Goal: Task Accomplishment & Management: Manage account settings

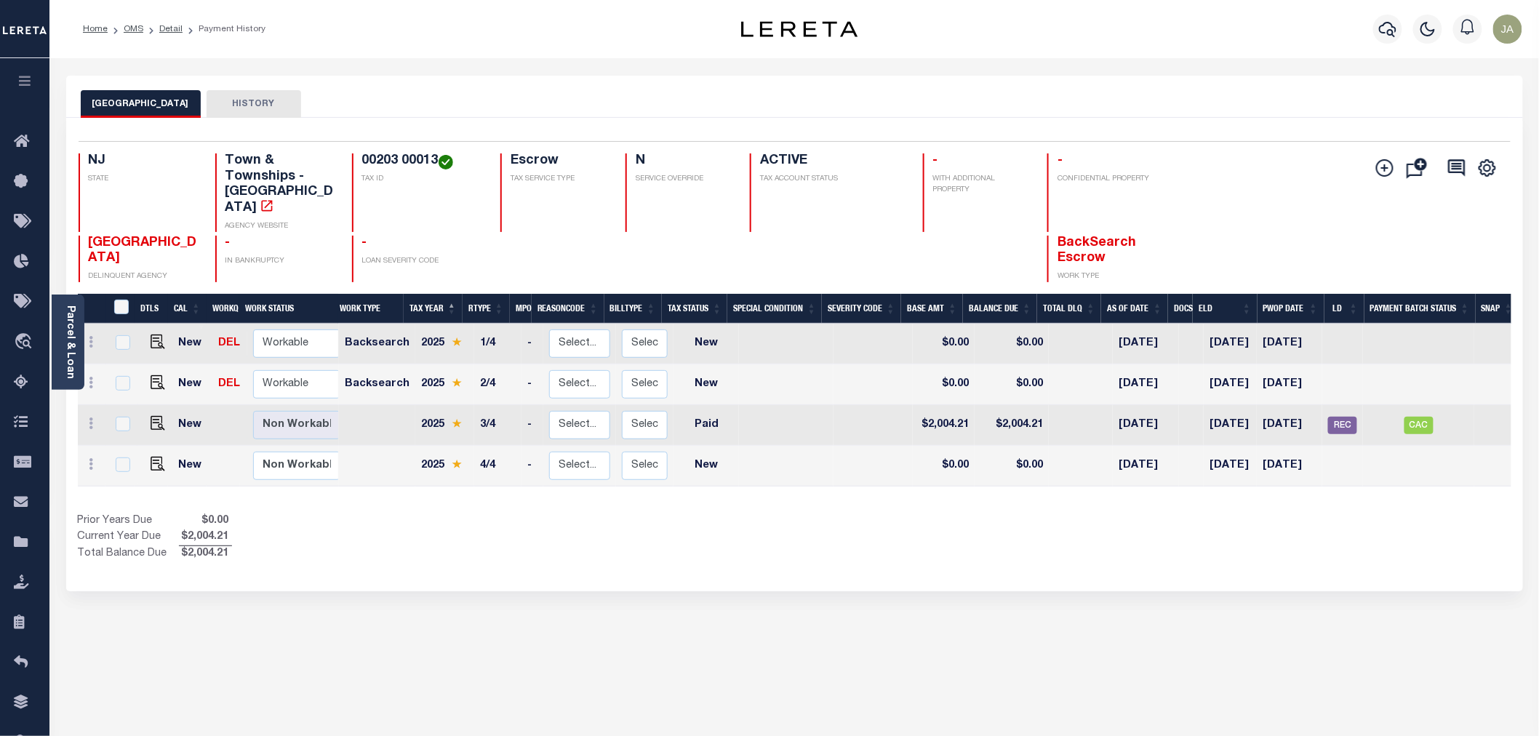
scroll to position [0, 7]
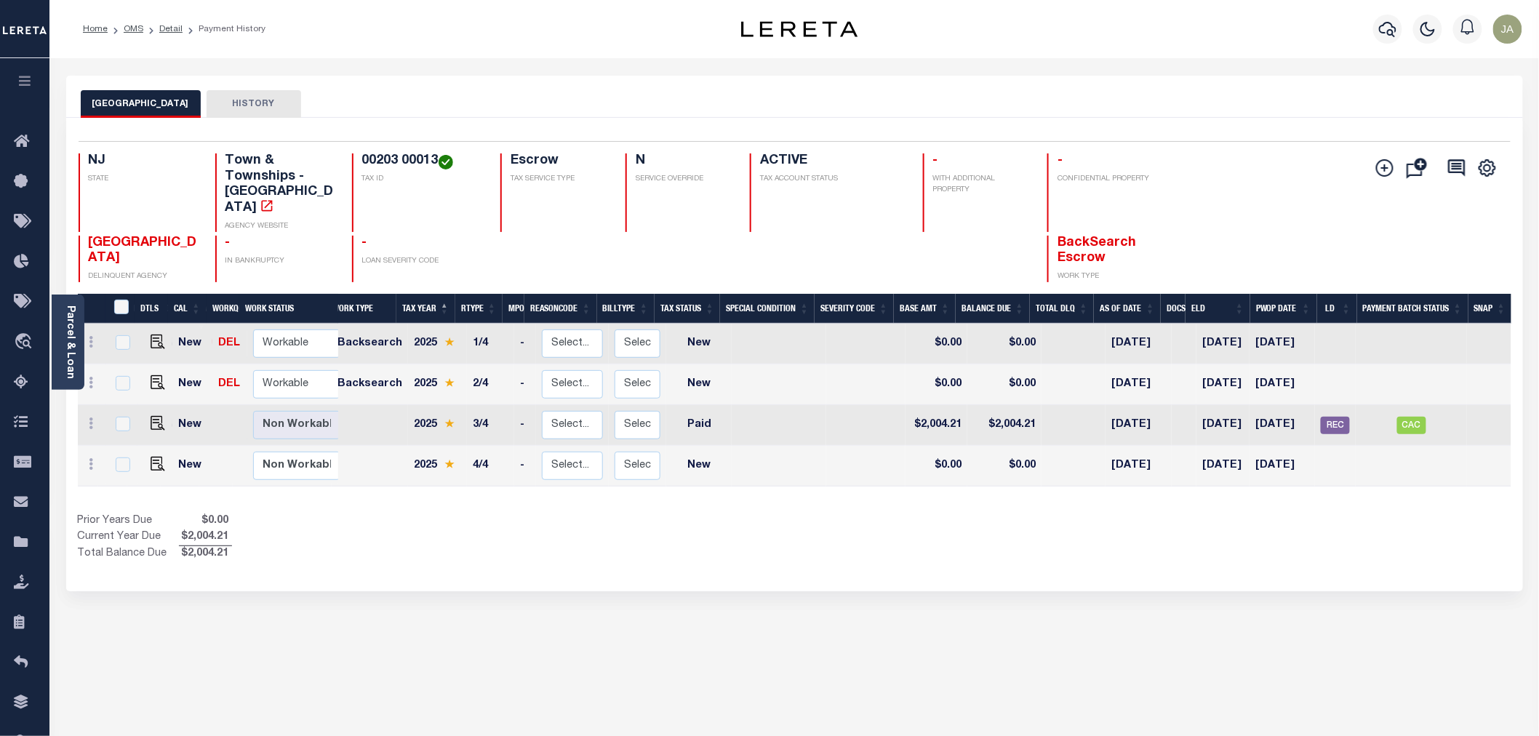
click at [23, 81] on icon "button" at bounding box center [25, 80] width 17 height 13
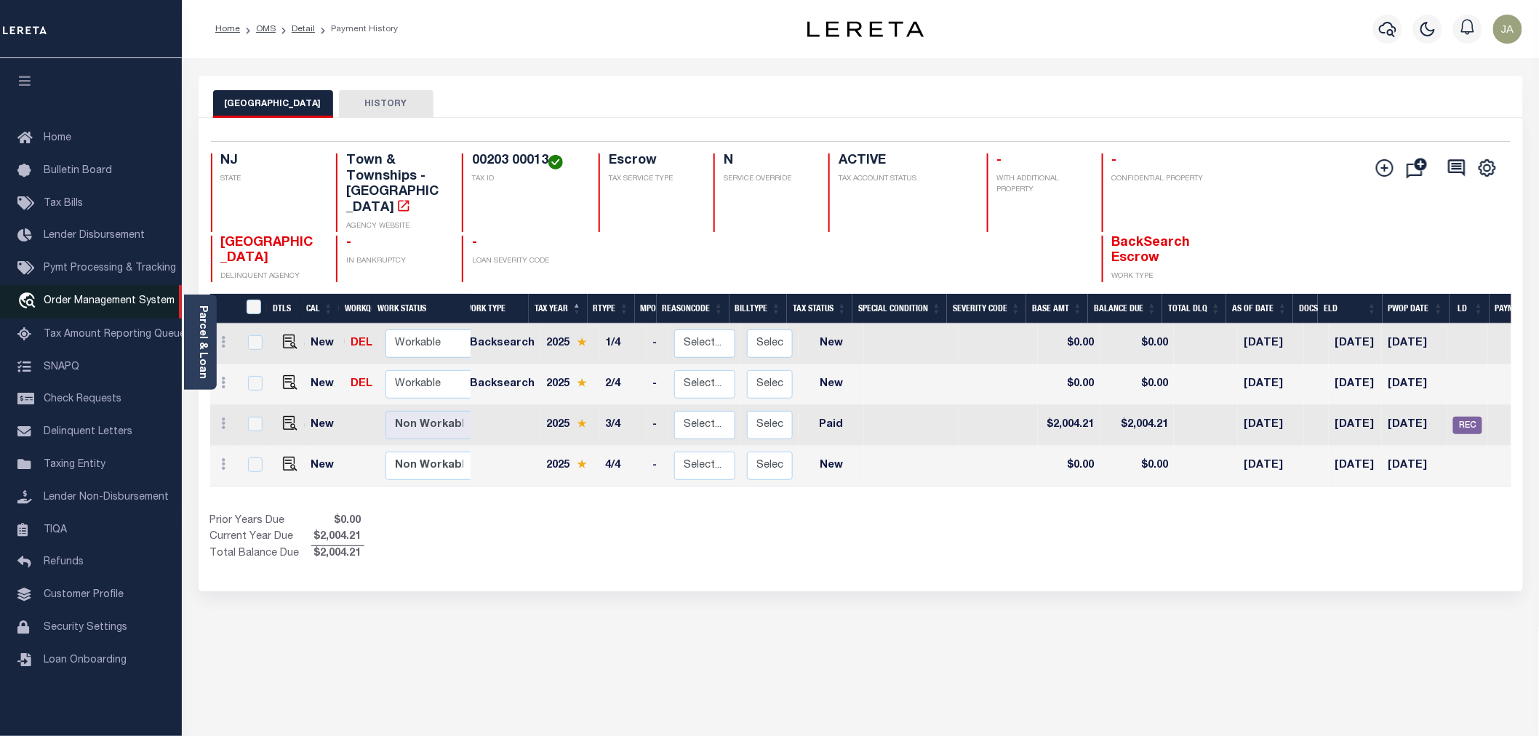
click at [107, 303] on span "Order Management System" at bounding box center [109, 301] width 131 height 10
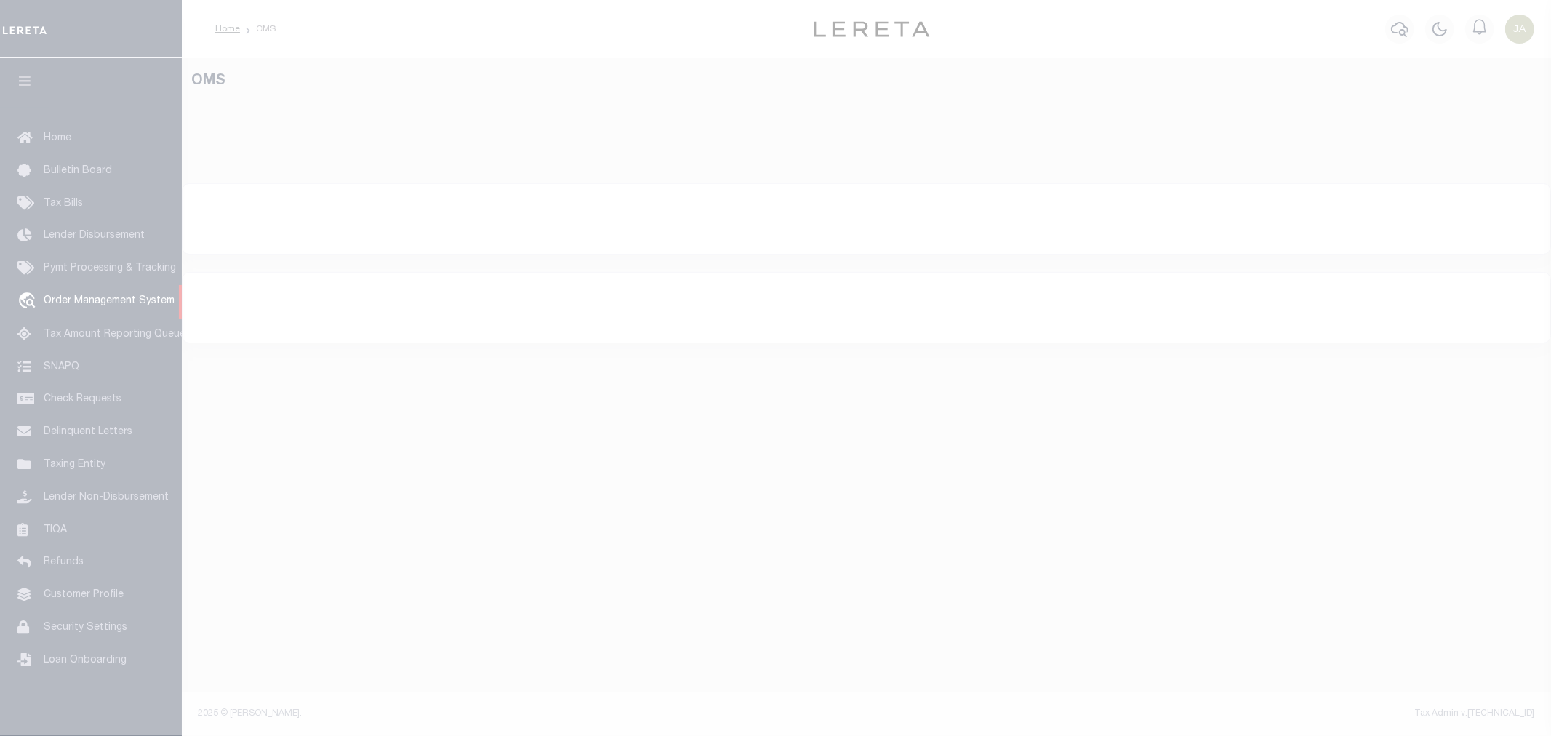
select select "200"
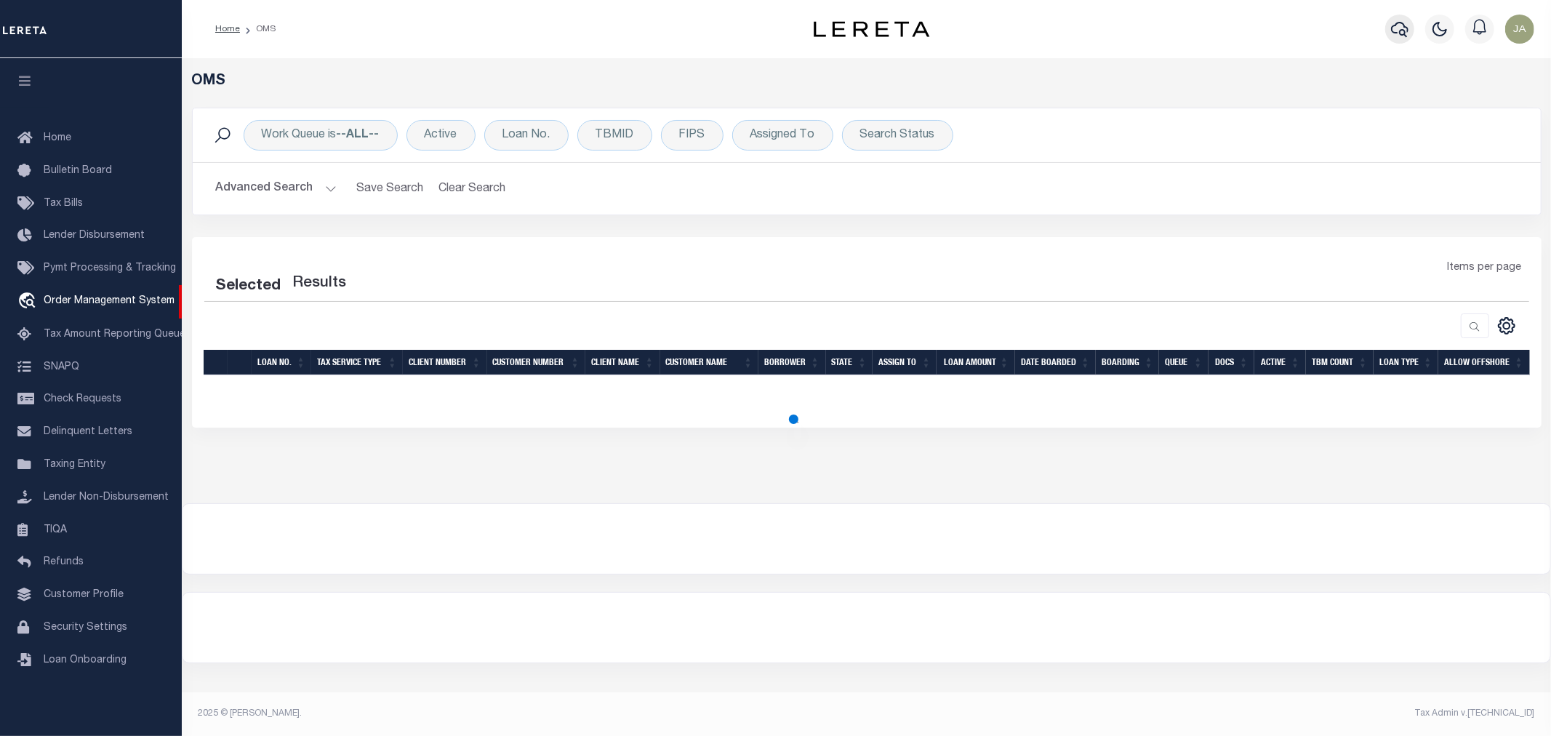
click at [1399, 31] on button "button" at bounding box center [1400, 29] width 29 height 29
select select "200"
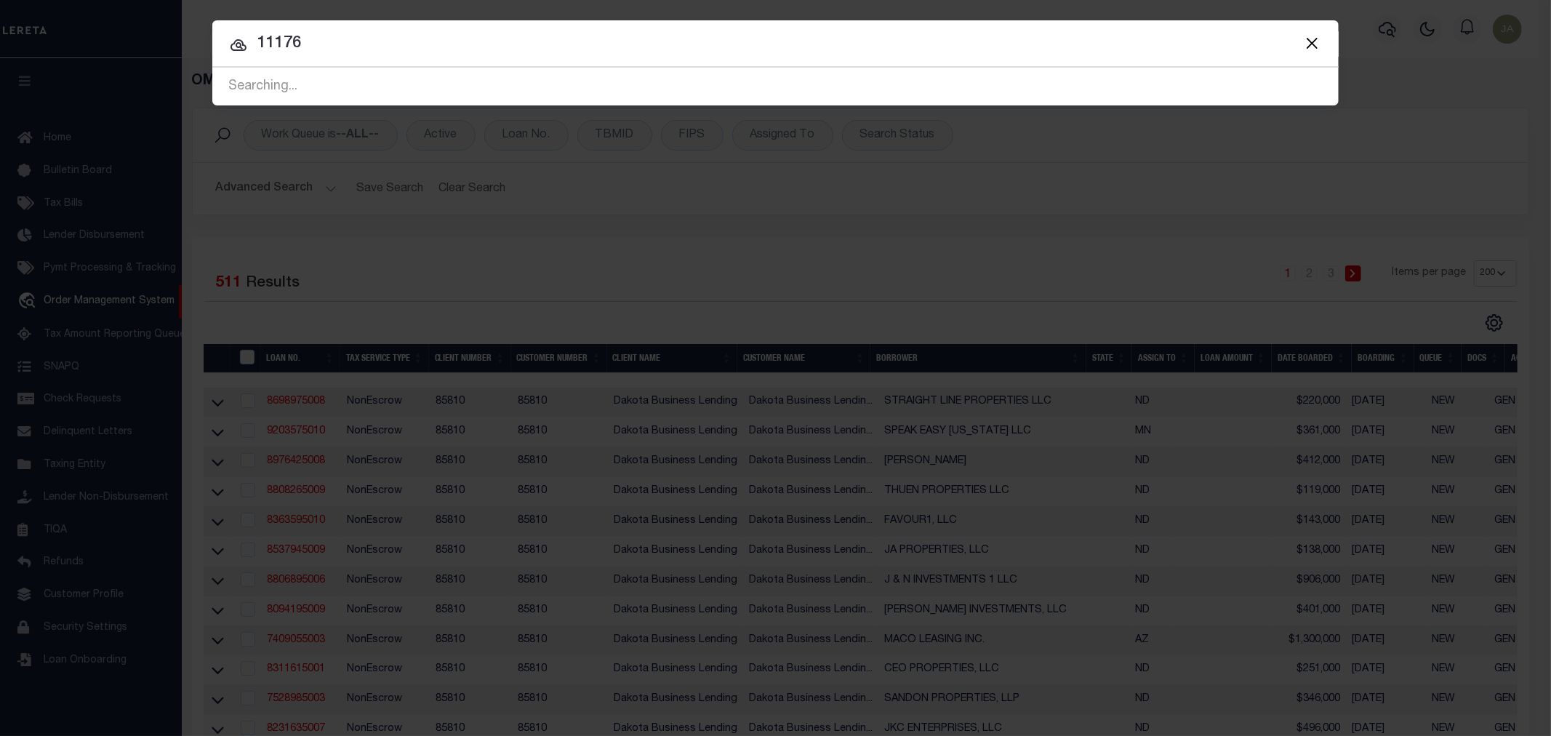
type input "11176"
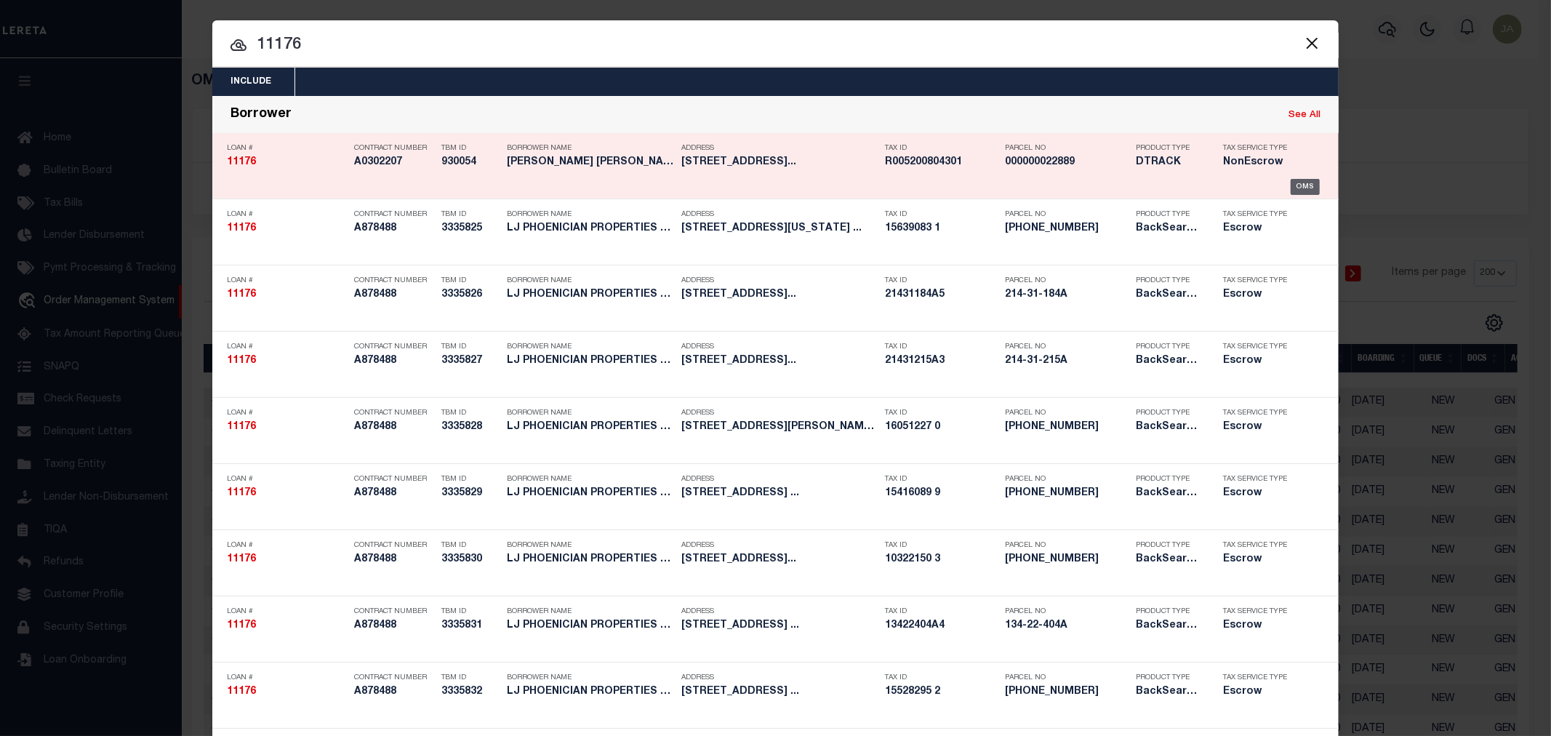
click at [1298, 185] on div "OMS" at bounding box center [1306, 187] width 30 height 16
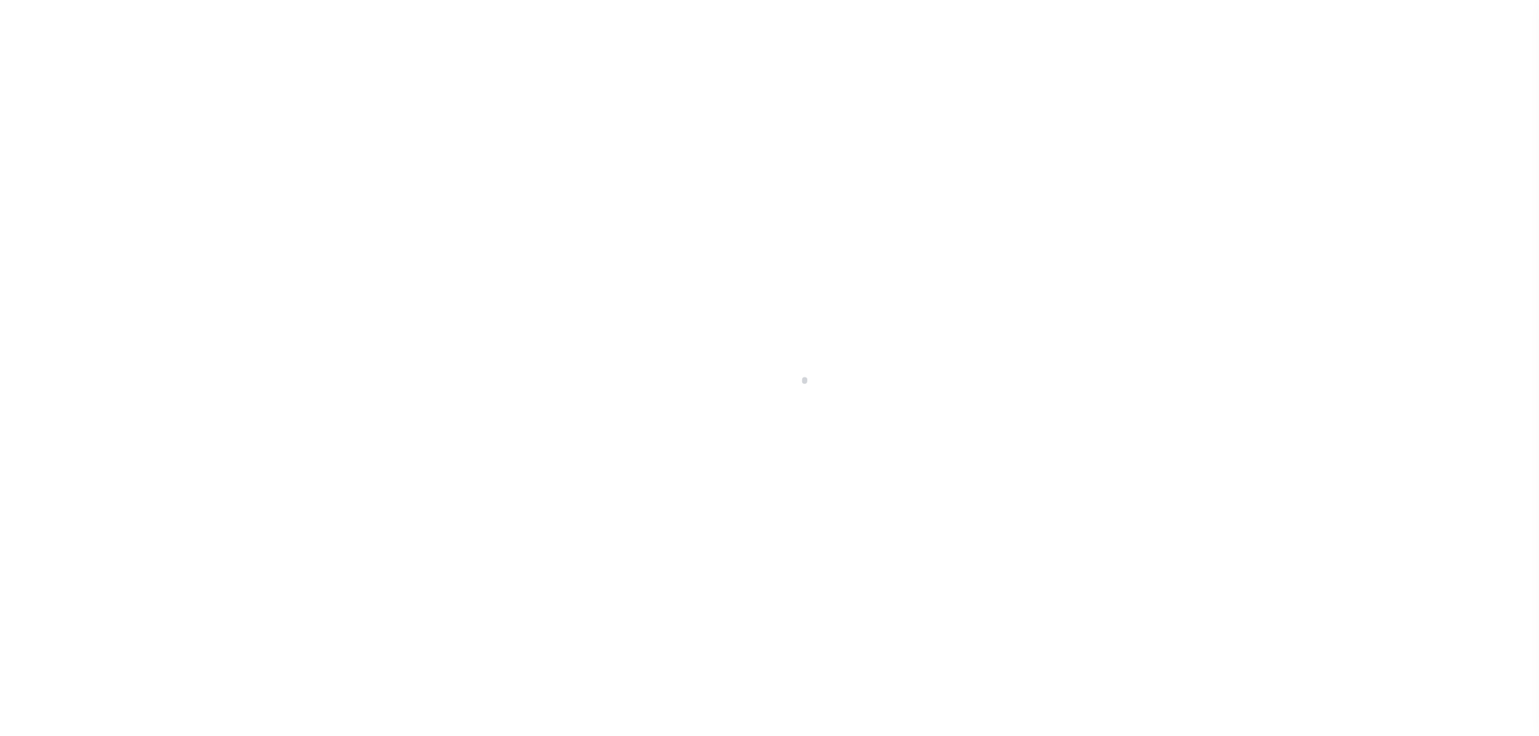
select select "False"
select select "10"
select select "NonEscrow"
type input "[STREET_ADDRESS]"
type input "R005200804301"
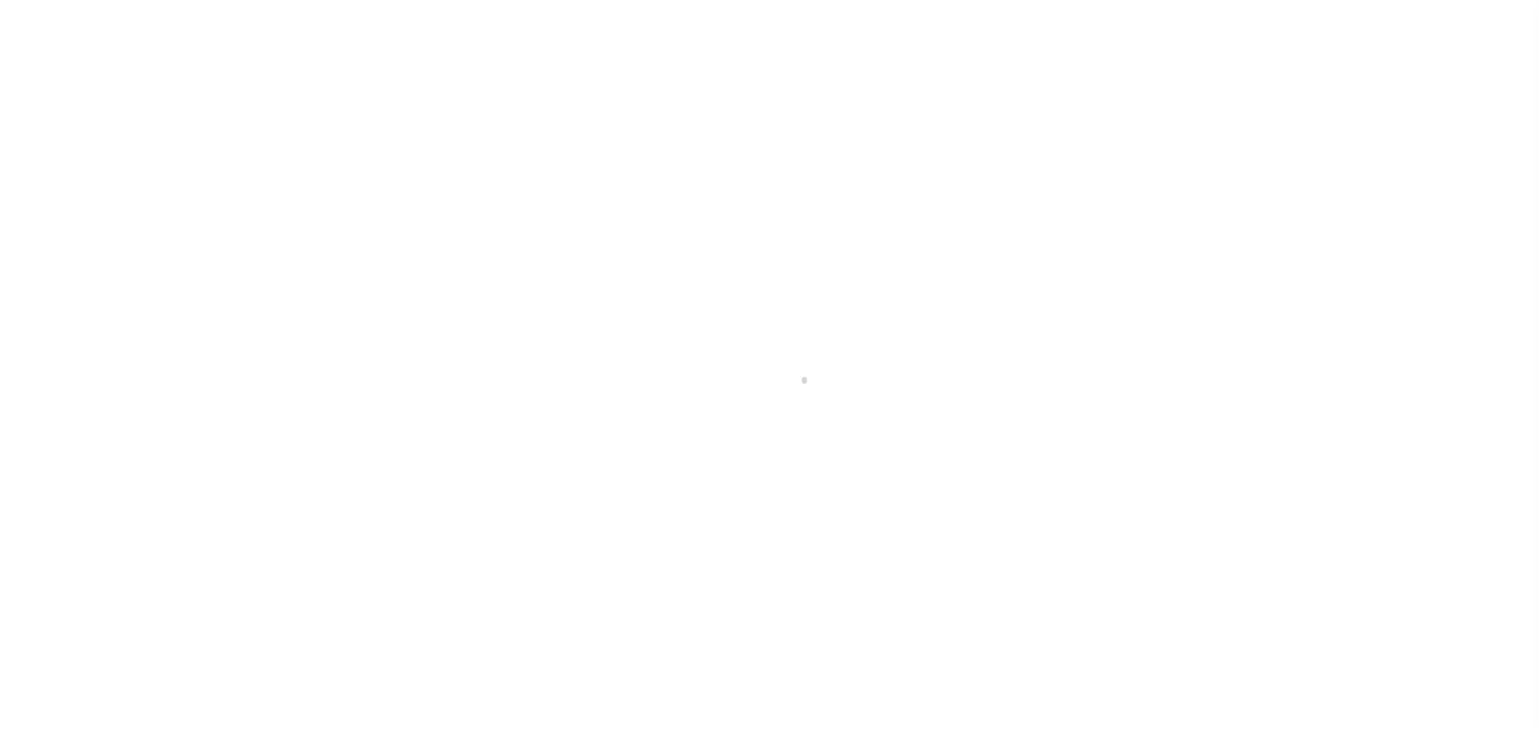
select select
type input "RICHARDSON TX 75082"
type input "[GEOGRAPHIC_DATA]"
select select
type textarea "R-0052-008-0430-1&LIAB LTD. TO AGENCY/TID PROVIDED LOT 43, BLOCK H OF [PERSON_N…"
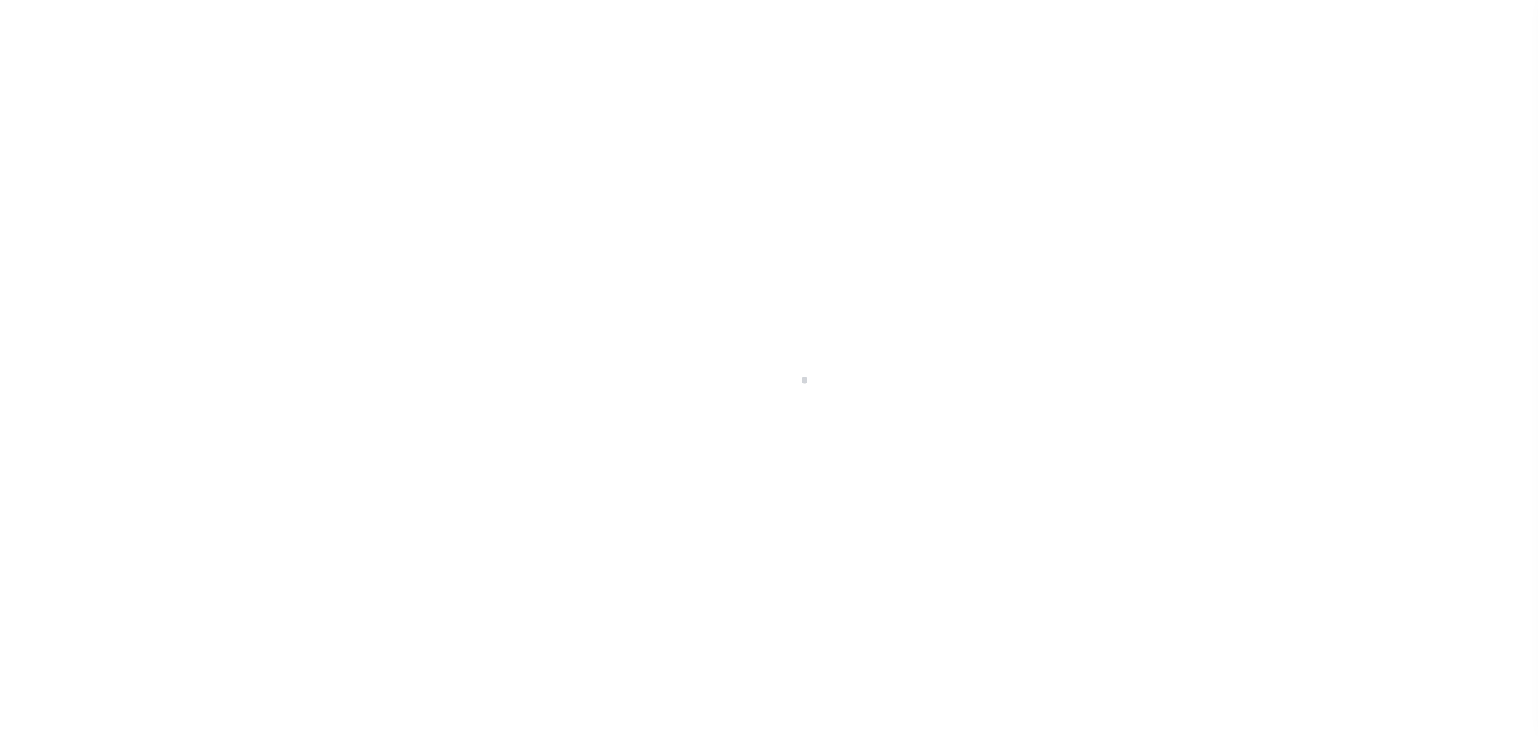
type textarea "COLLIN COUNTY , , , ,"
select select "3340"
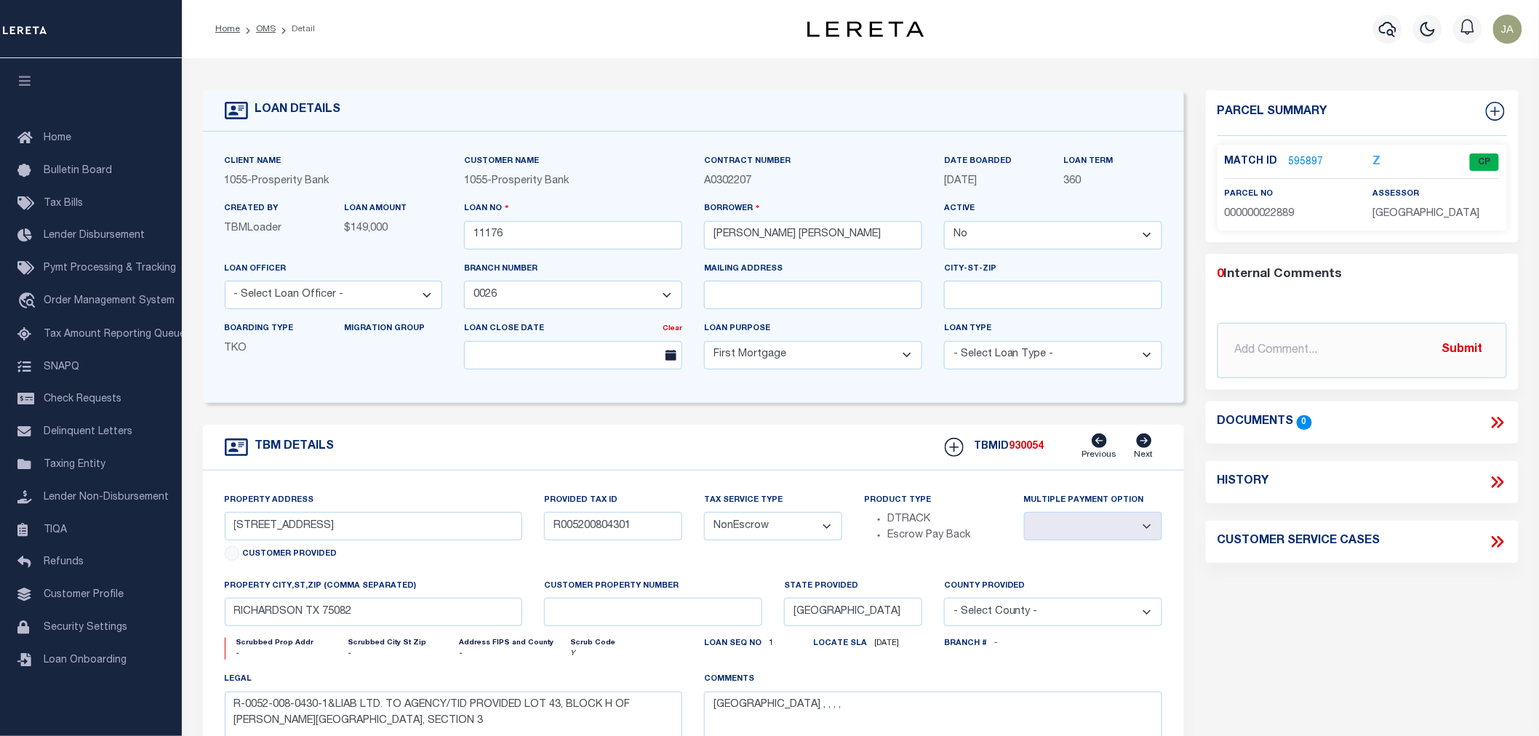
click at [1303, 157] on link "595897" at bounding box center [1306, 162] width 35 height 15
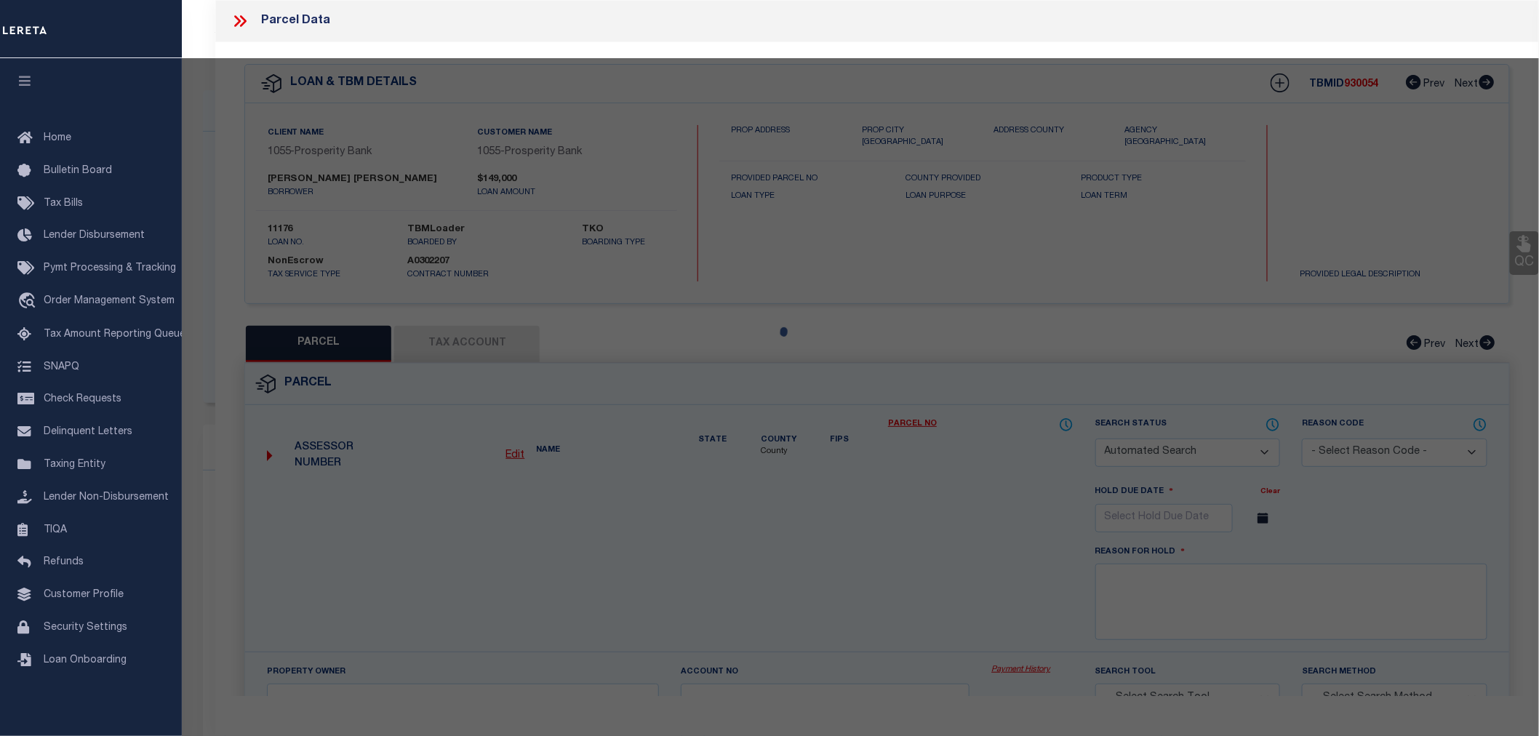
checkbox input "false"
select select "CP"
type input "GOLINSKI J ROBERT"
type input "R-0052-008-0430-1"
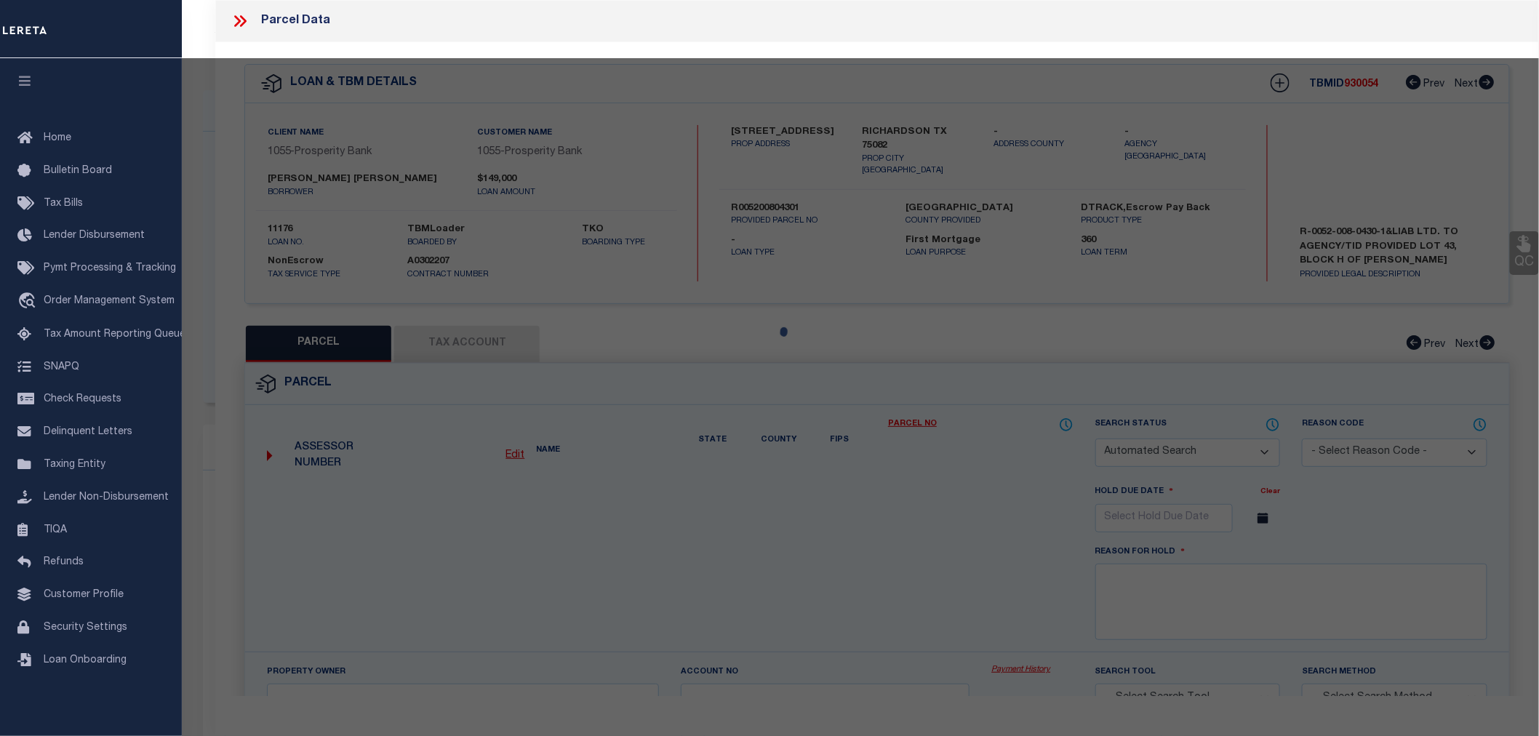
type input "1506 AMBLESIDE LN"
type input "RICHARDSON TX 75082"
type textarea "SHERRILL PARK NORTH #3 (CRC), BLK H, LOT 43"
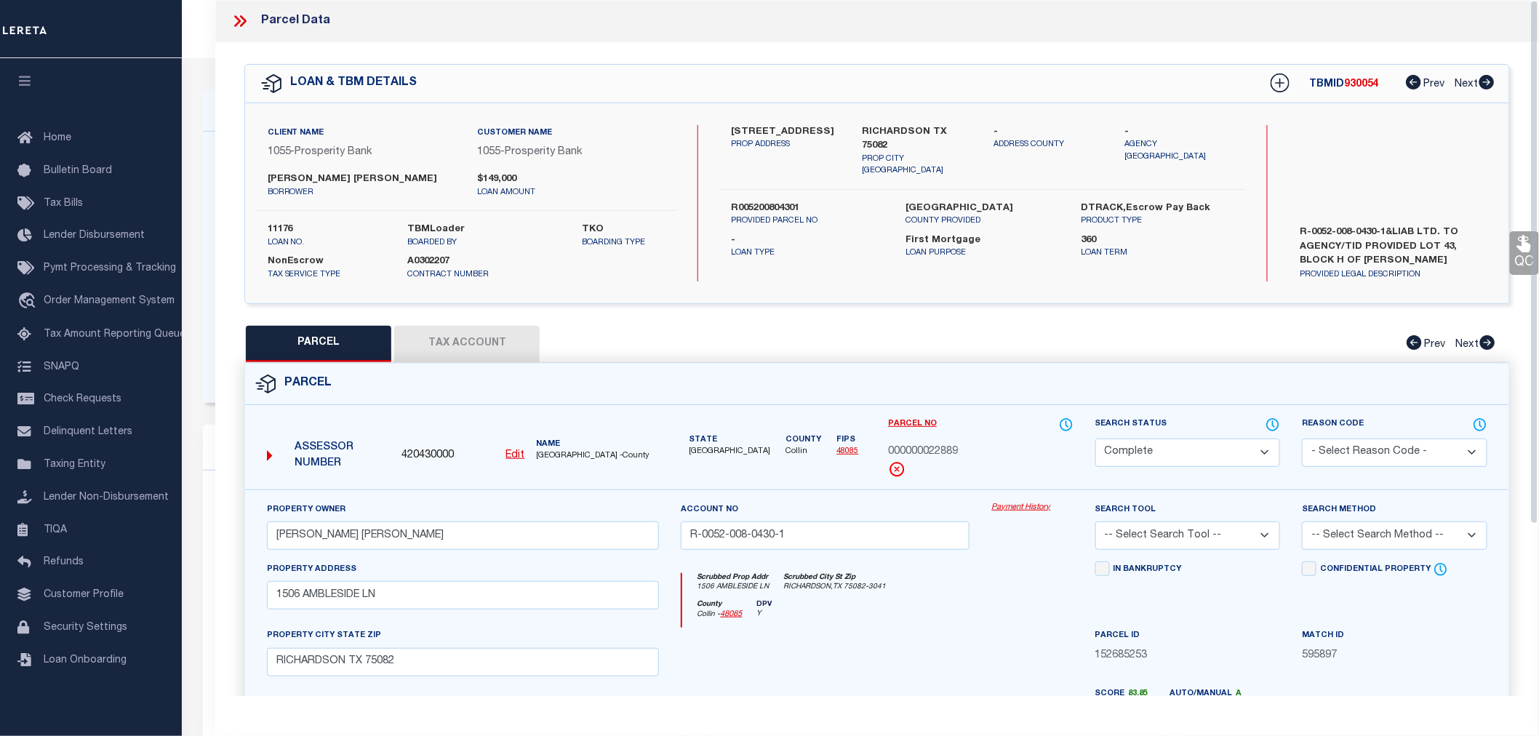
click at [1022, 502] on link "Payment History" at bounding box center [1031, 508] width 81 height 12
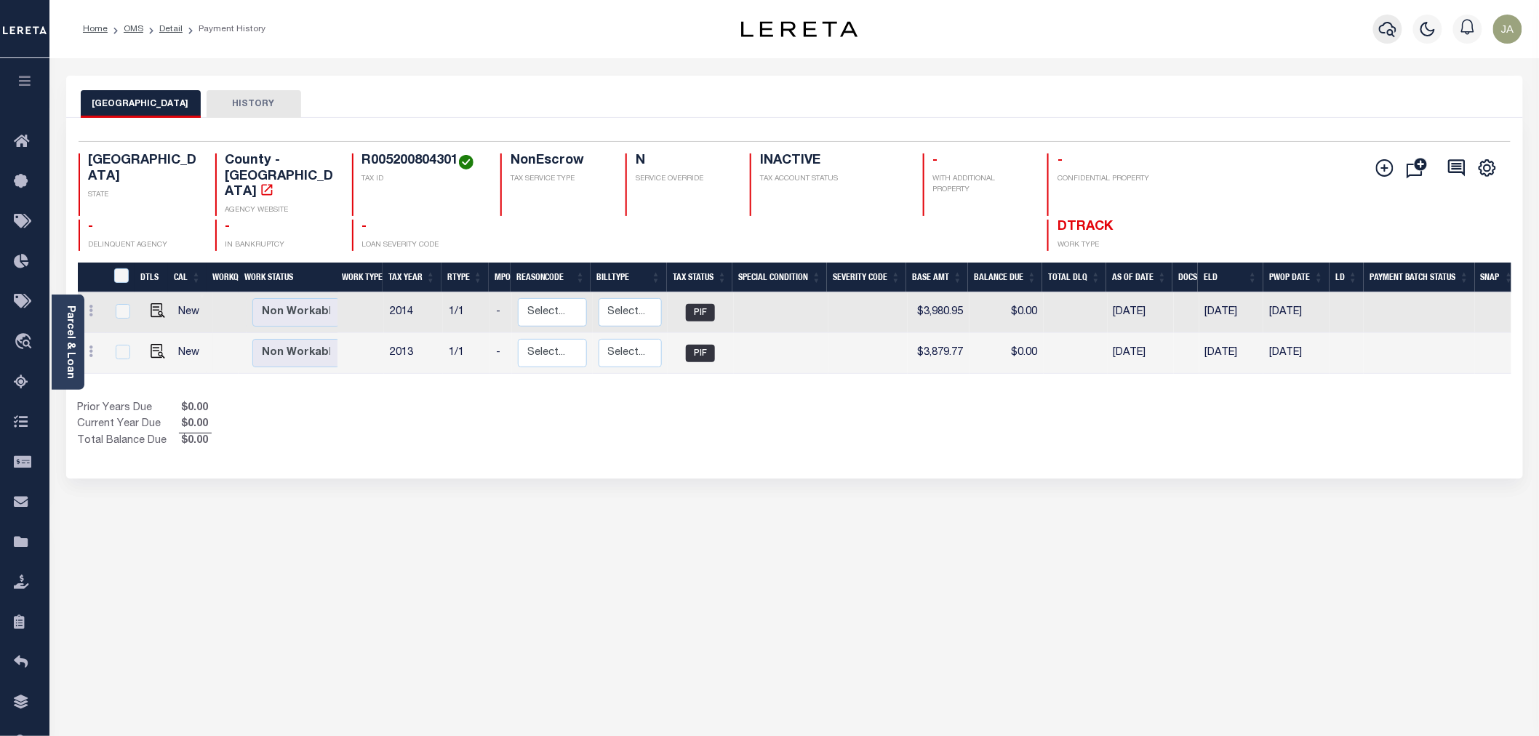
click at [1390, 37] on icon "button" at bounding box center [1387, 28] width 17 height 17
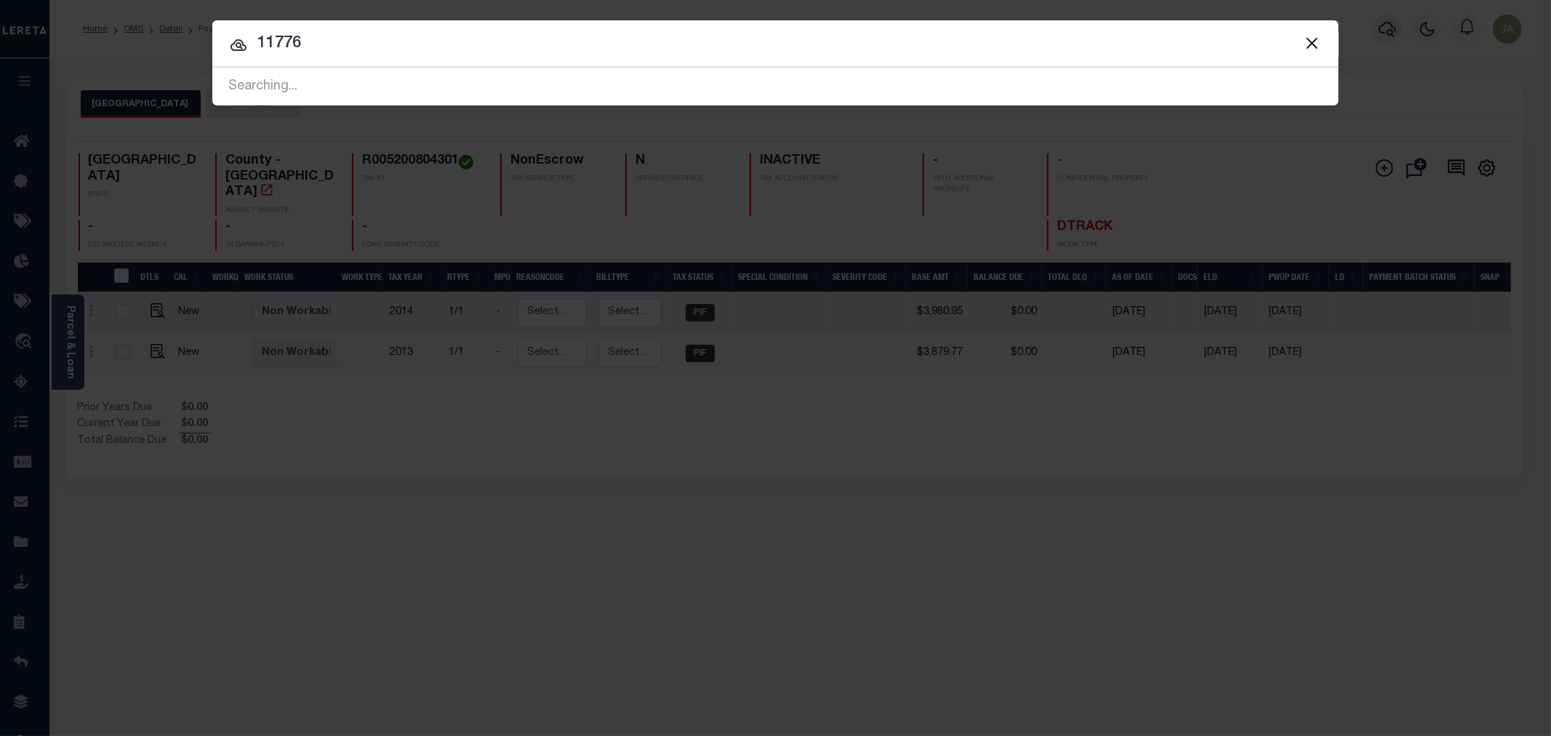
type input "11776"
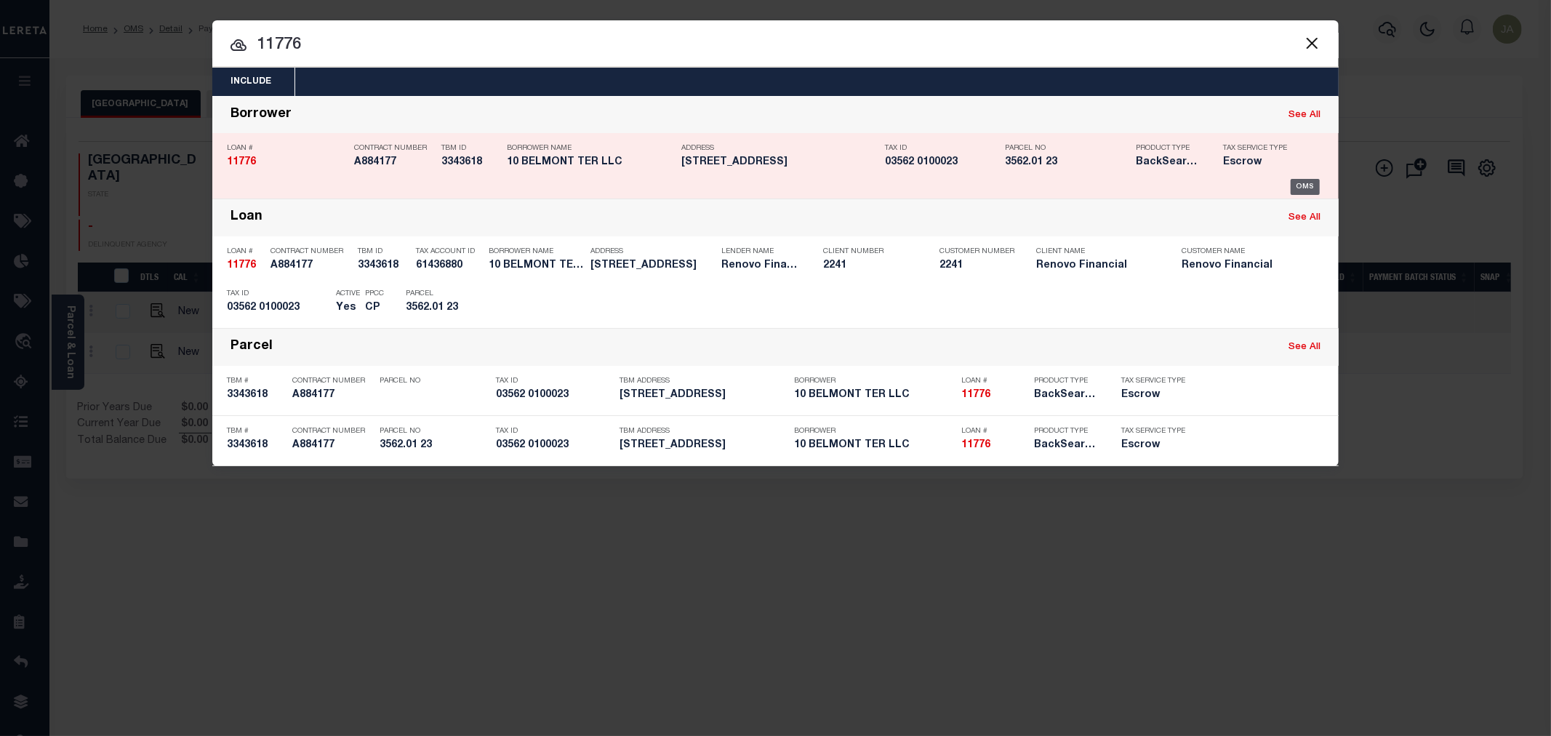
click at [1302, 191] on div "OMS" at bounding box center [1306, 187] width 30 height 16
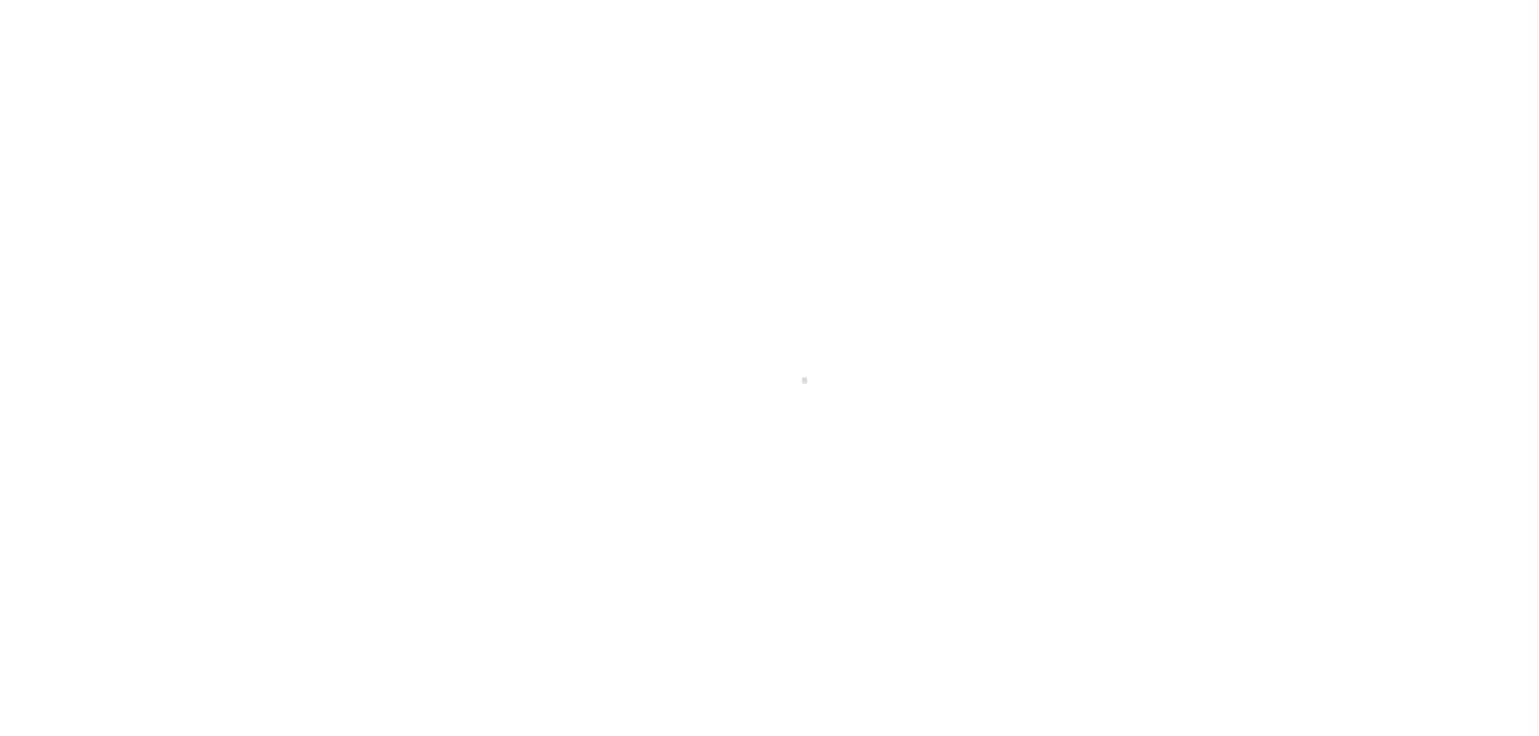
select select "10"
select select "Escrow"
type input "10 Belmont Terrace"
select select
type input "Newark, NJ 07112"
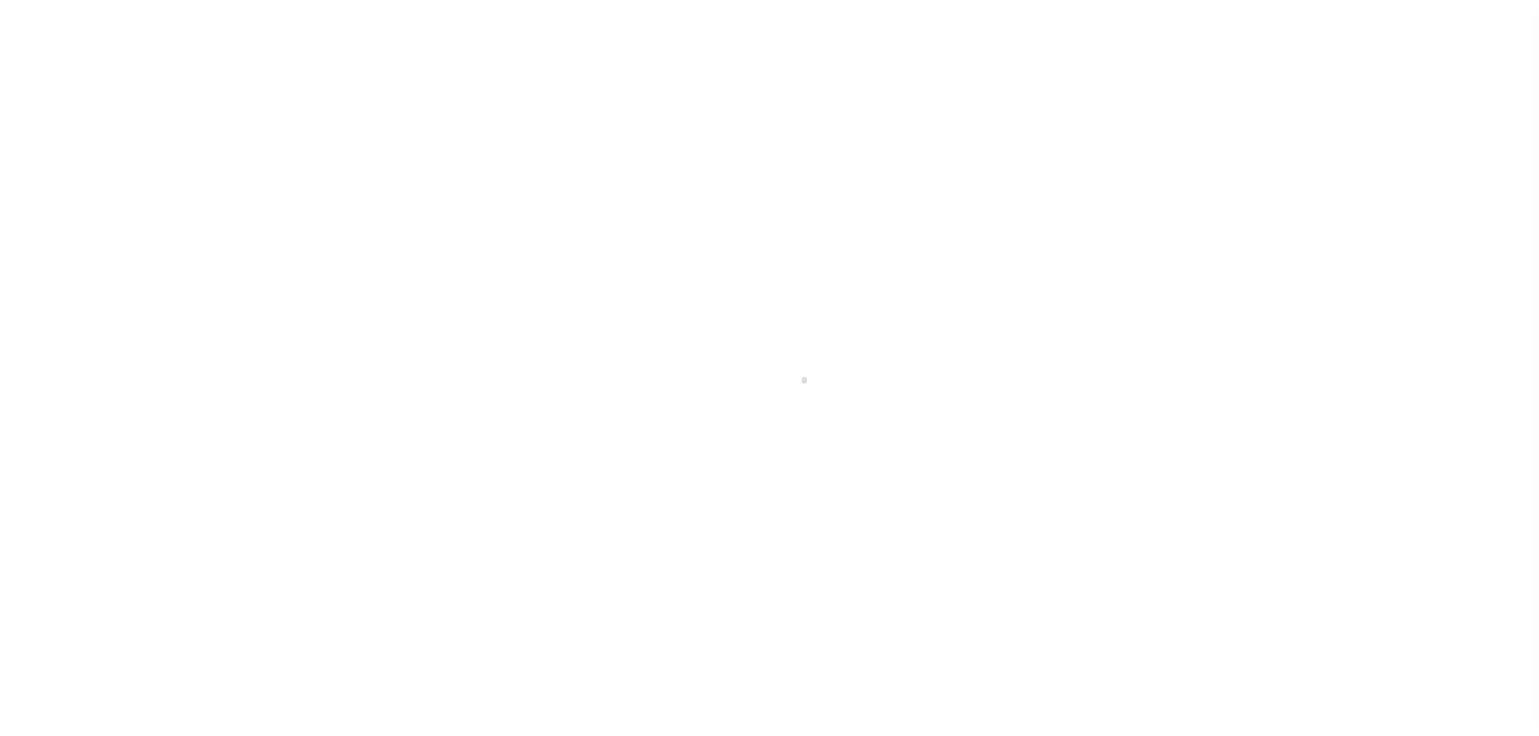
type input "a0kUS000001naeT"
type input "NJ"
select select
type textarea "LEGAL REQUIRED"
select select "25066"
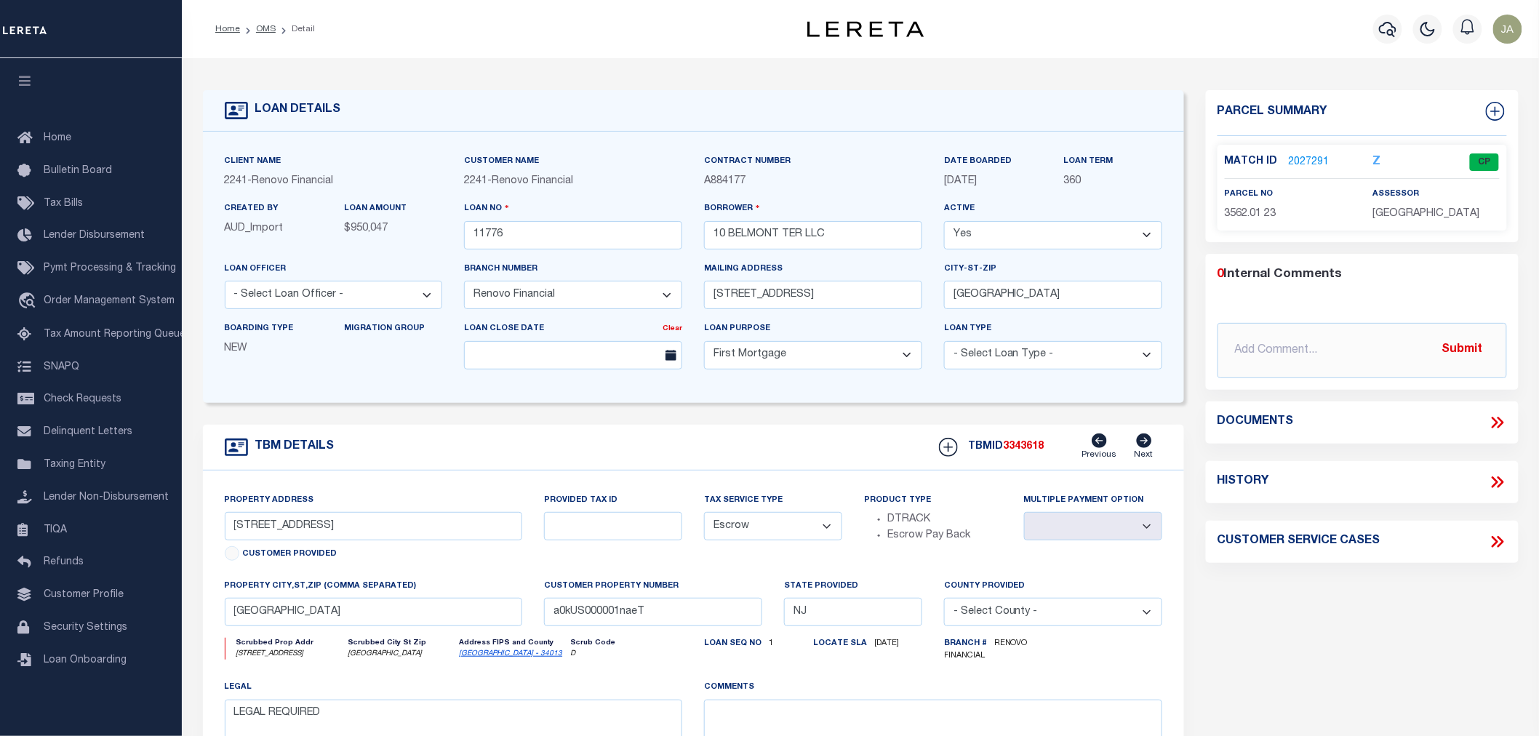
click at [1317, 155] on link "2027291" at bounding box center [1309, 162] width 41 height 15
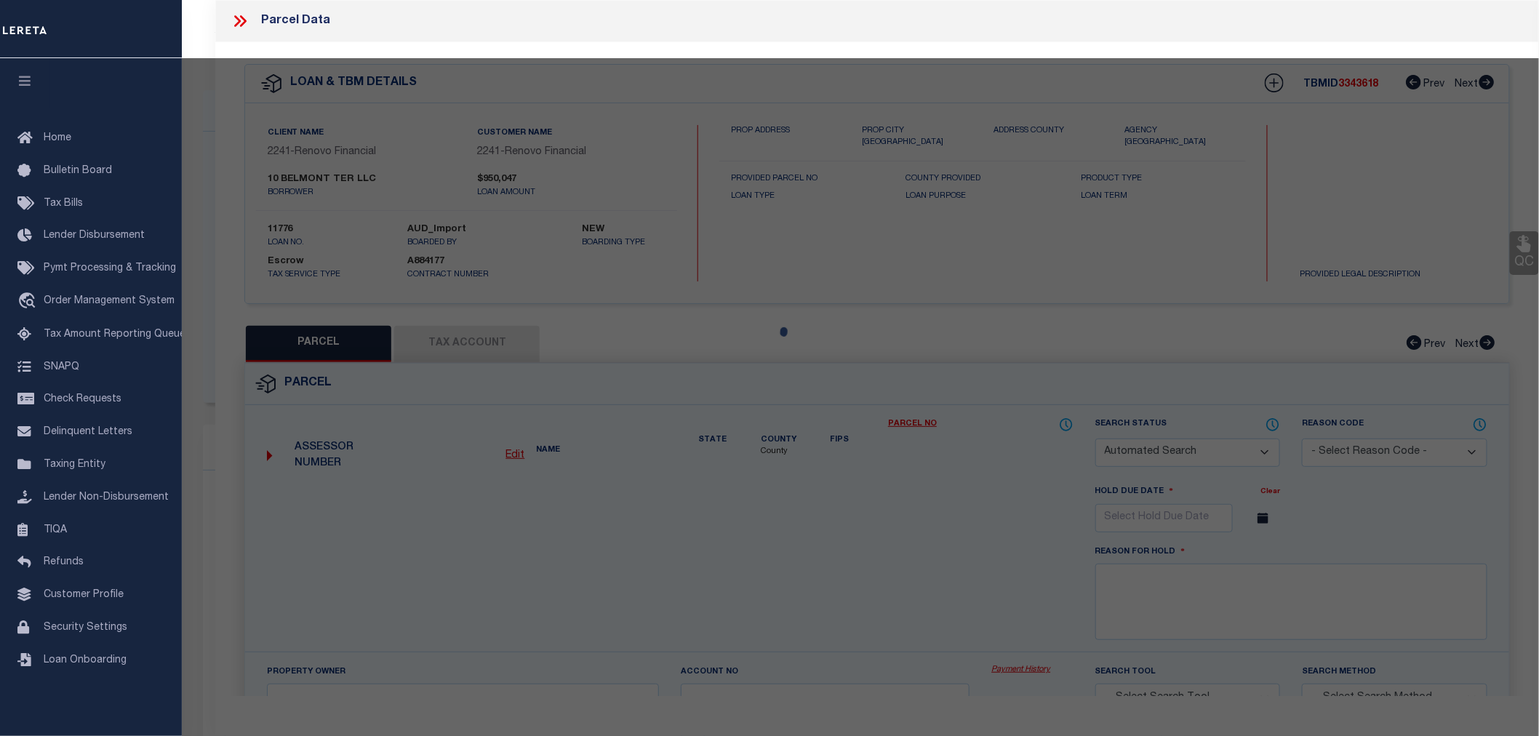
checkbox input "false"
select select "CP"
type input "N2max Llc,Michaelkhalil"
select select "AGW"
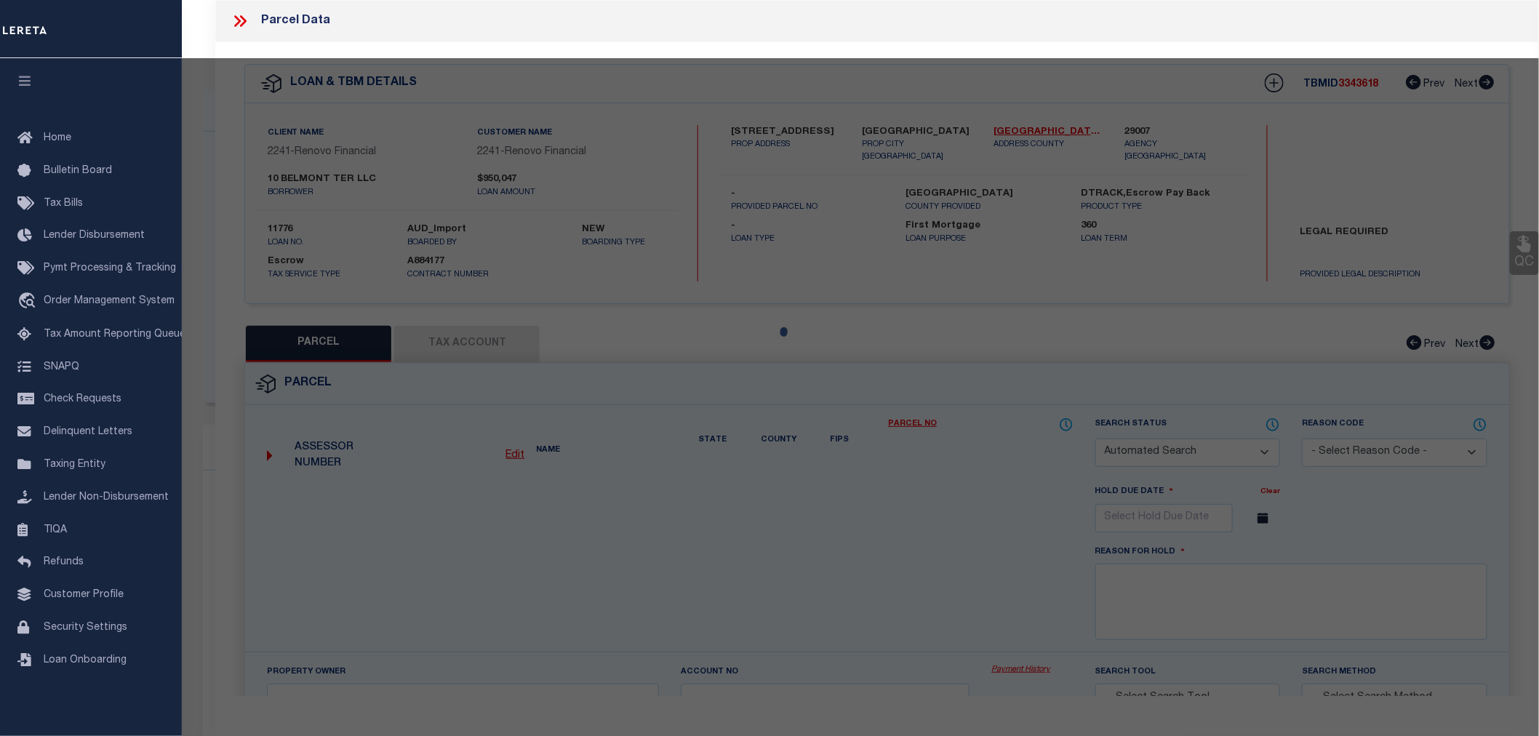
select select
type input "10 Belmont Terr"
checkbox input "false"
type input "Newark, NJ 07112"
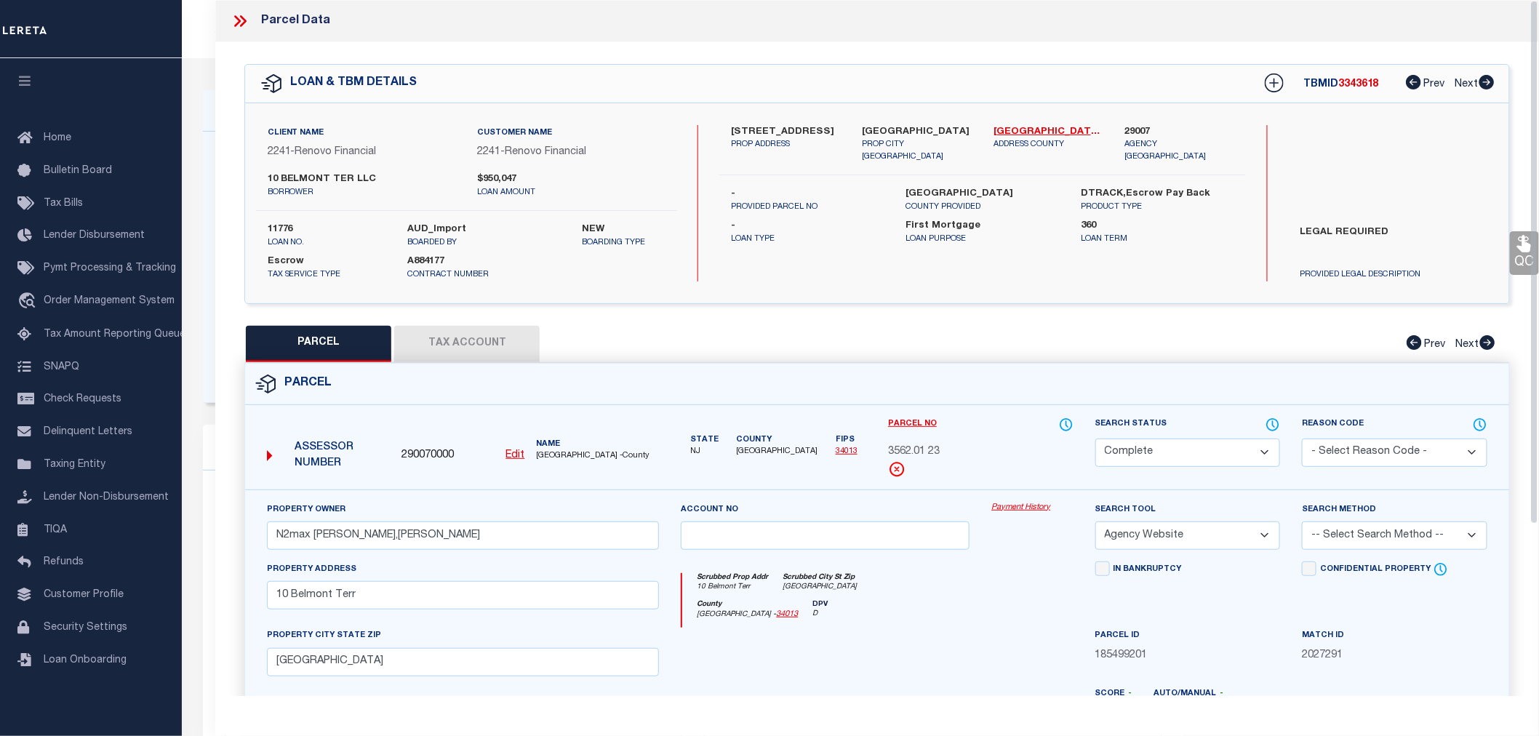
click at [1001, 506] on link "Payment History" at bounding box center [1031, 508] width 81 height 12
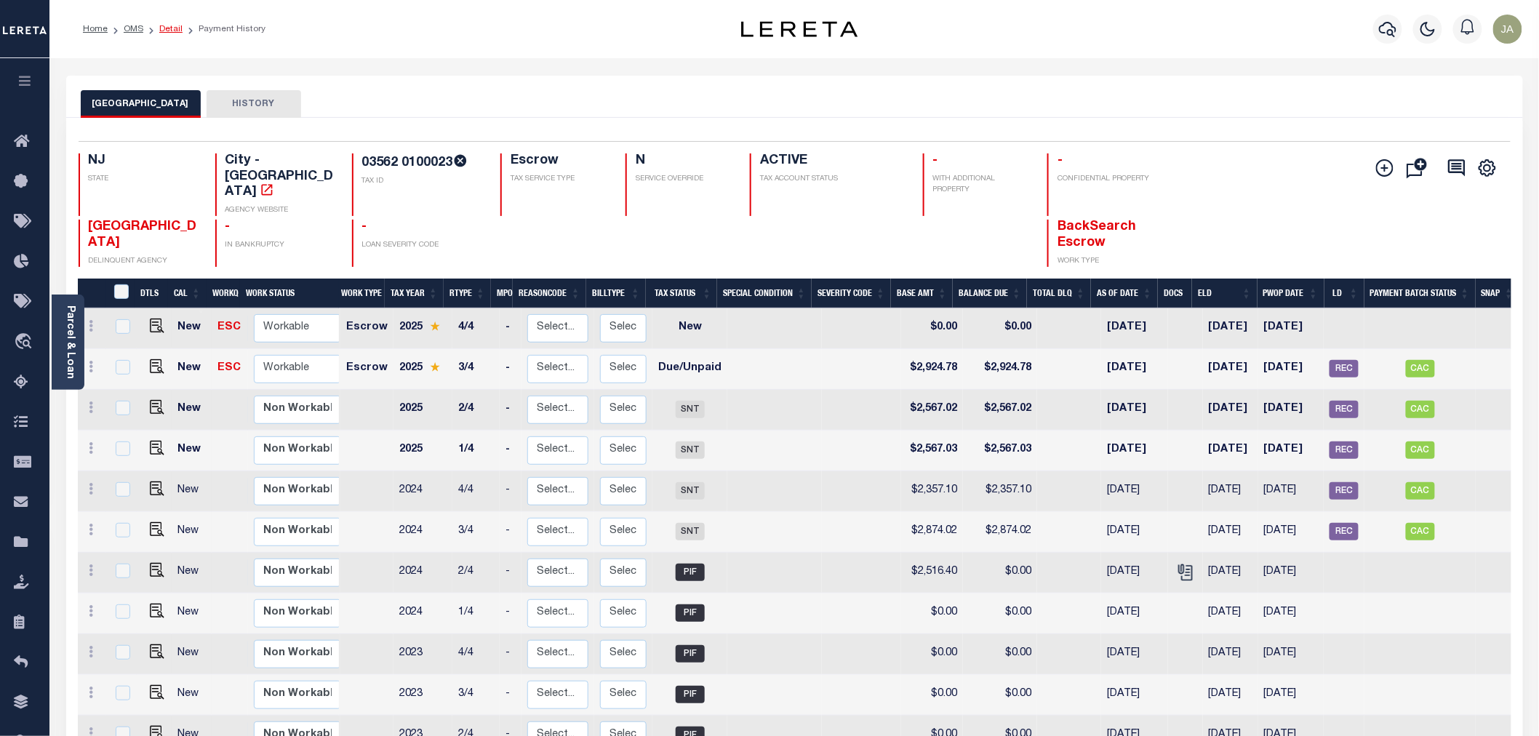
click at [173, 33] on link "Detail" at bounding box center [170, 29] width 23 height 9
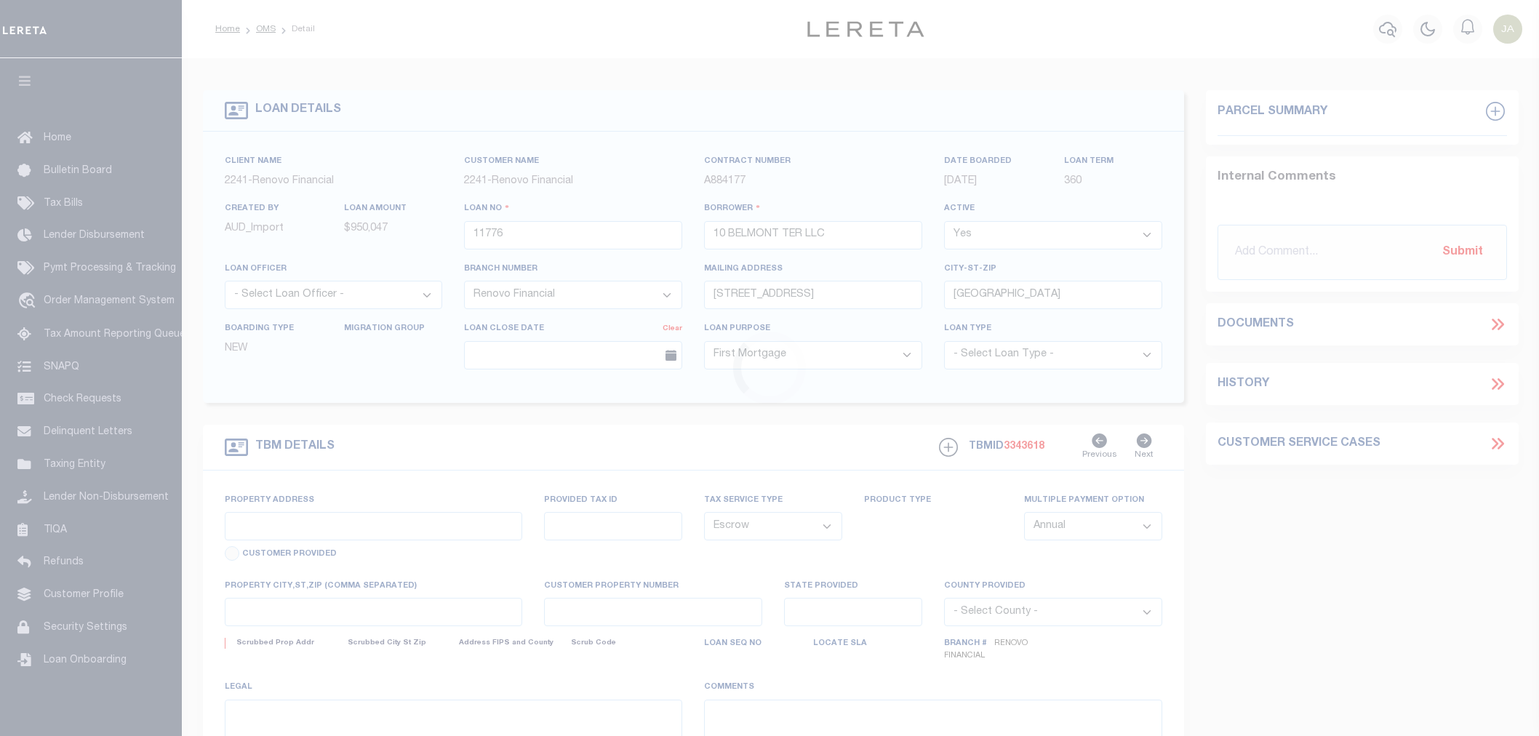
select select "25066"
select select "10"
select select "Escrow"
type input "[STREET_ADDRESS]"
select select
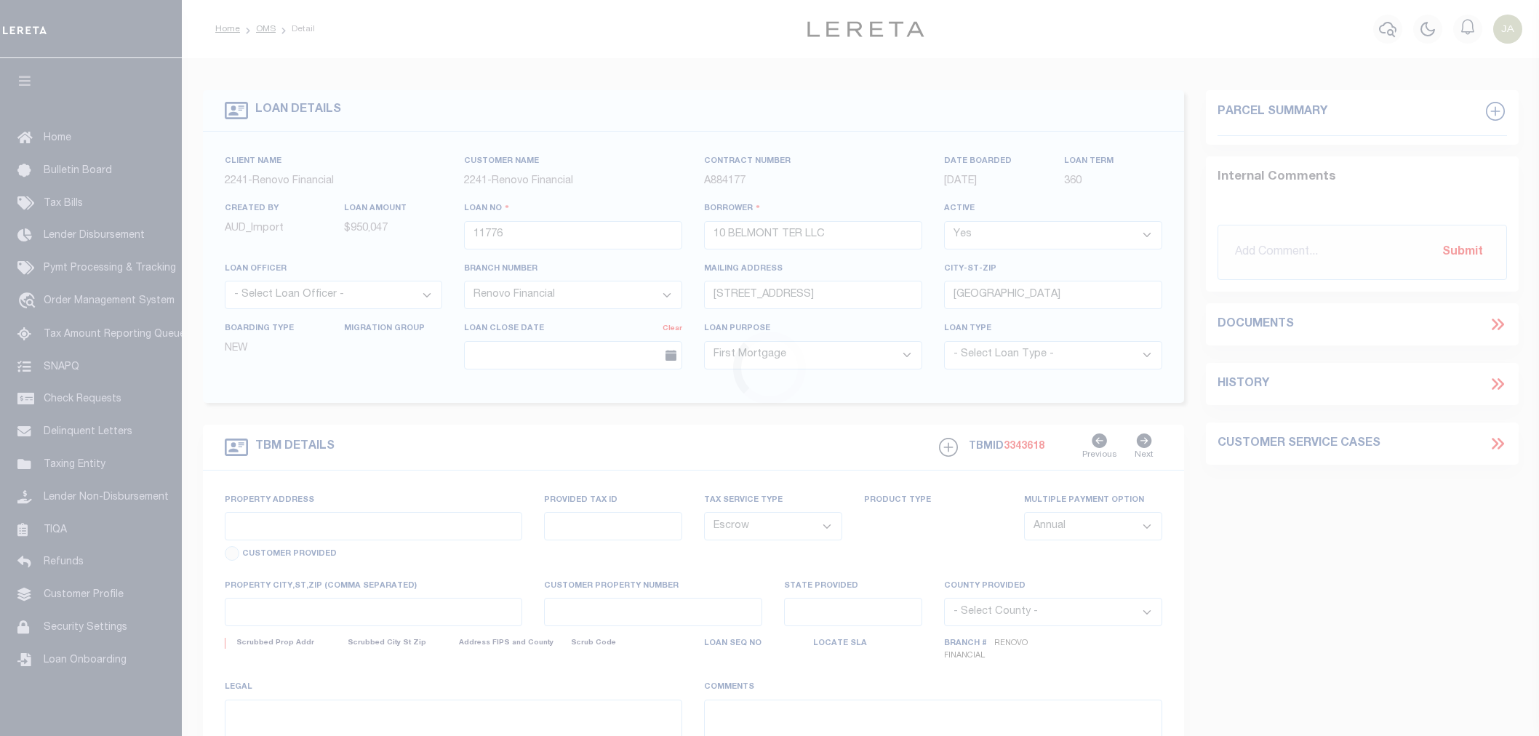
type input "[GEOGRAPHIC_DATA]"
type input "a0kUS000001naeT"
type input "NJ"
select select
type textarea "LEGAL REQUIRED"
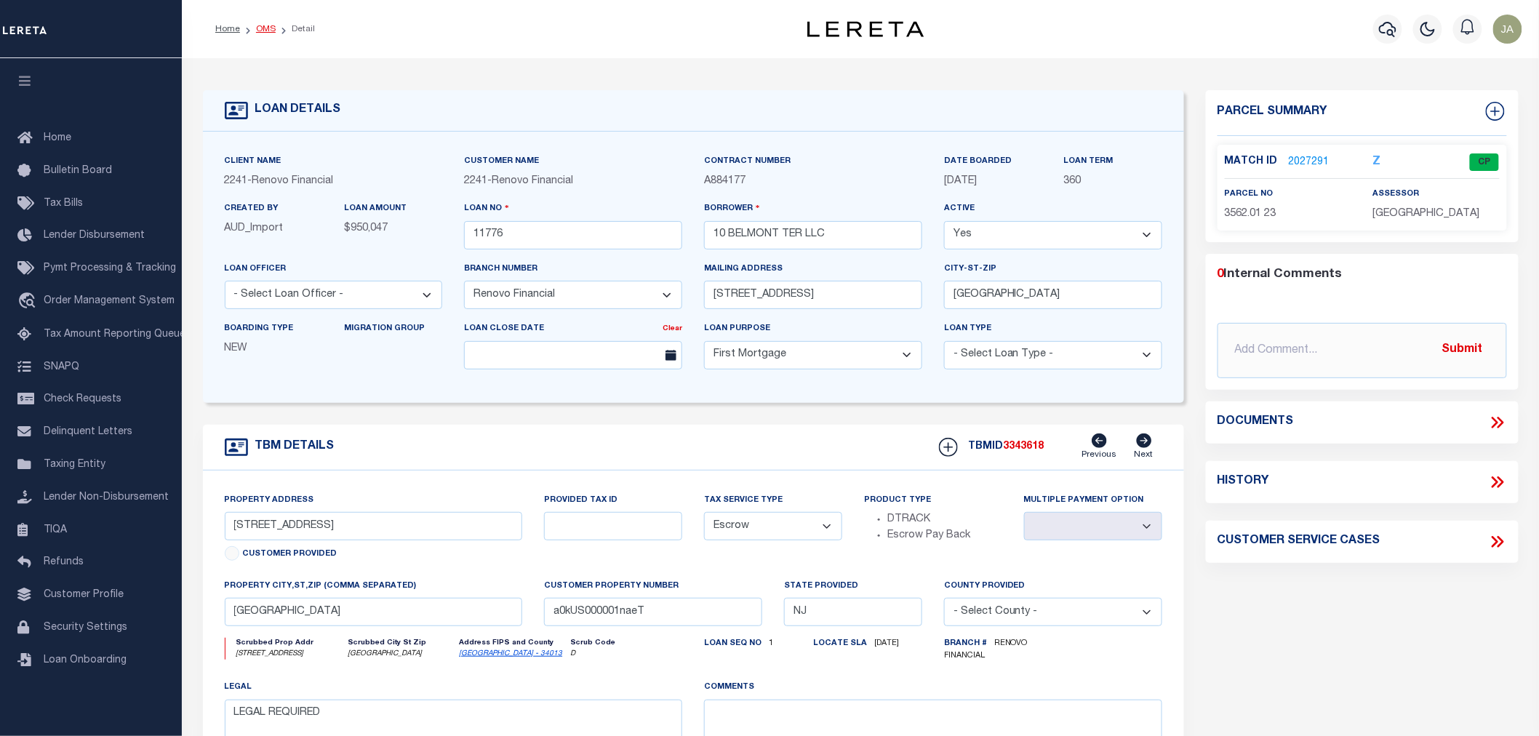
click at [269, 25] on link "OMS" at bounding box center [266, 29] width 20 height 9
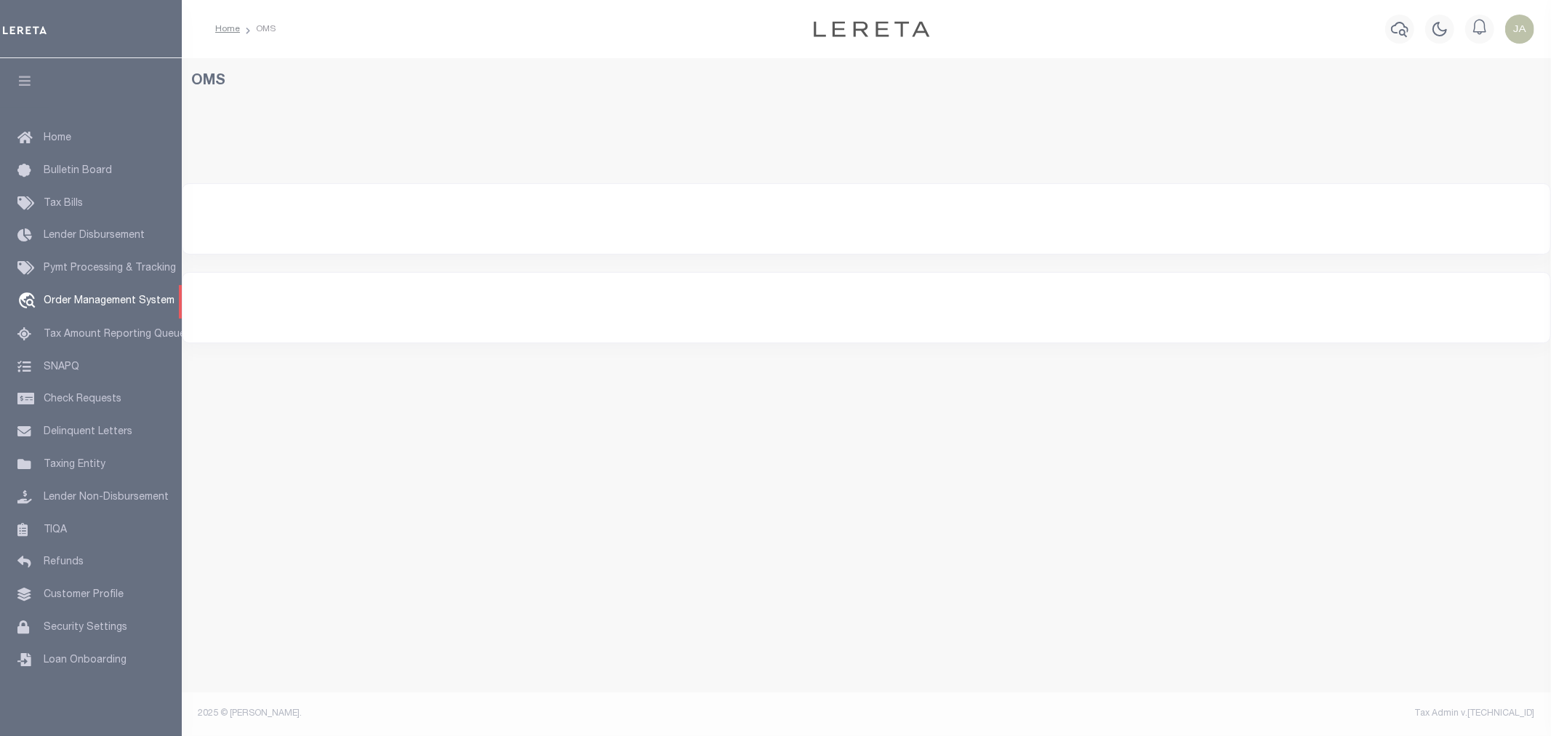
select select "200"
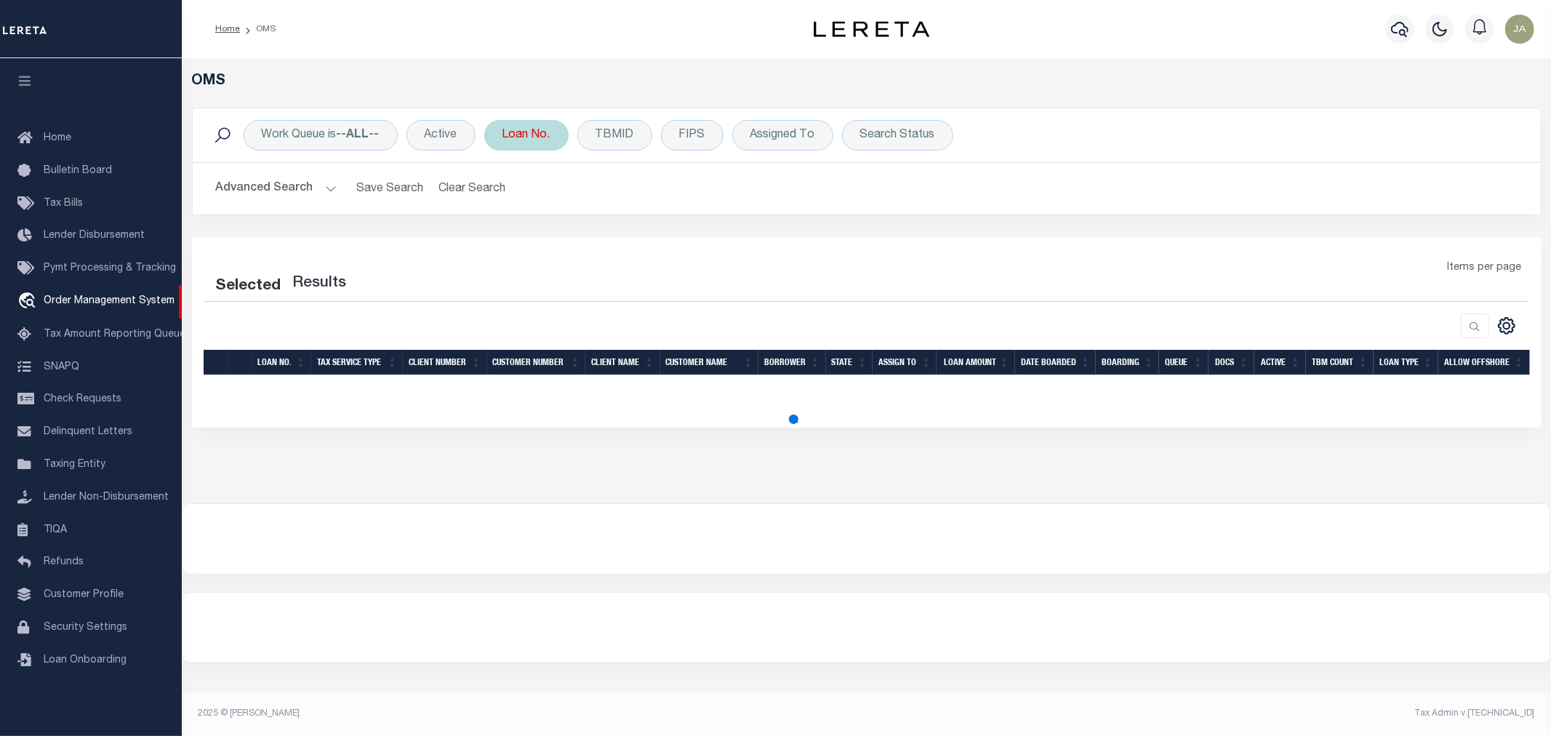
click at [553, 134] on div "Loan No." at bounding box center [526, 135] width 84 height 31
select select "200"
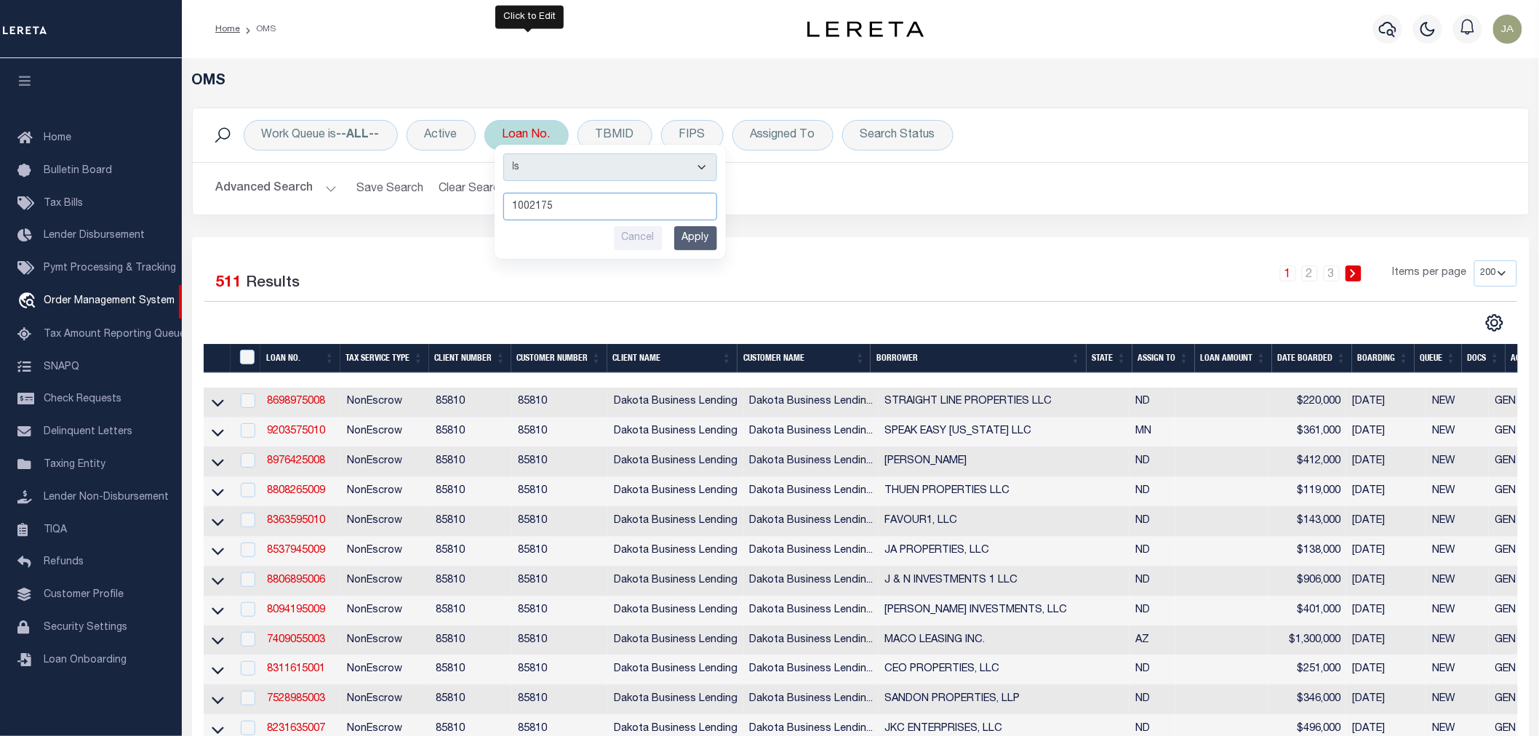
type input "10021750"
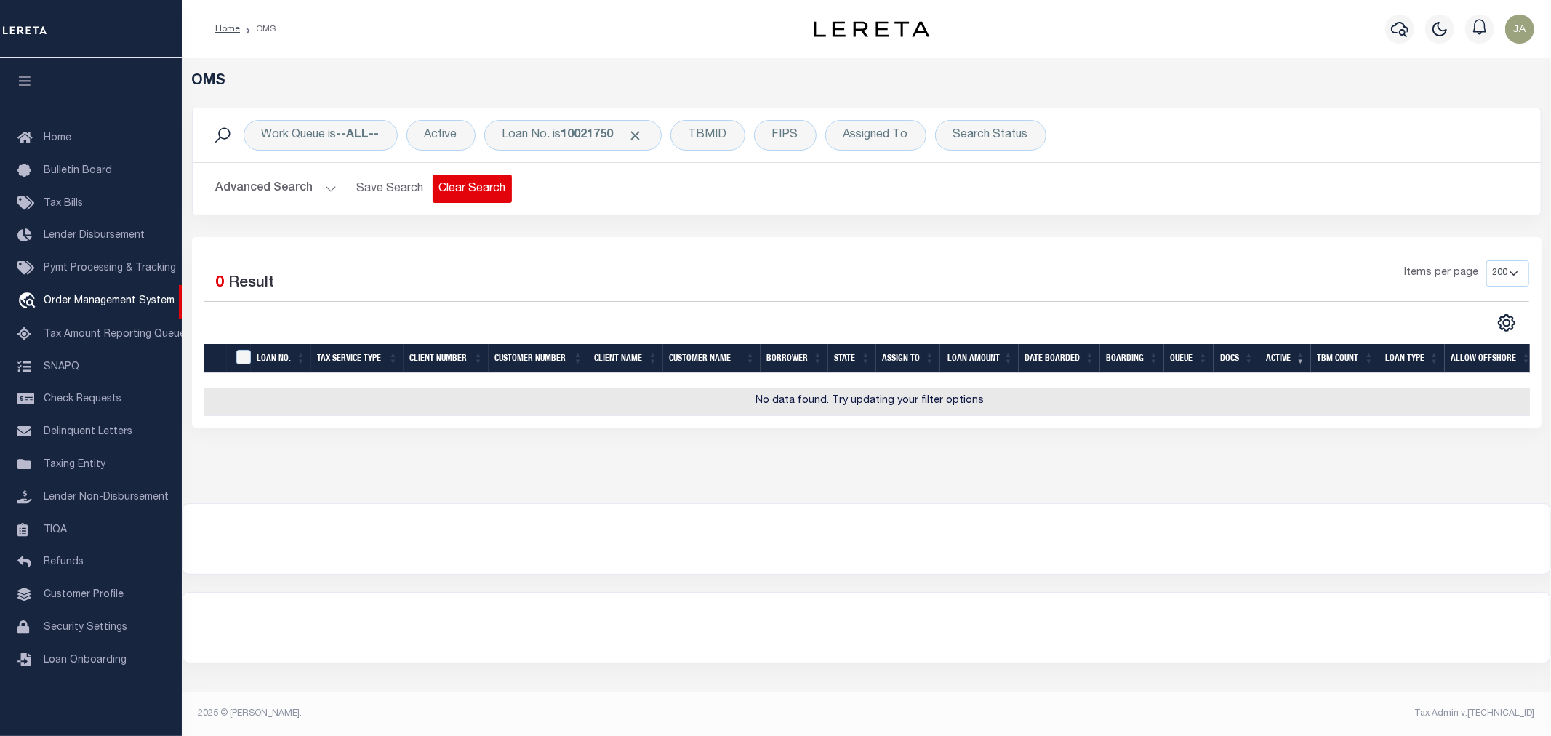
click at [492, 183] on button "Clear Search" at bounding box center [472, 189] width 79 height 28
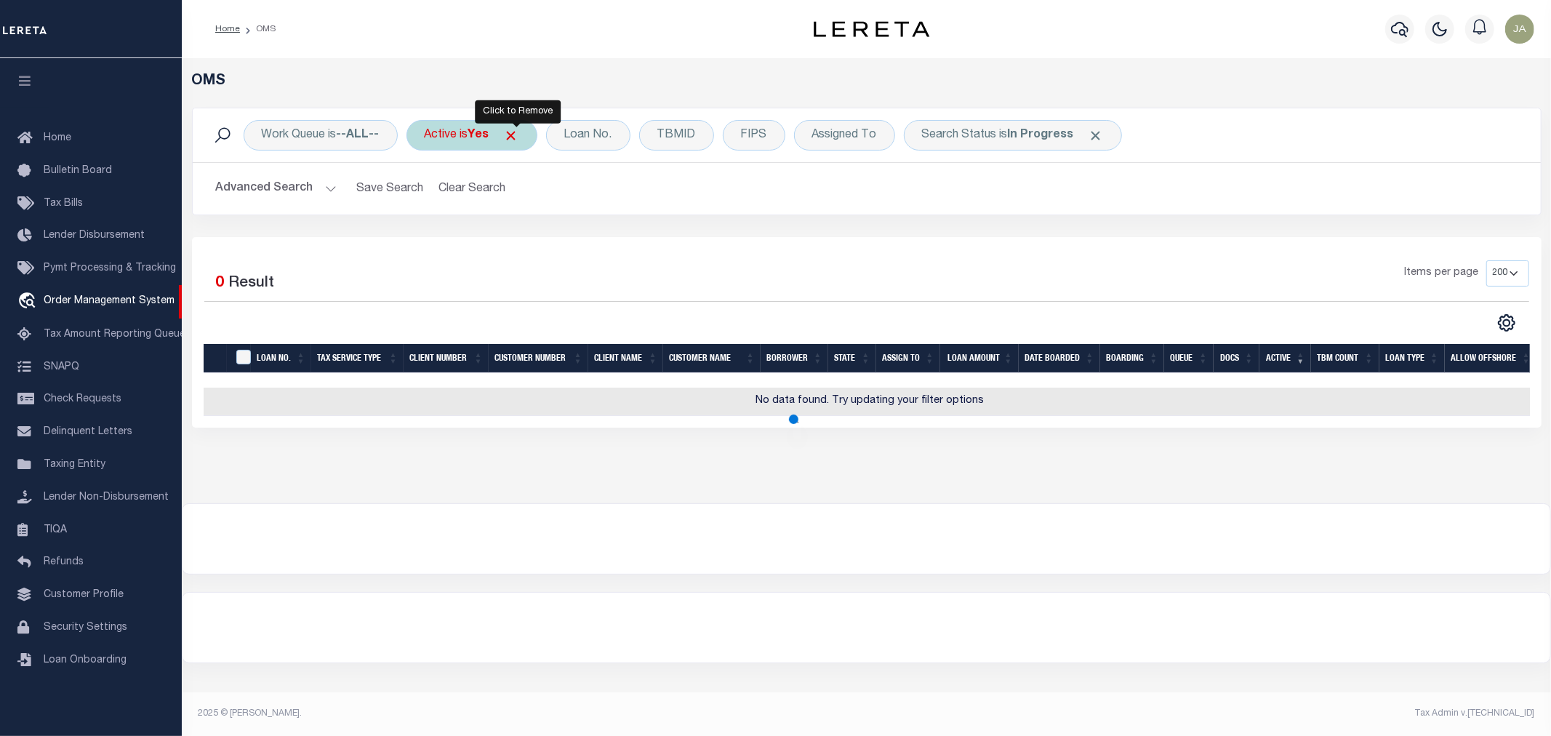
click at [519, 135] on span "Click to Remove" at bounding box center [511, 135] width 15 height 15
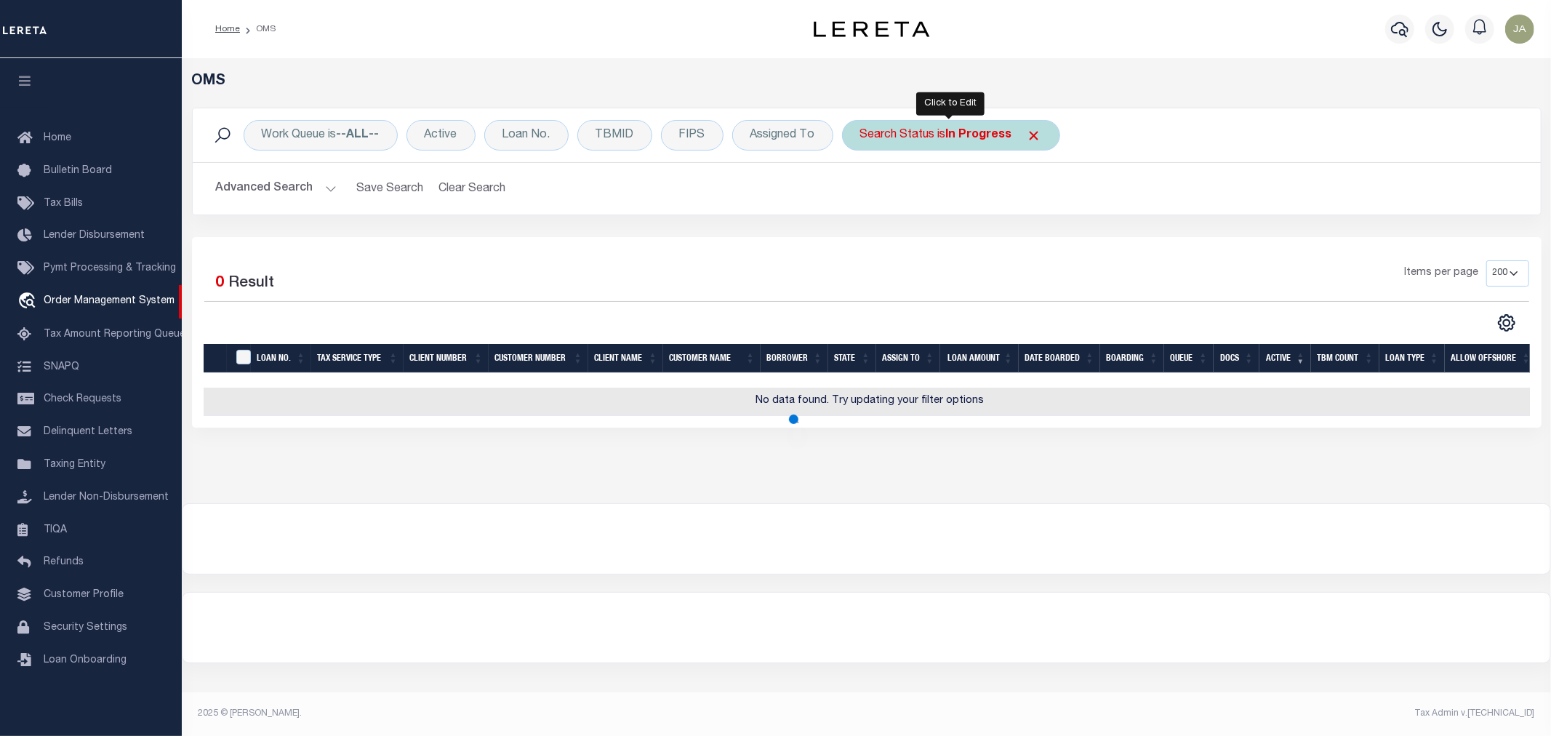
click at [1041, 133] on div "Search Status is In Progress" at bounding box center [951, 135] width 218 height 31
select select "IP"
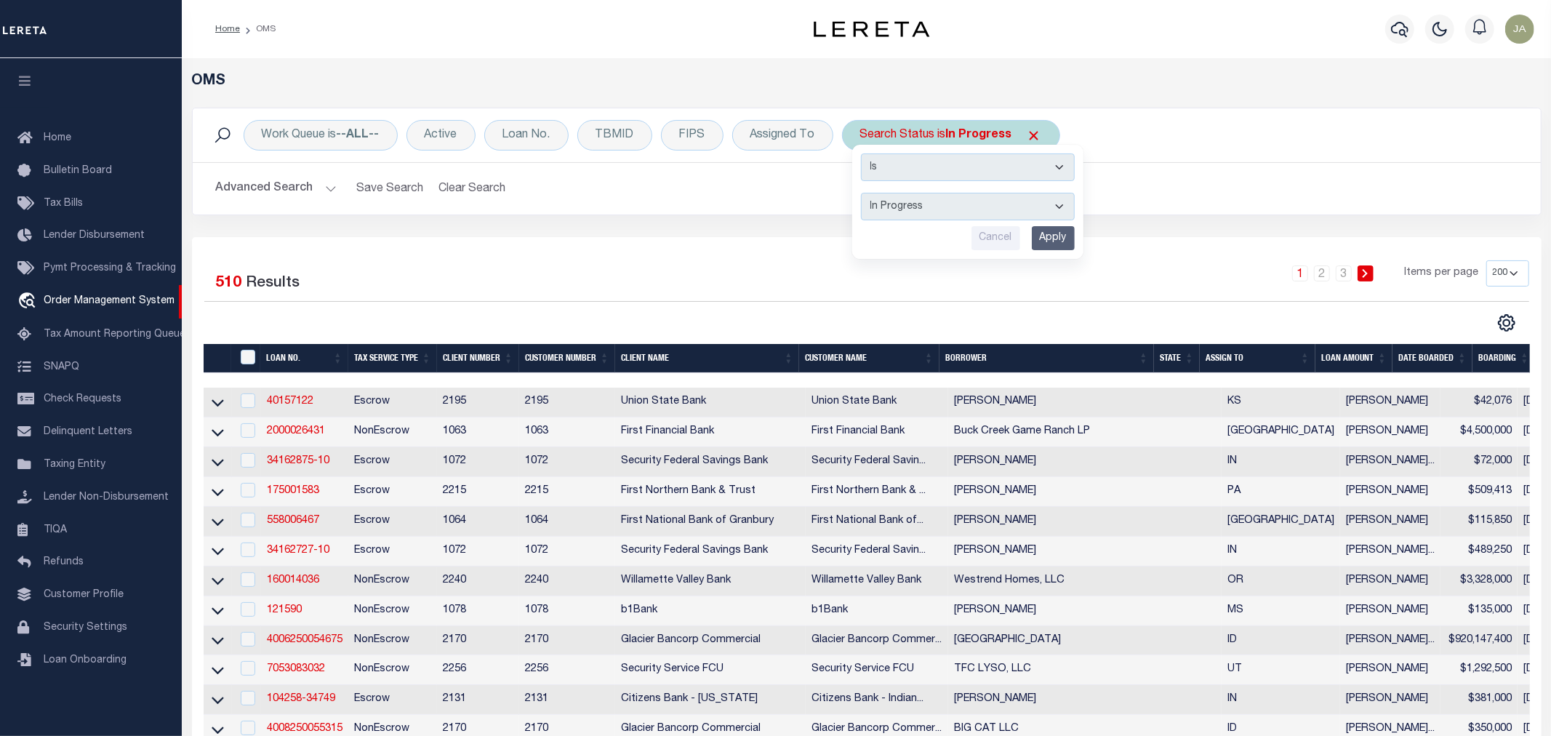
click at [1038, 127] on div "Search Status is In Progress Is Contains Automated Search Bad Parcel Complete D…" at bounding box center [951, 135] width 218 height 31
select select "IP"
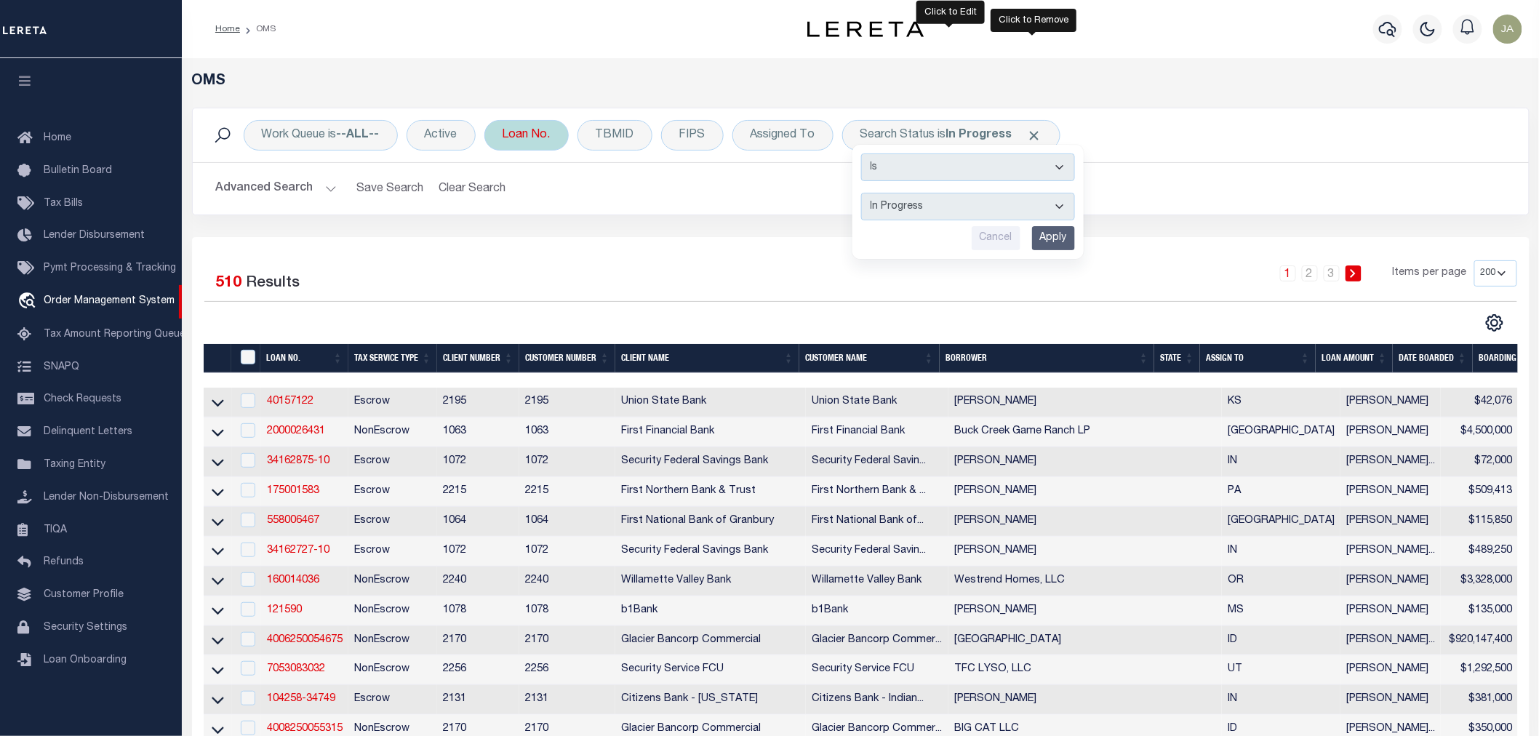
click at [554, 146] on div "Loan No." at bounding box center [526, 135] width 84 height 31
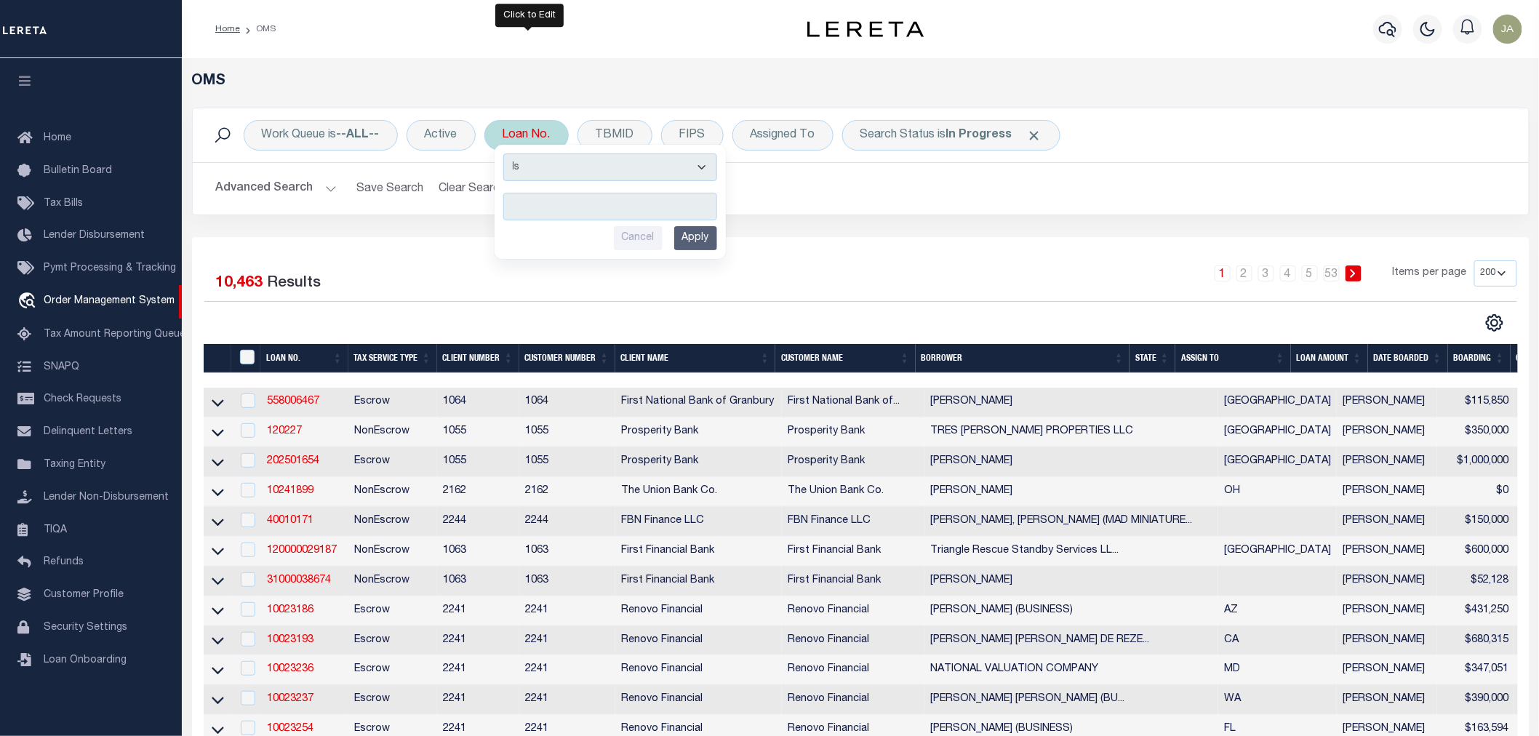
click at [521, 212] on input "text" at bounding box center [610, 207] width 214 height 28
type input "11604"
click at [692, 239] on input "Apply" at bounding box center [695, 238] width 43 height 24
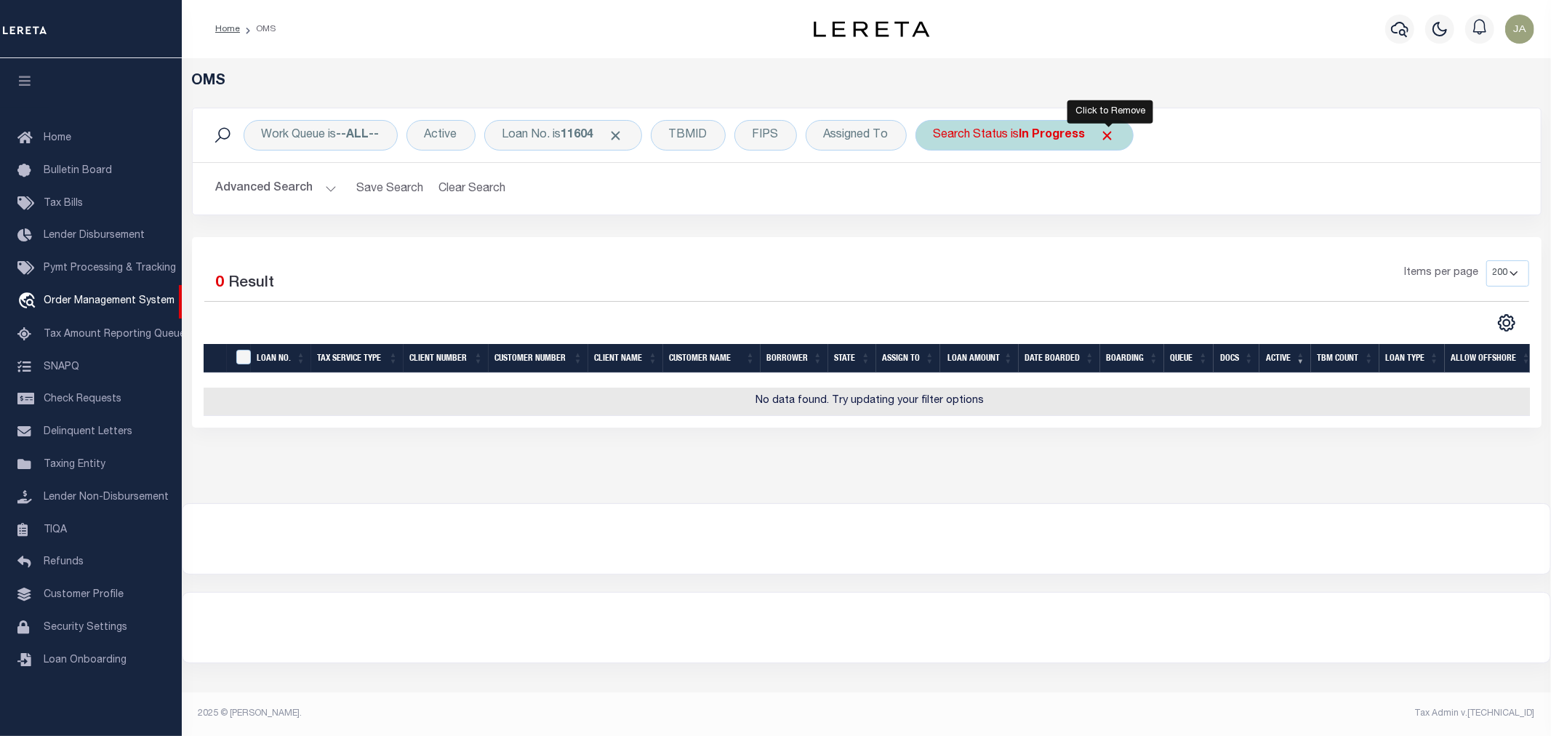
click at [1114, 132] on span "Click to Remove" at bounding box center [1107, 135] width 15 height 15
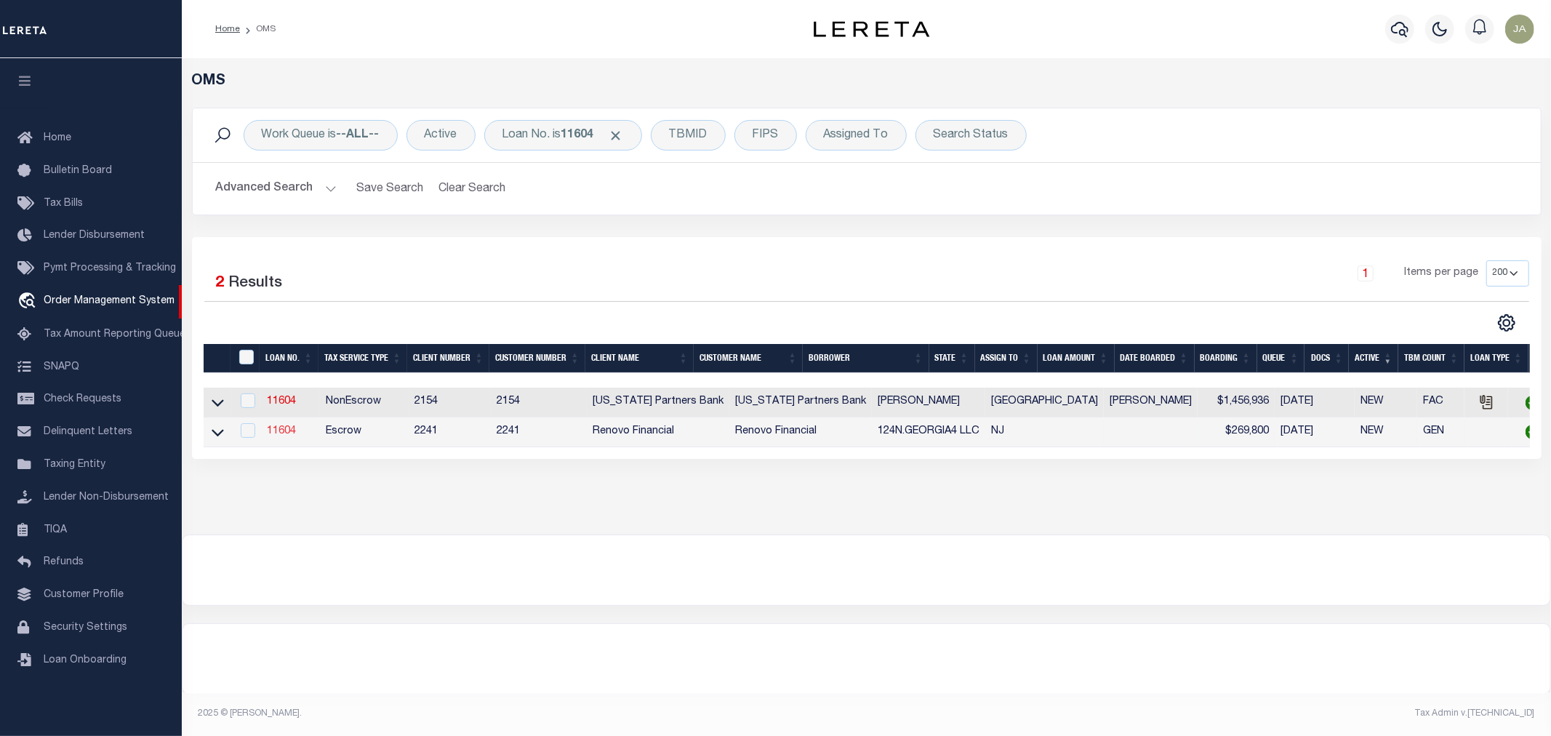
click at [286, 432] on link "11604" at bounding box center [281, 431] width 29 height 10
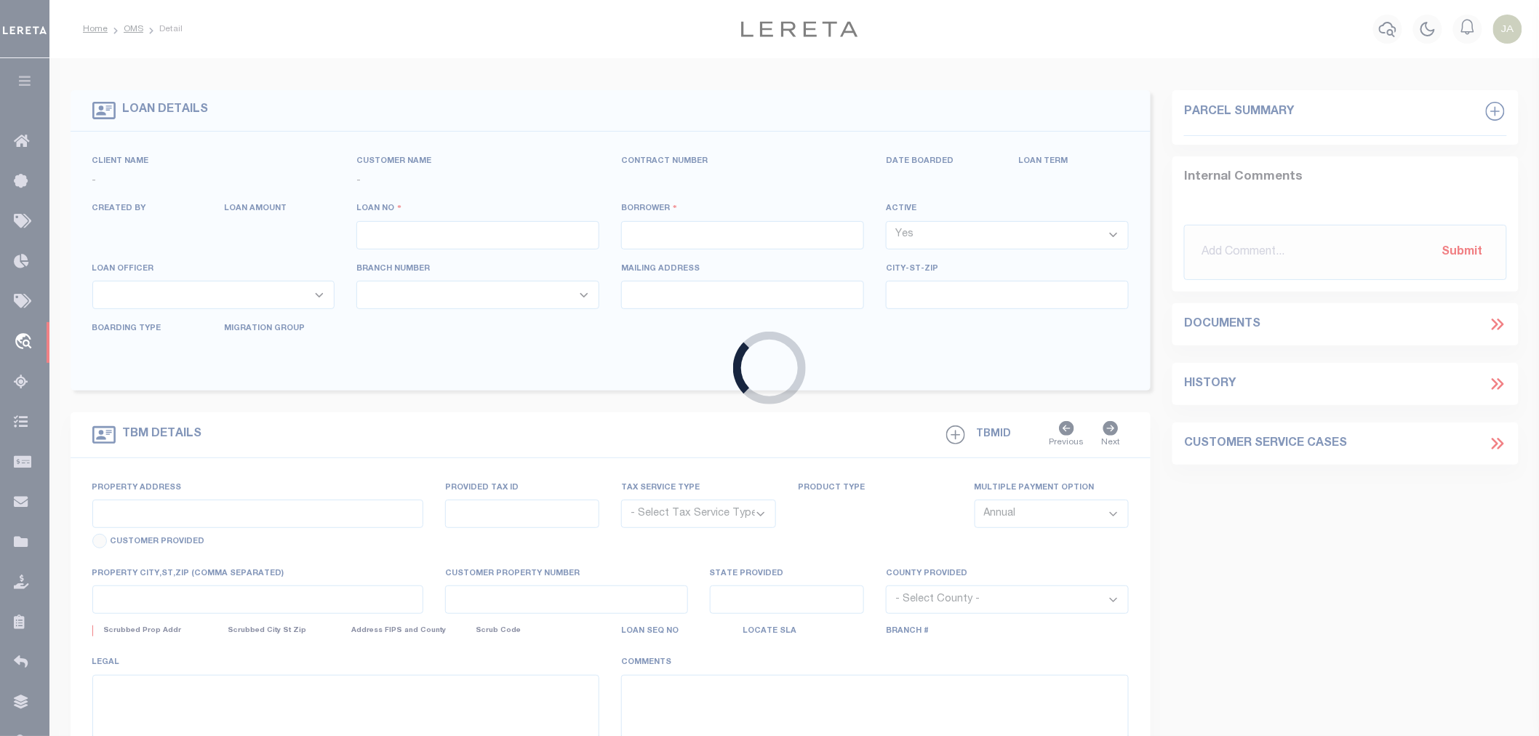
type input "11604"
type input "124N.GEORGIA4 LLC"
select select
type input "625 Society Hill"
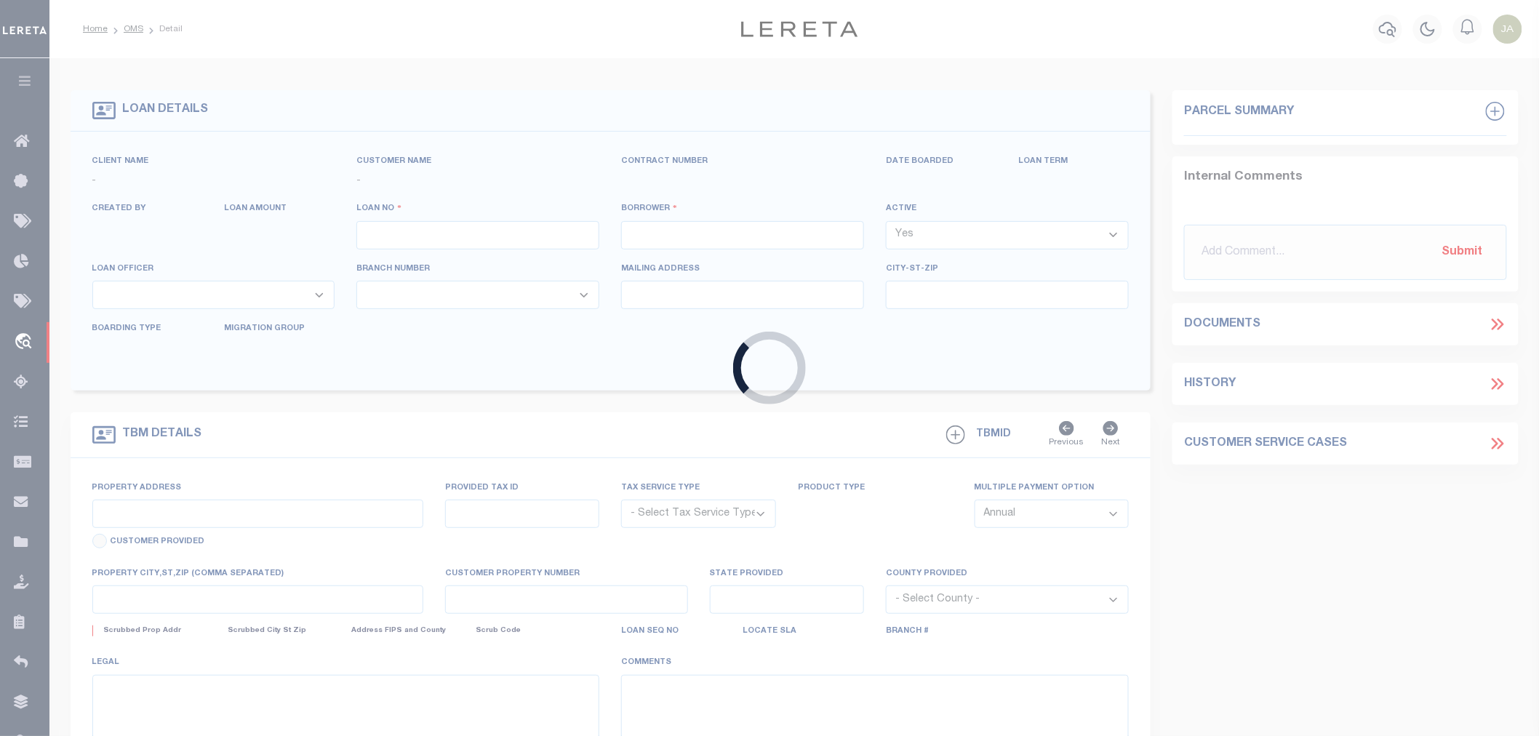
type input "Cherry Hill NJ 08033"
select select "10"
select select "Escrow"
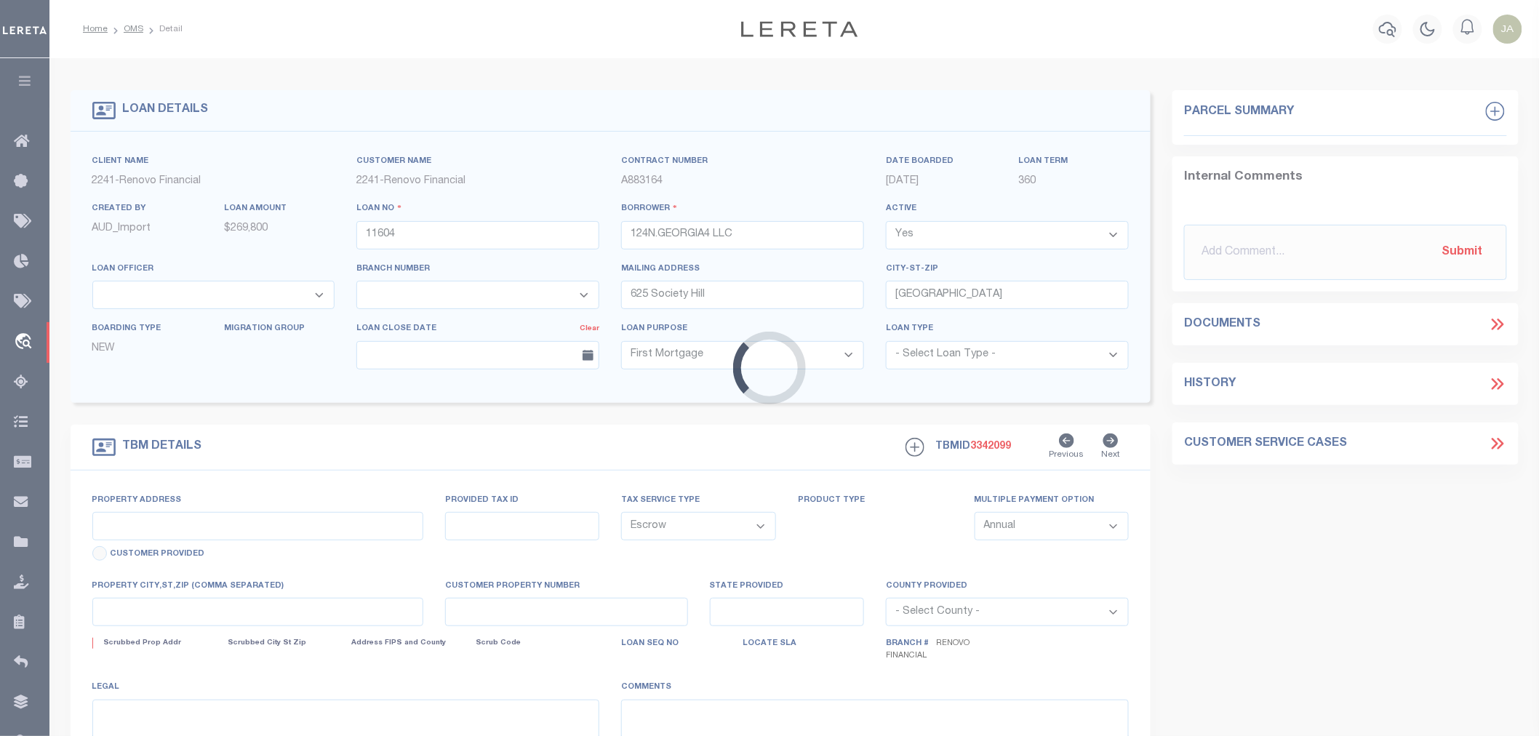
type input "124 North Georgia Avenue"
select select
type input "Atlantic City, NJ 08401"
type input "a0kUS000001ZzmP"
type input "NJ"
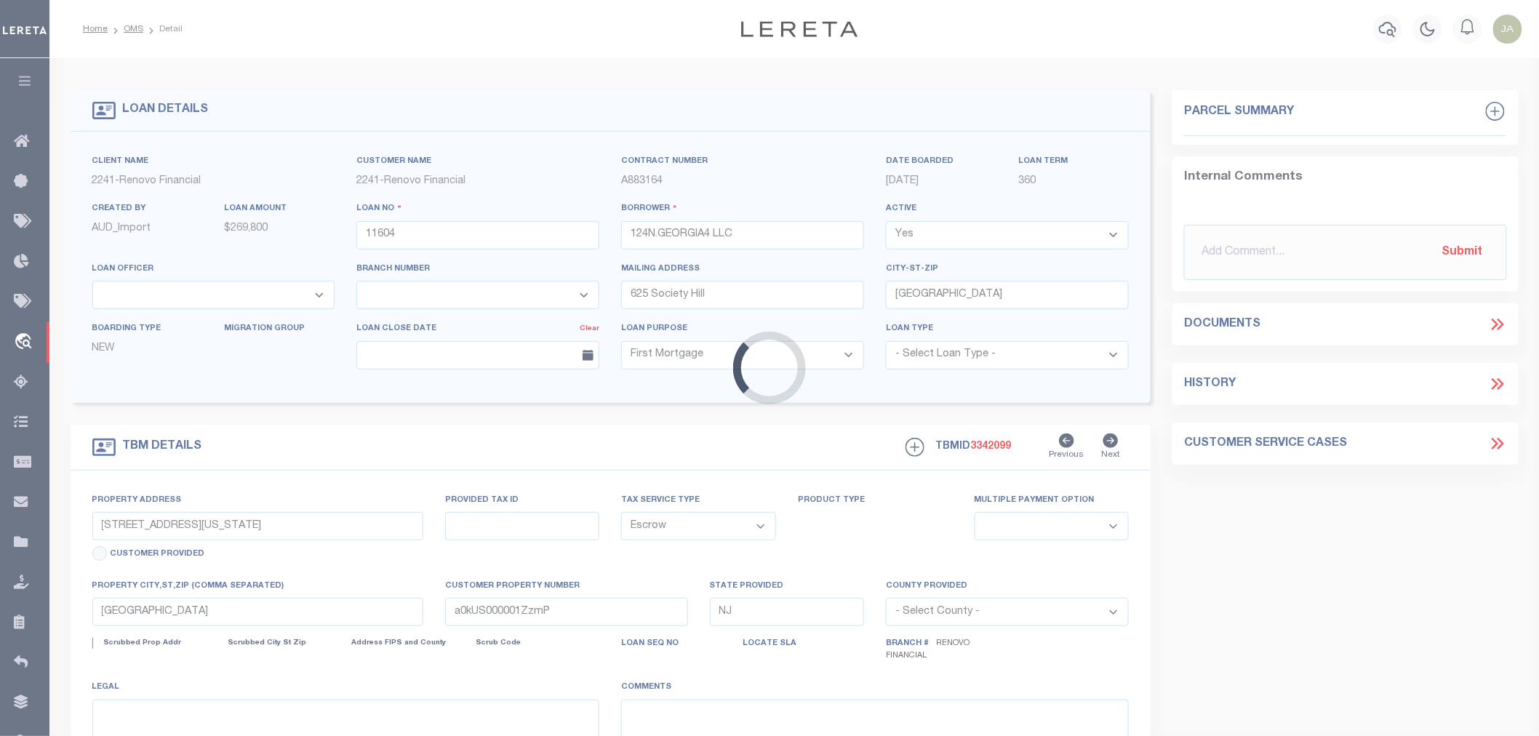
select select
type textarea "LEGAL REQUIRED"
select select "25066"
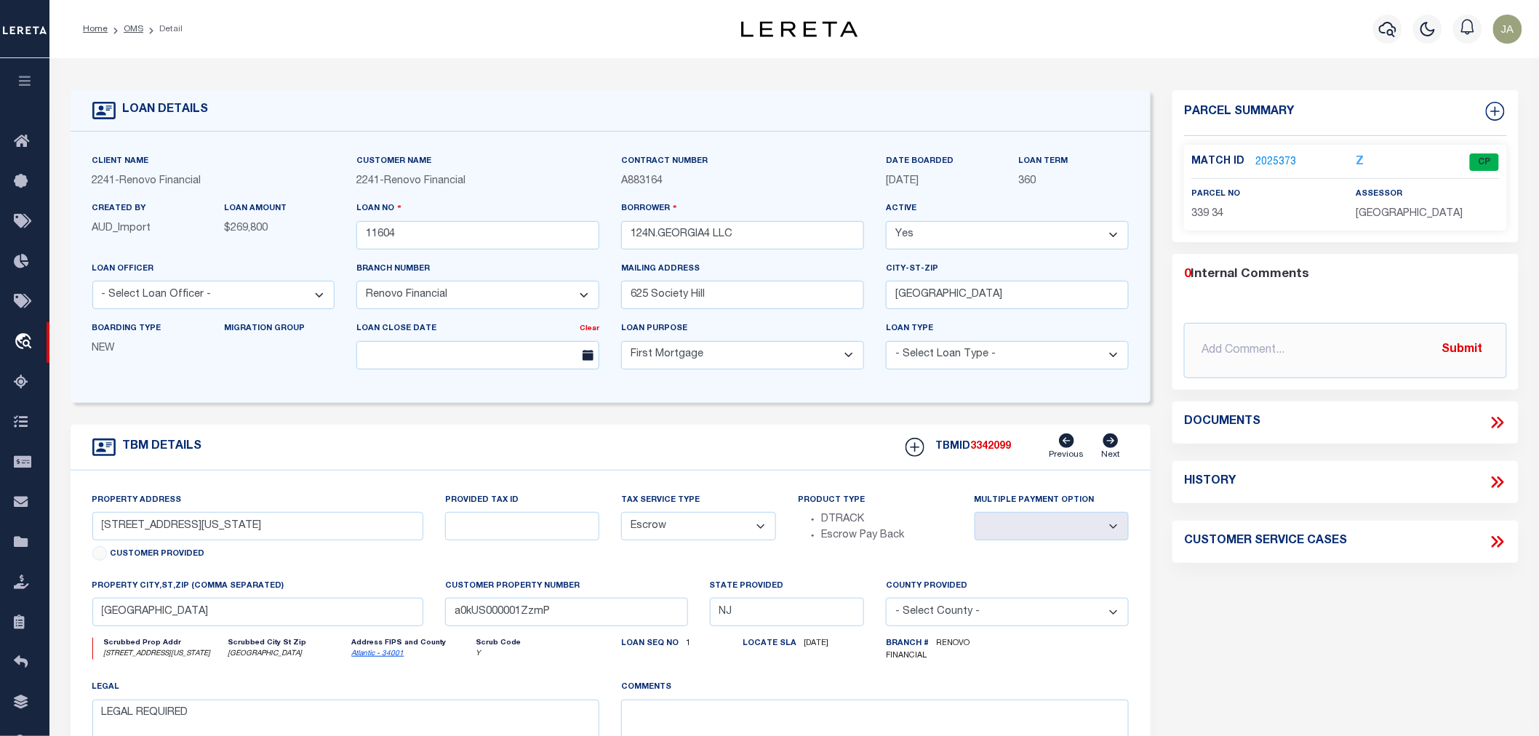
click at [1252, 156] on label "Match ID" at bounding box center [1223, 161] width 64 height 15
click at [1276, 157] on link "2025373" at bounding box center [1275, 162] width 41 height 15
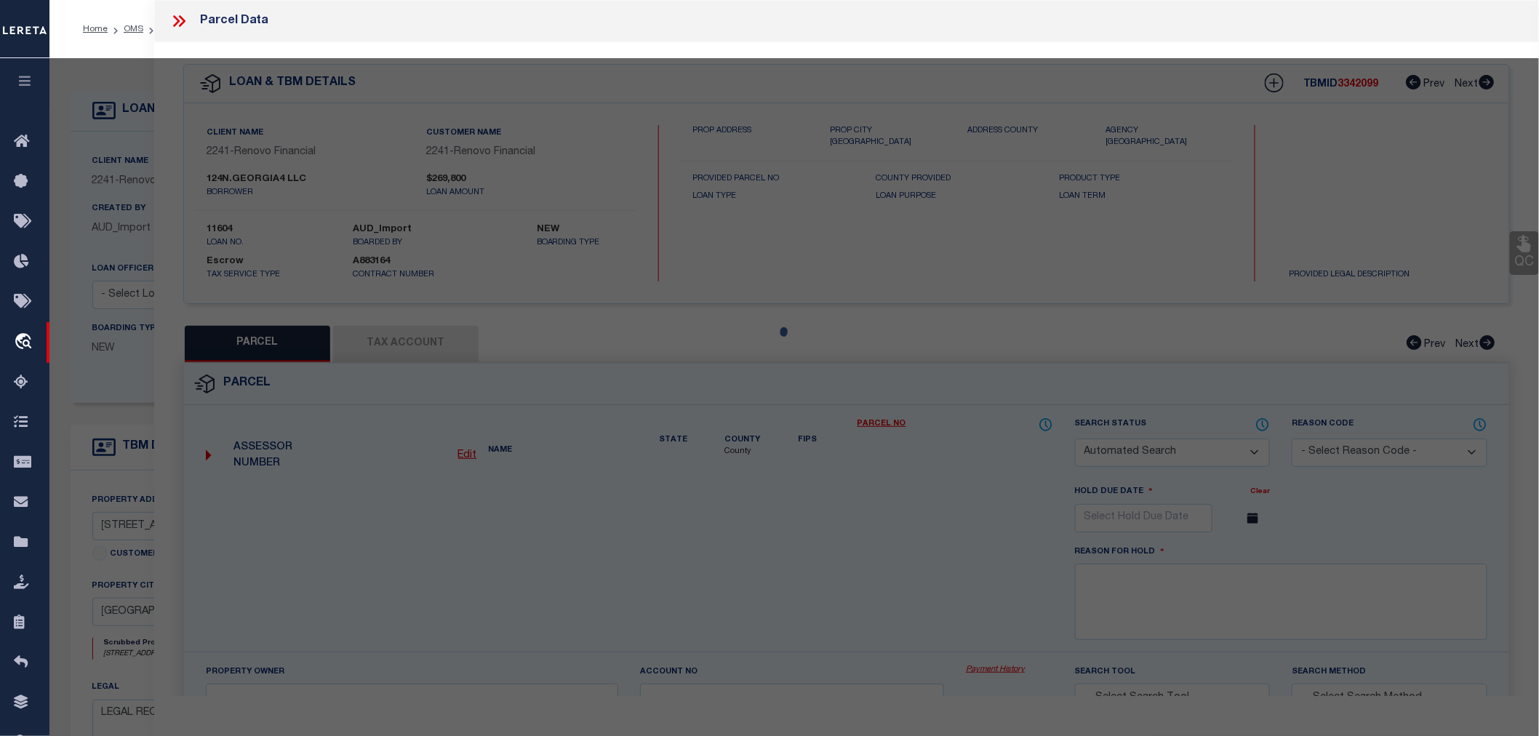
checkbox input "false"
select select "CP"
type input "KALEEM, FARHAN"
type input "124 N GEORGIA AVE"
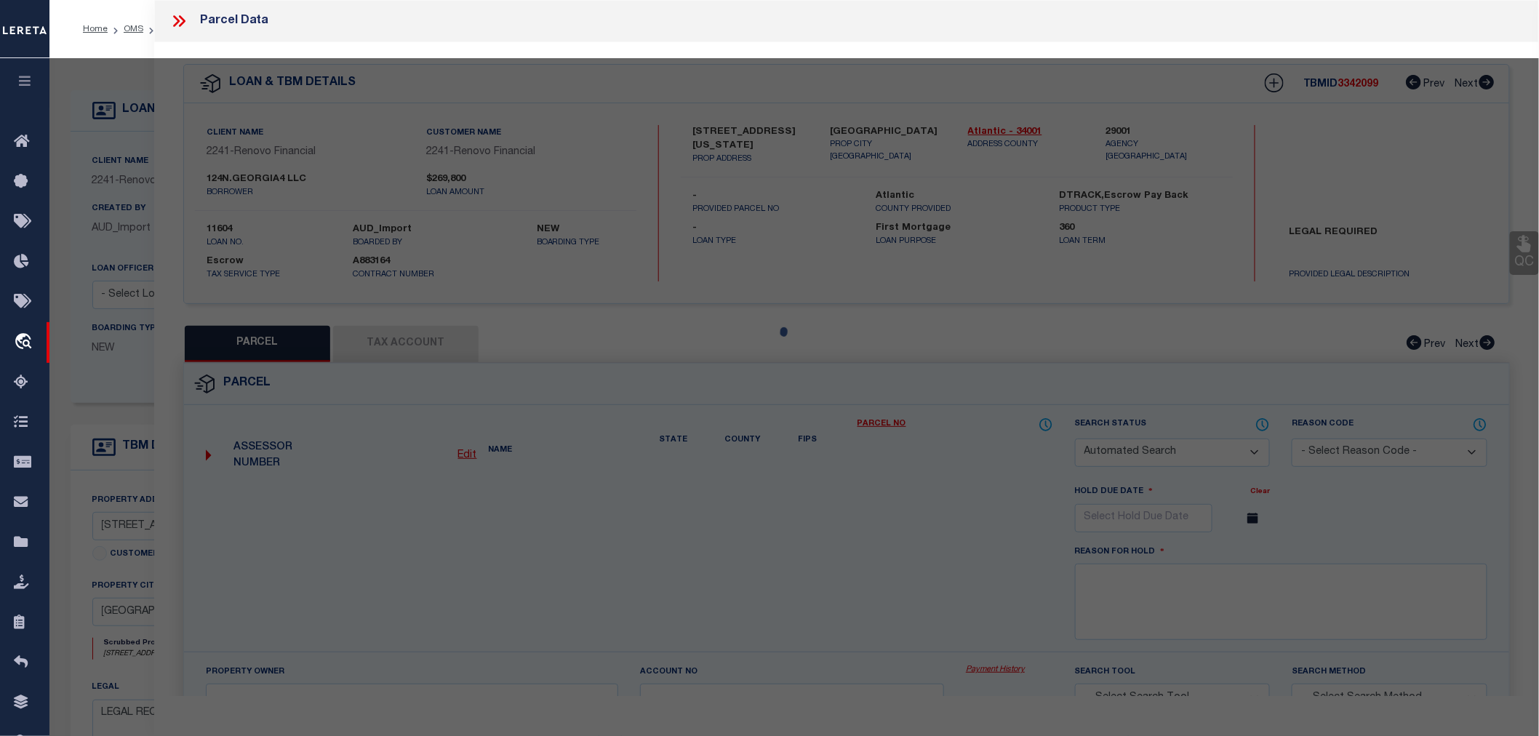
checkbox input "false"
type input "Atlantic City, NJ 08401"
type textarea "TaxID Special Project"
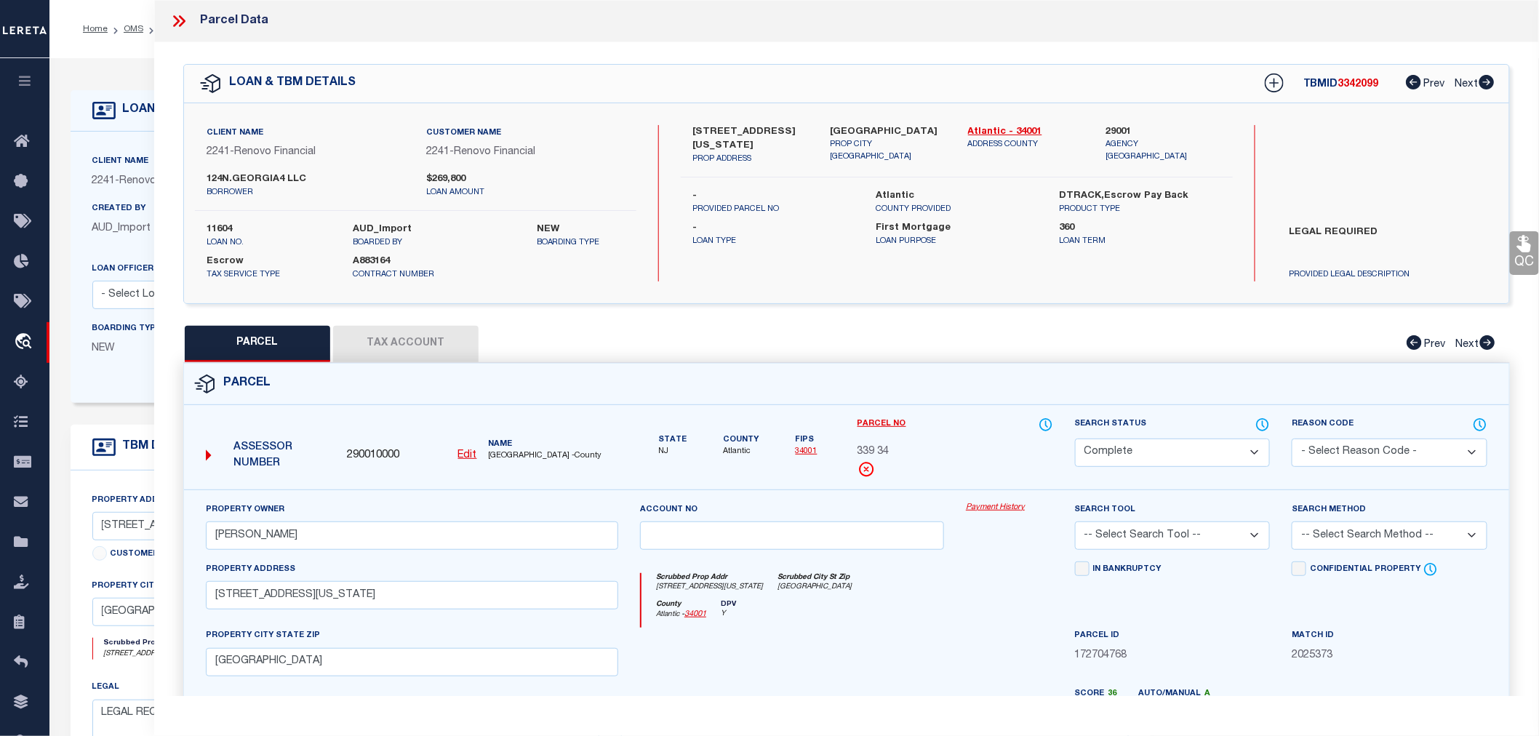
click at [985, 513] on div "Payment History" at bounding box center [1009, 532] width 108 height 60
click at [988, 503] on link "Payment History" at bounding box center [1009, 508] width 87 height 12
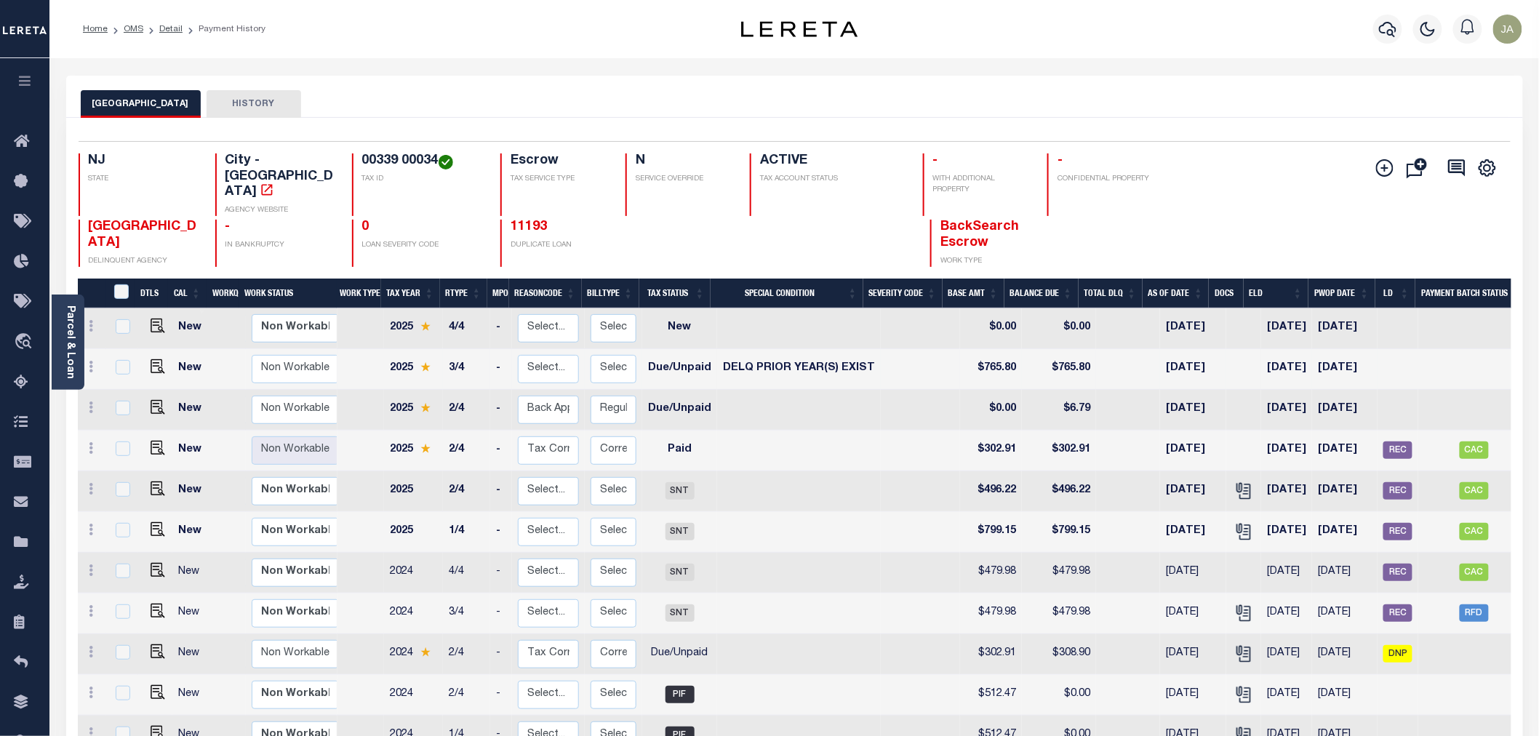
click at [1344, 361] on td "[DATE]" at bounding box center [1344, 369] width 65 height 41
checkbox input "true"
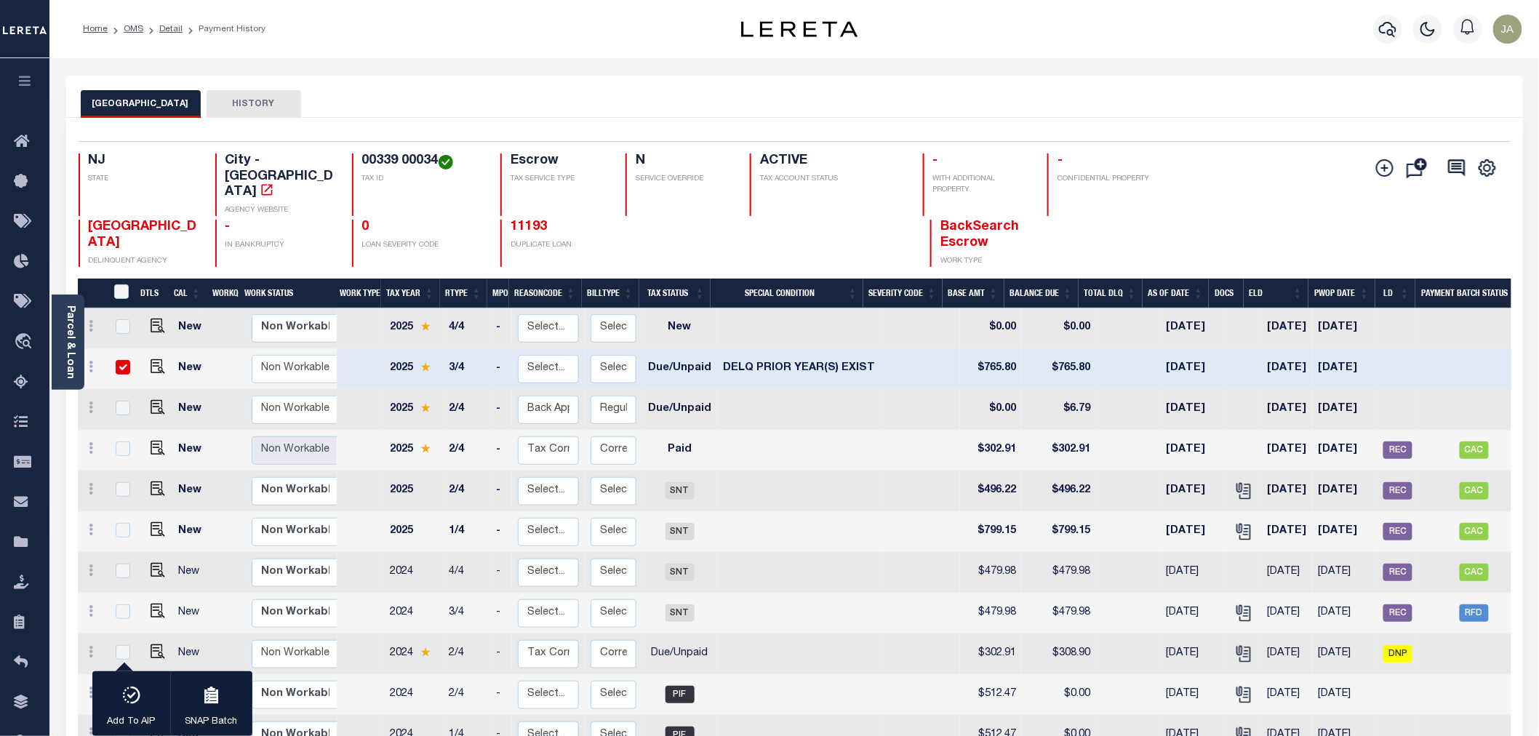
click at [1344, 361] on td "08/01/2025" at bounding box center [1344, 369] width 65 height 41
checkbox input "false"
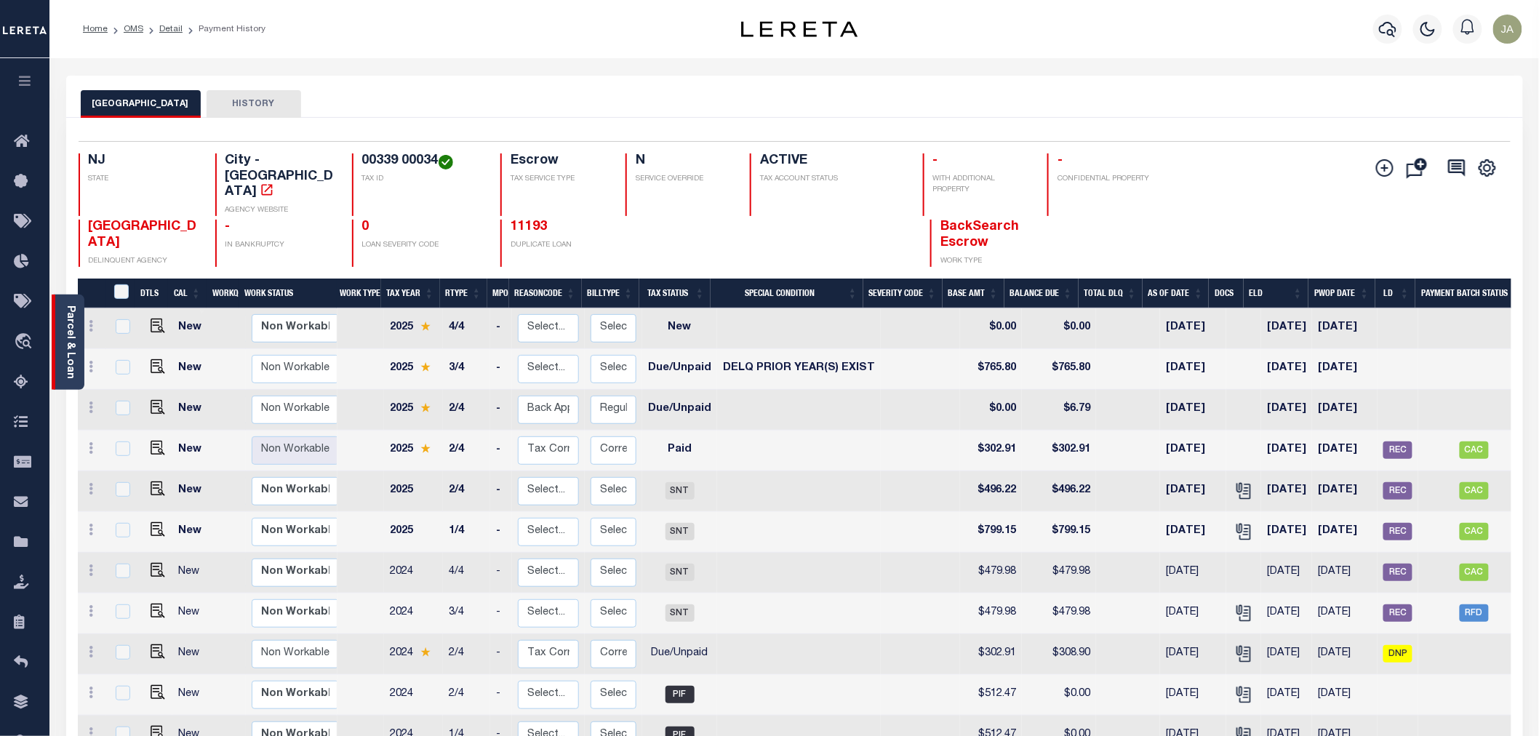
click at [68, 313] on link "Parcel & Loan" at bounding box center [70, 341] width 10 height 73
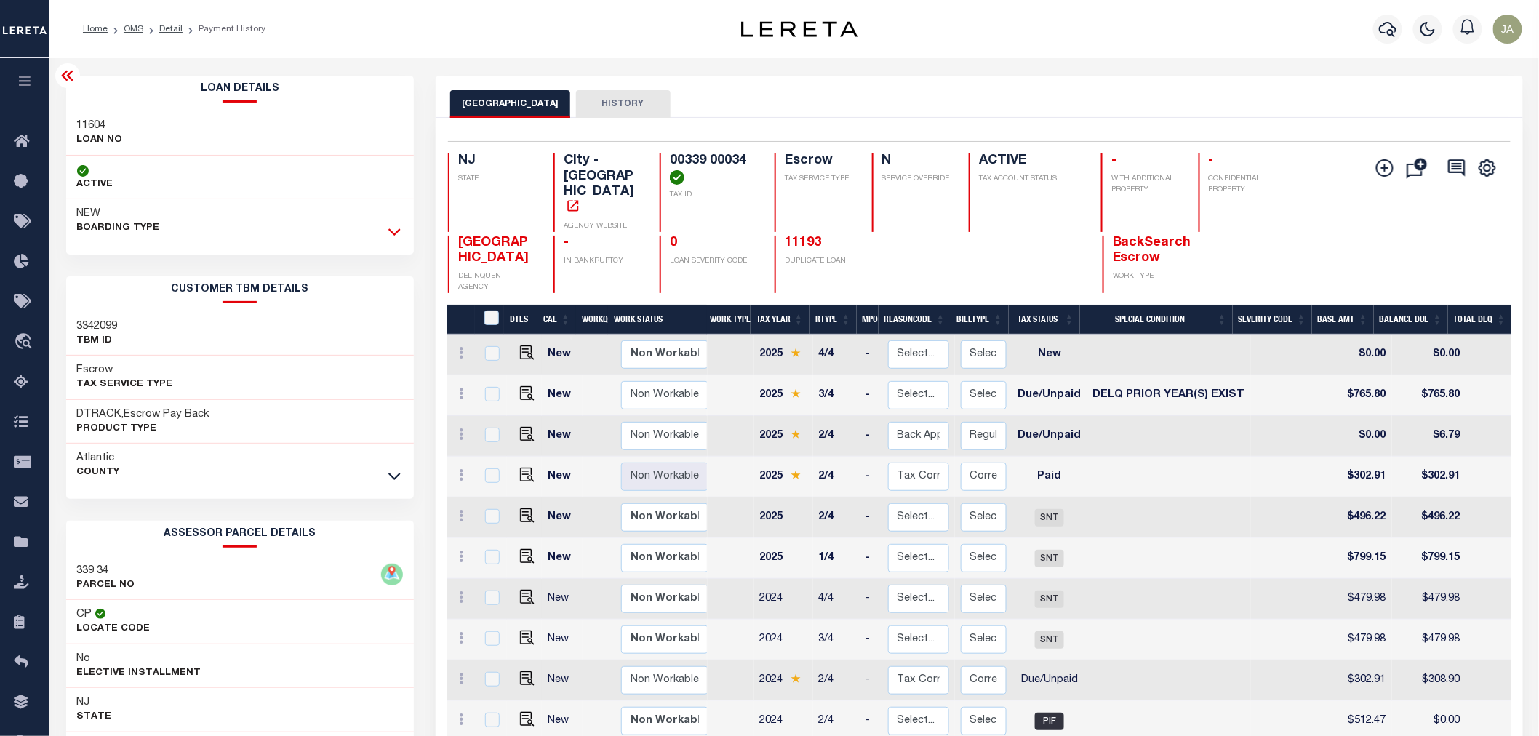
click at [395, 227] on icon at bounding box center [394, 231] width 12 height 15
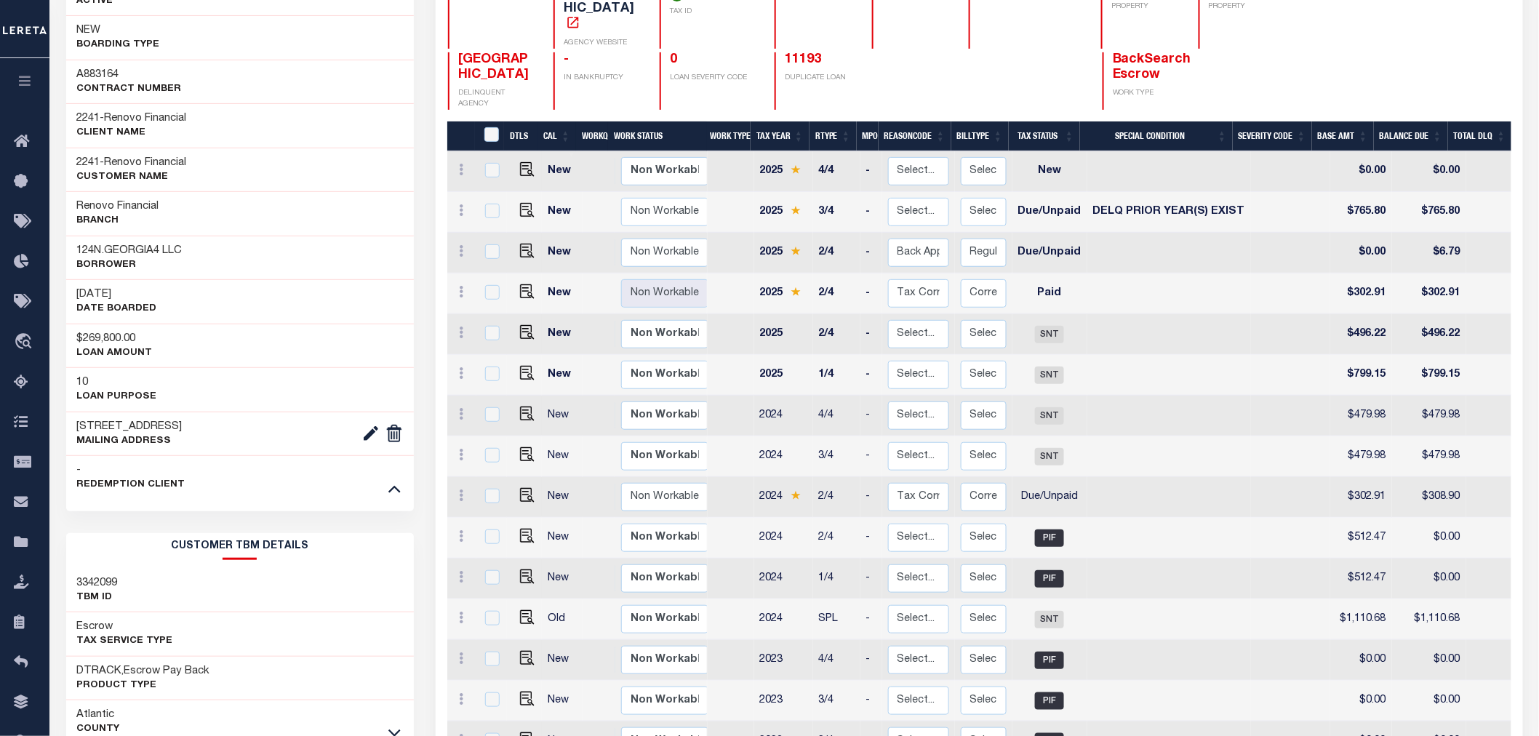
scroll to position [404, 0]
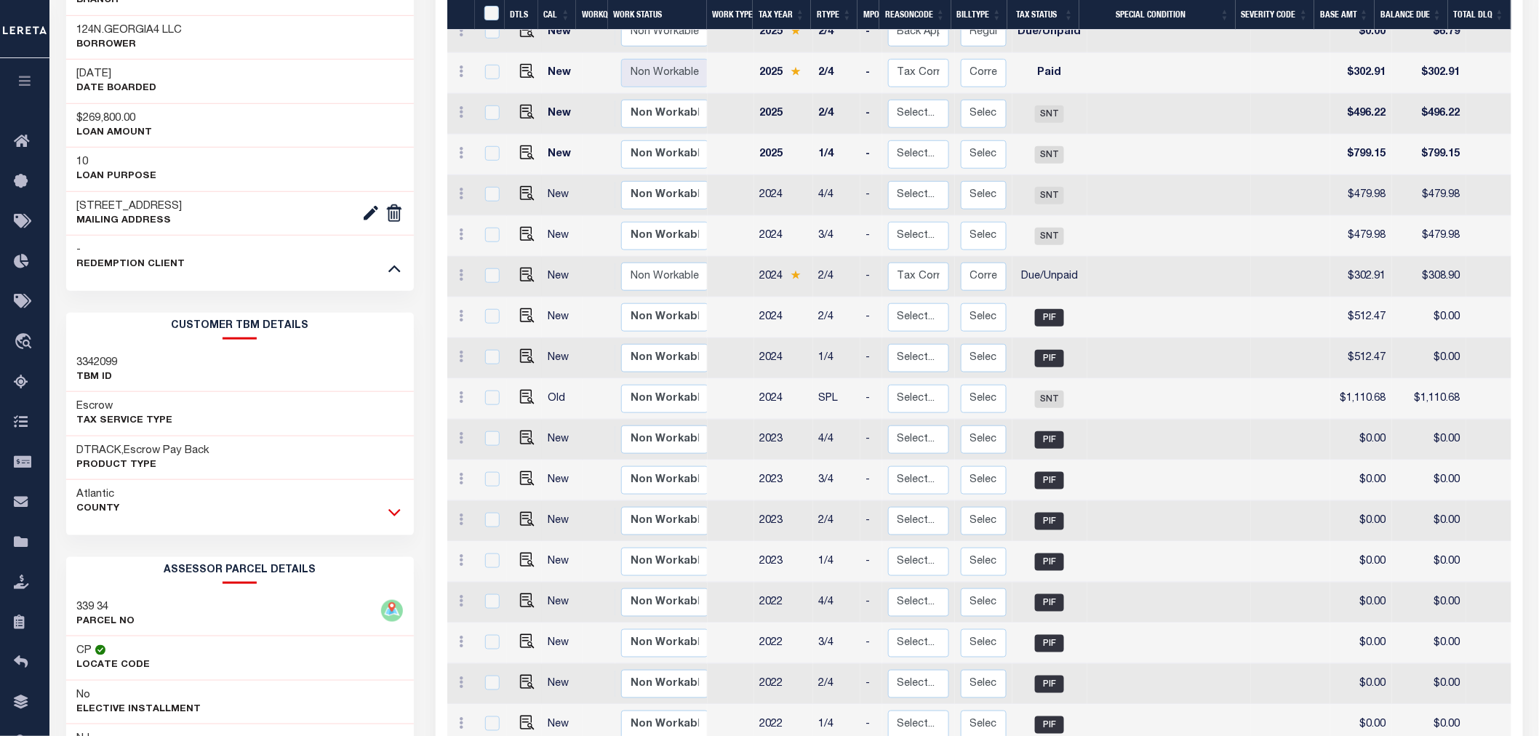
click at [394, 516] on icon at bounding box center [394, 513] width 12 height 7
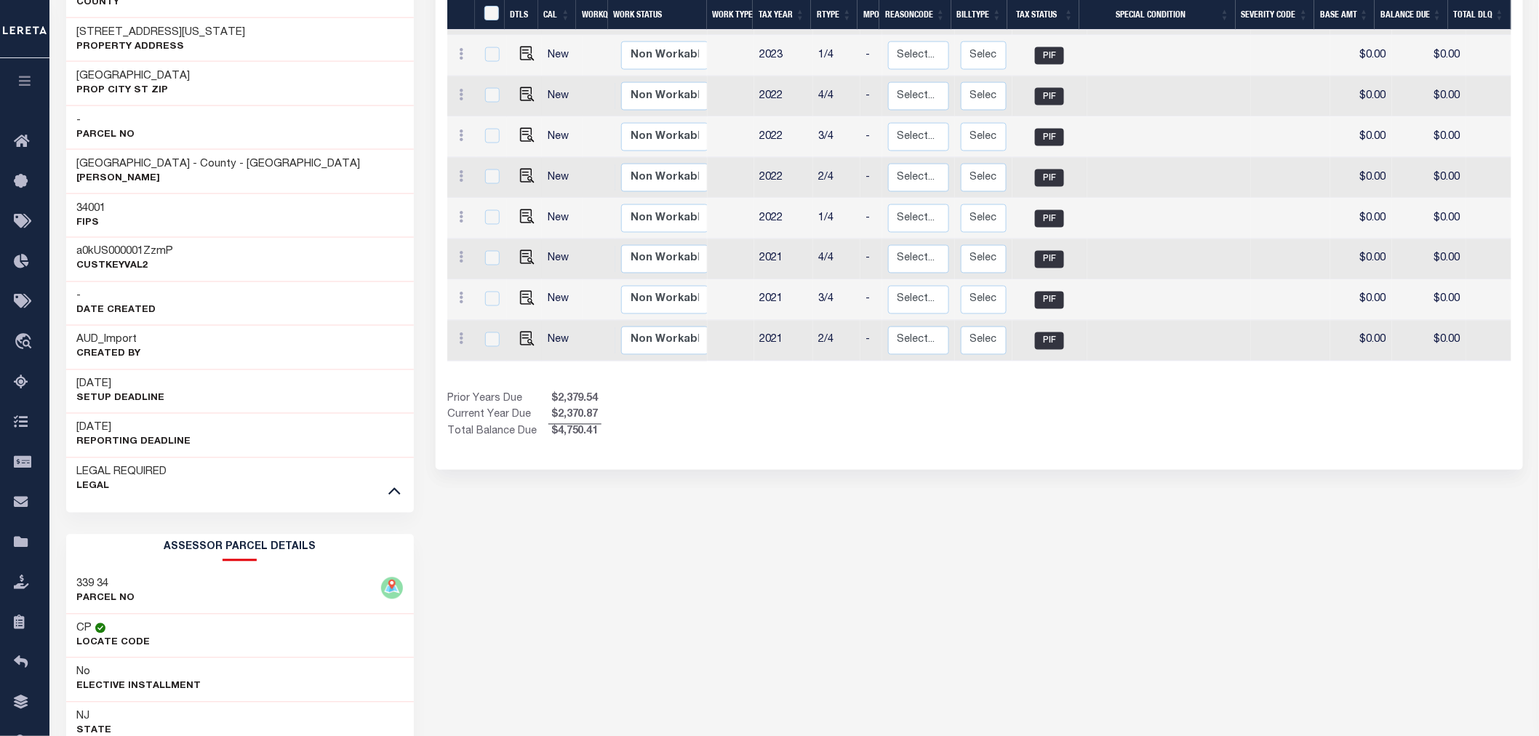
scroll to position [1050, 0]
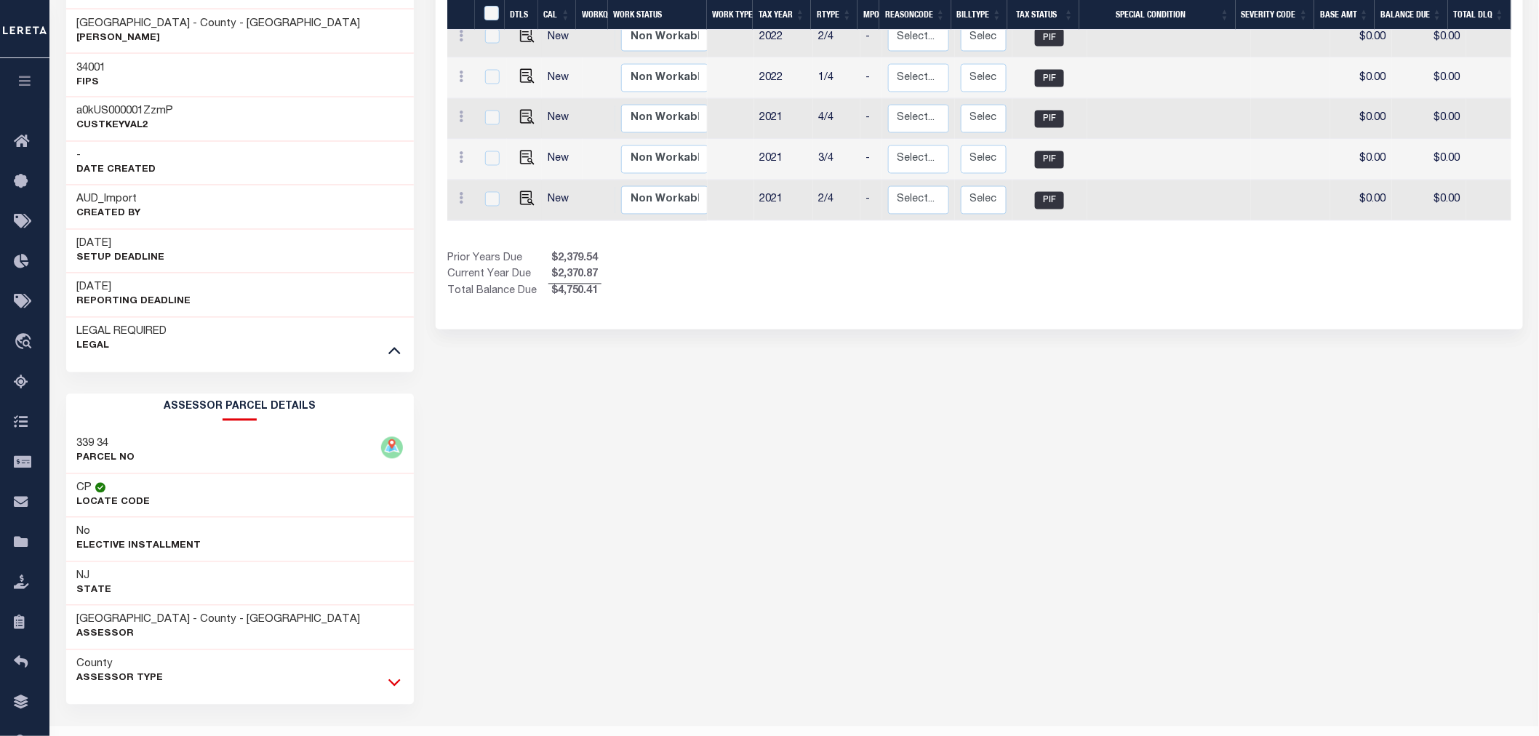
click at [400, 680] on icon at bounding box center [394, 682] width 12 height 15
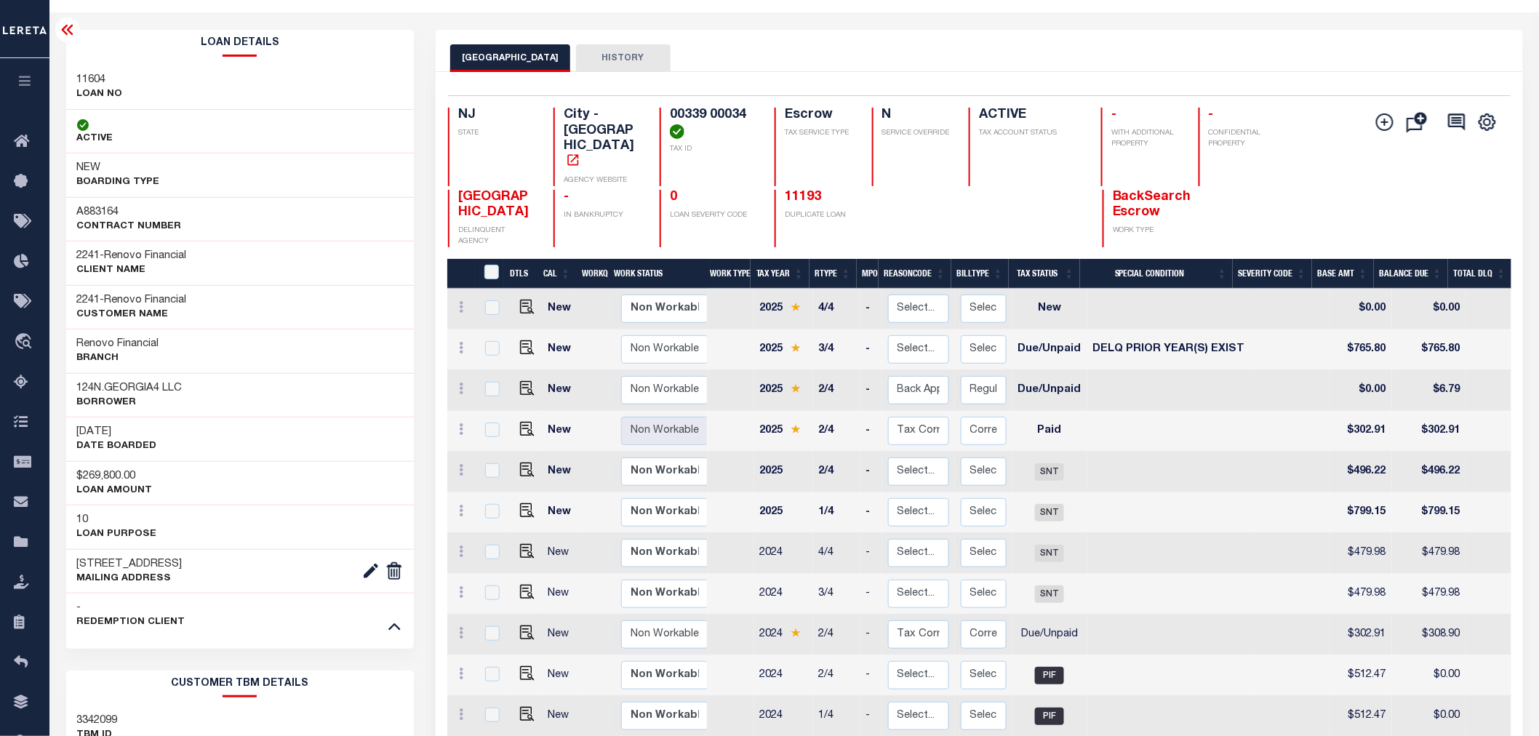
scroll to position [0, 0]
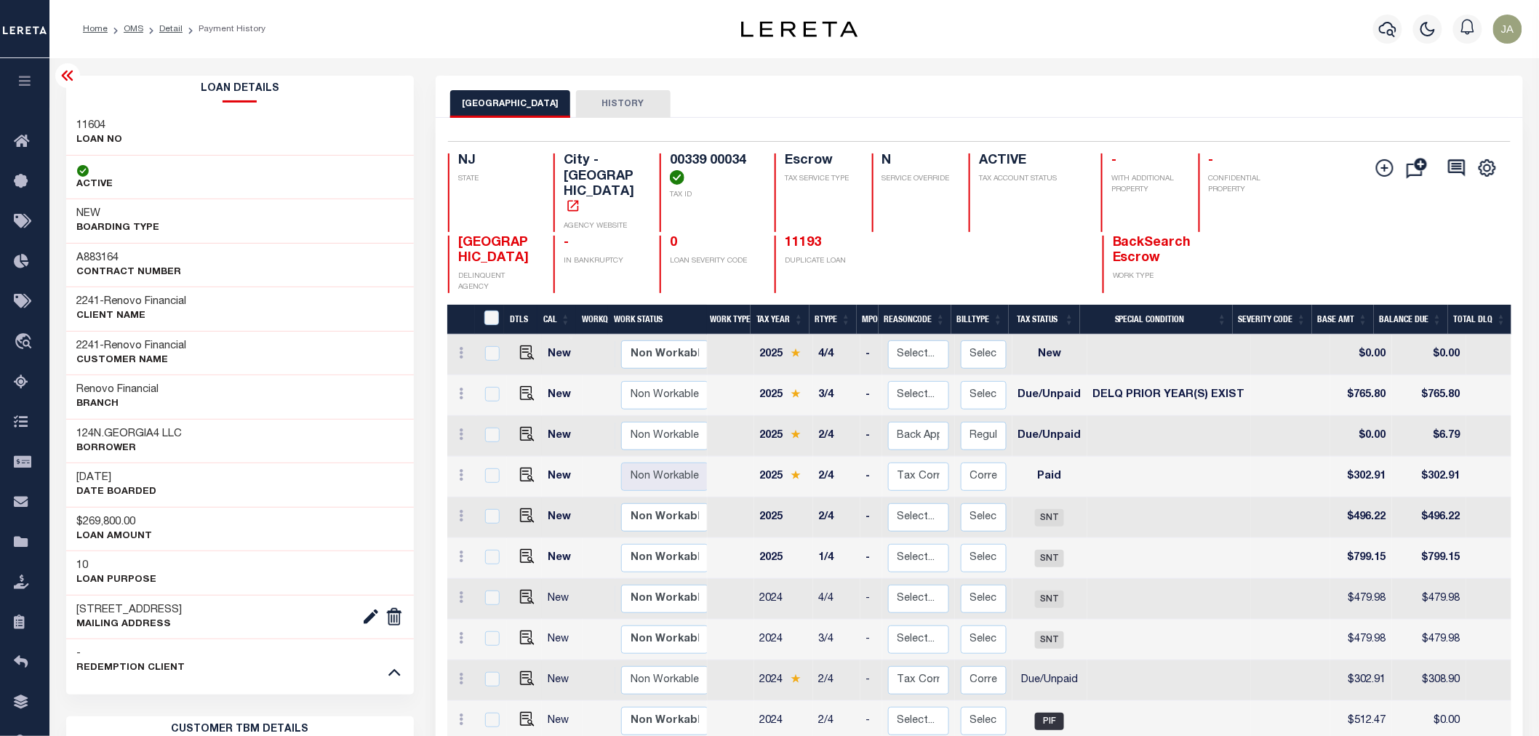
click at [64, 73] on icon at bounding box center [67, 76] width 12 height 10
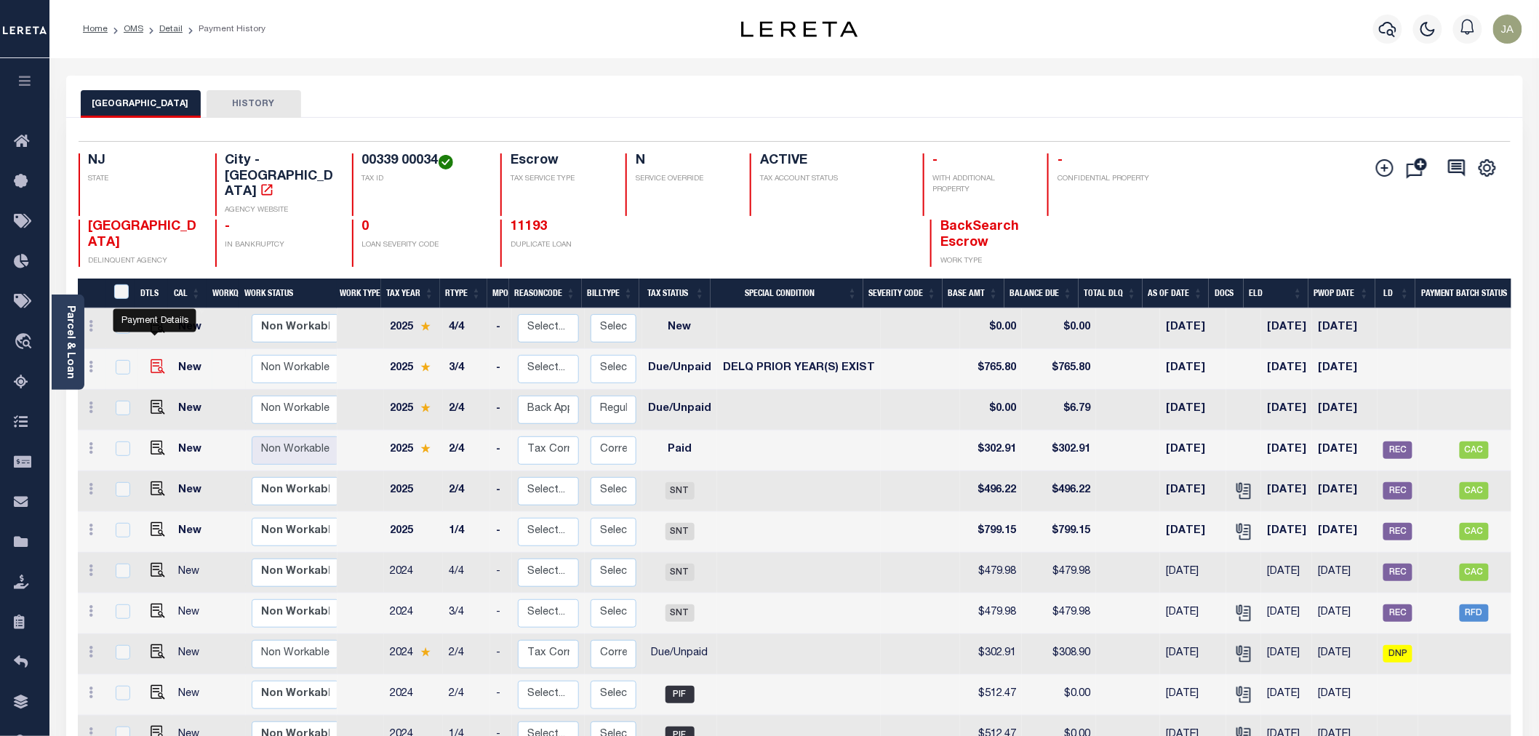
click at [154, 359] on img "" at bounding box center [158, 366] width 15 height 15
checkbox input "true"
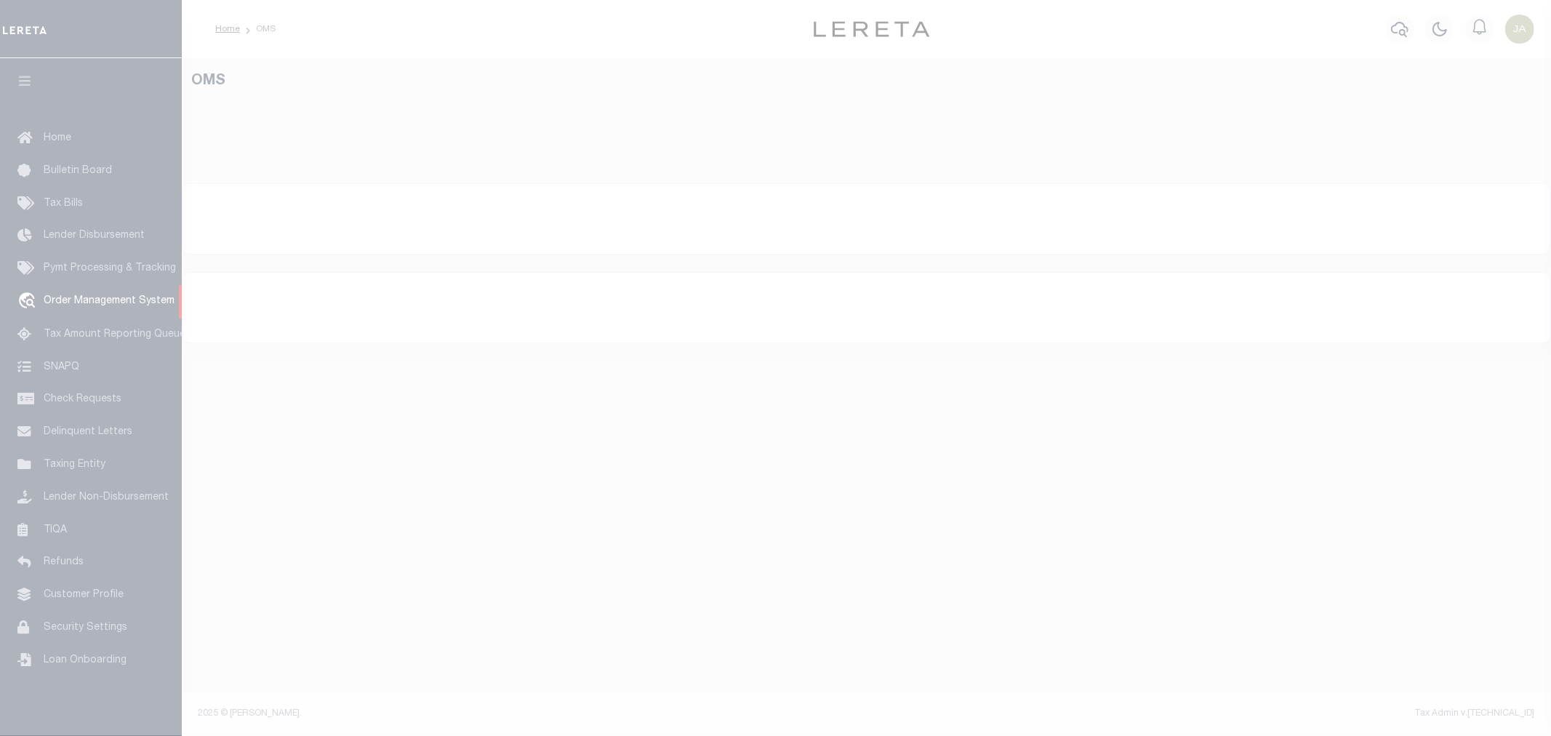
select select "200"
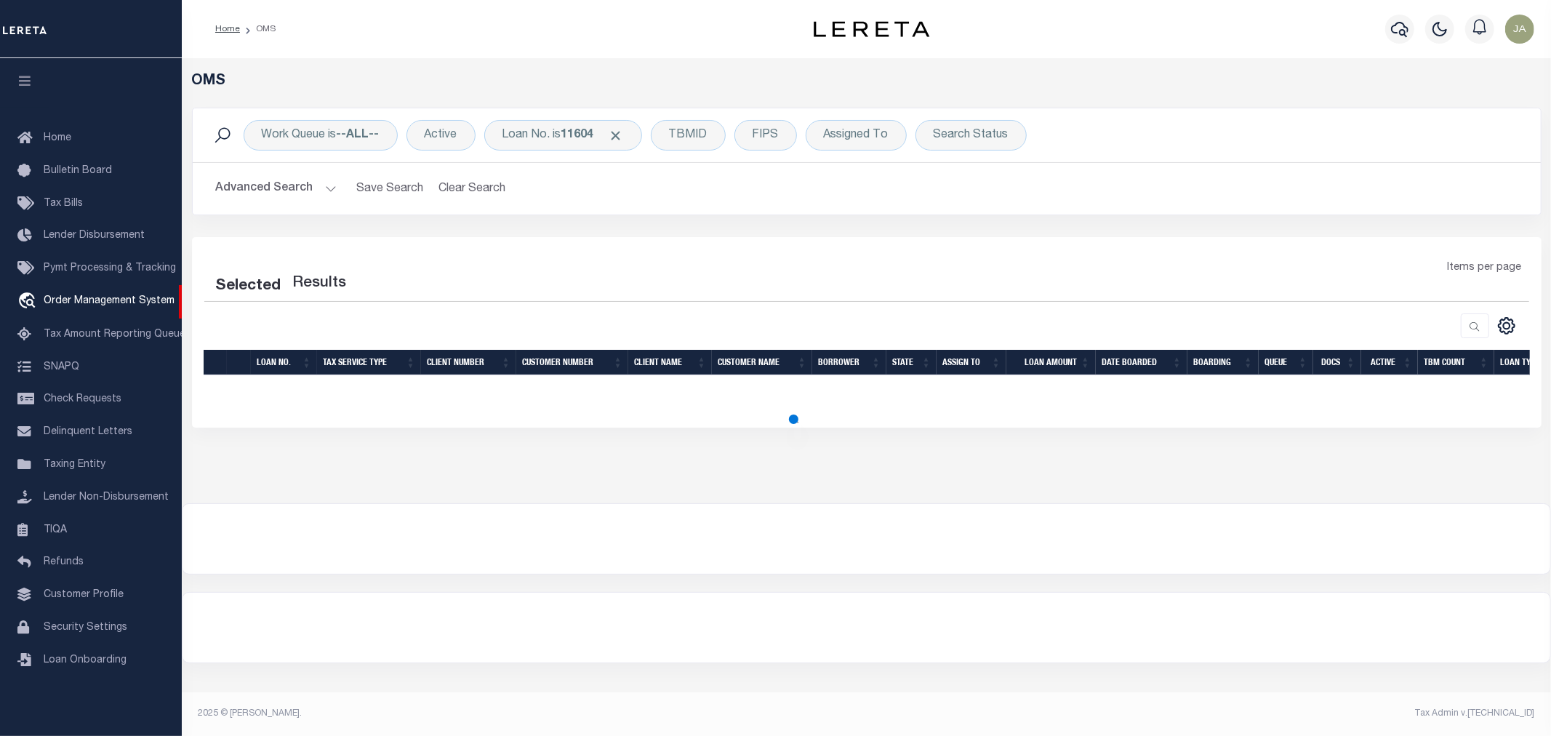
select select "200"
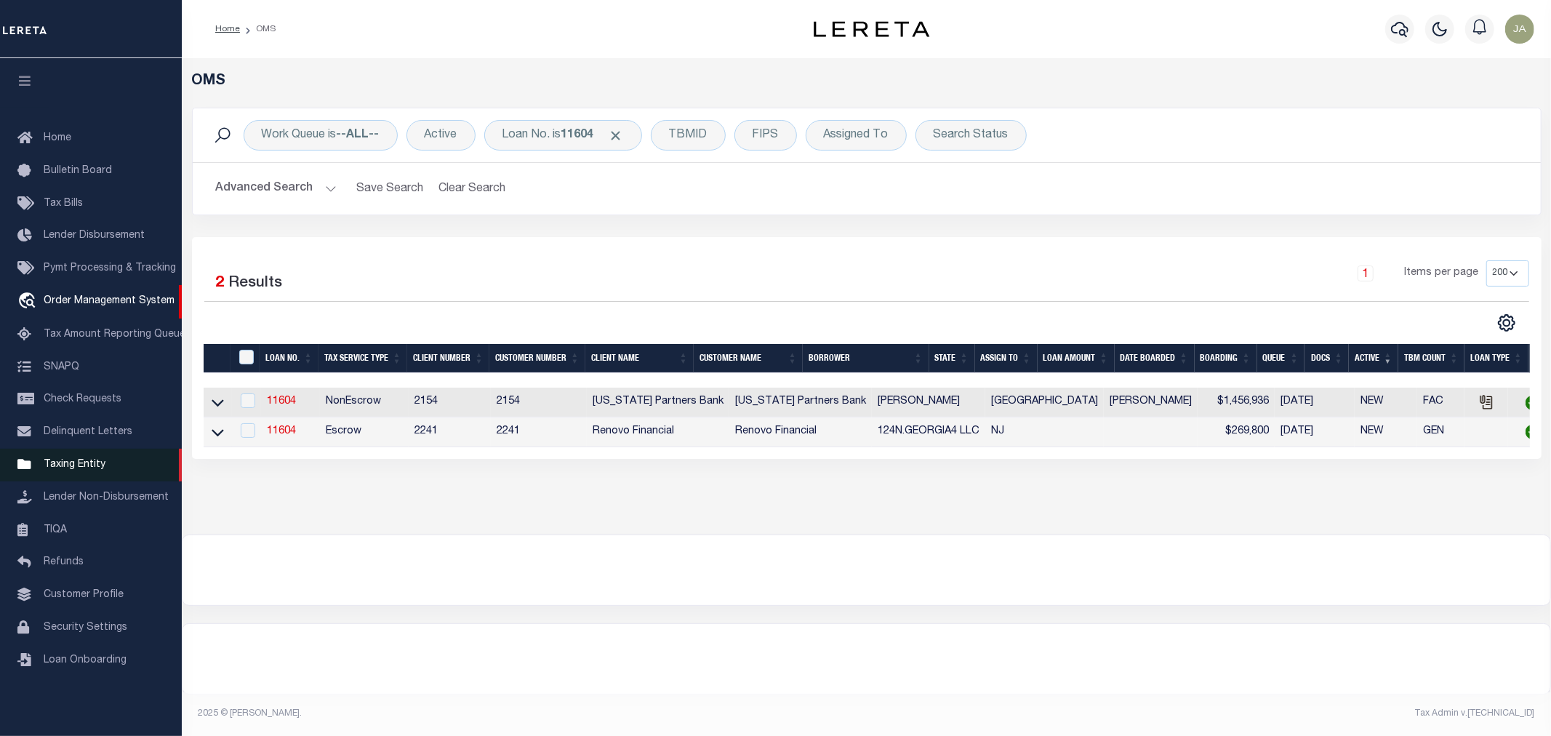
click at [83, 462] on span "Taxing Entity" at bounding box center [75, 465] width 62 height 10
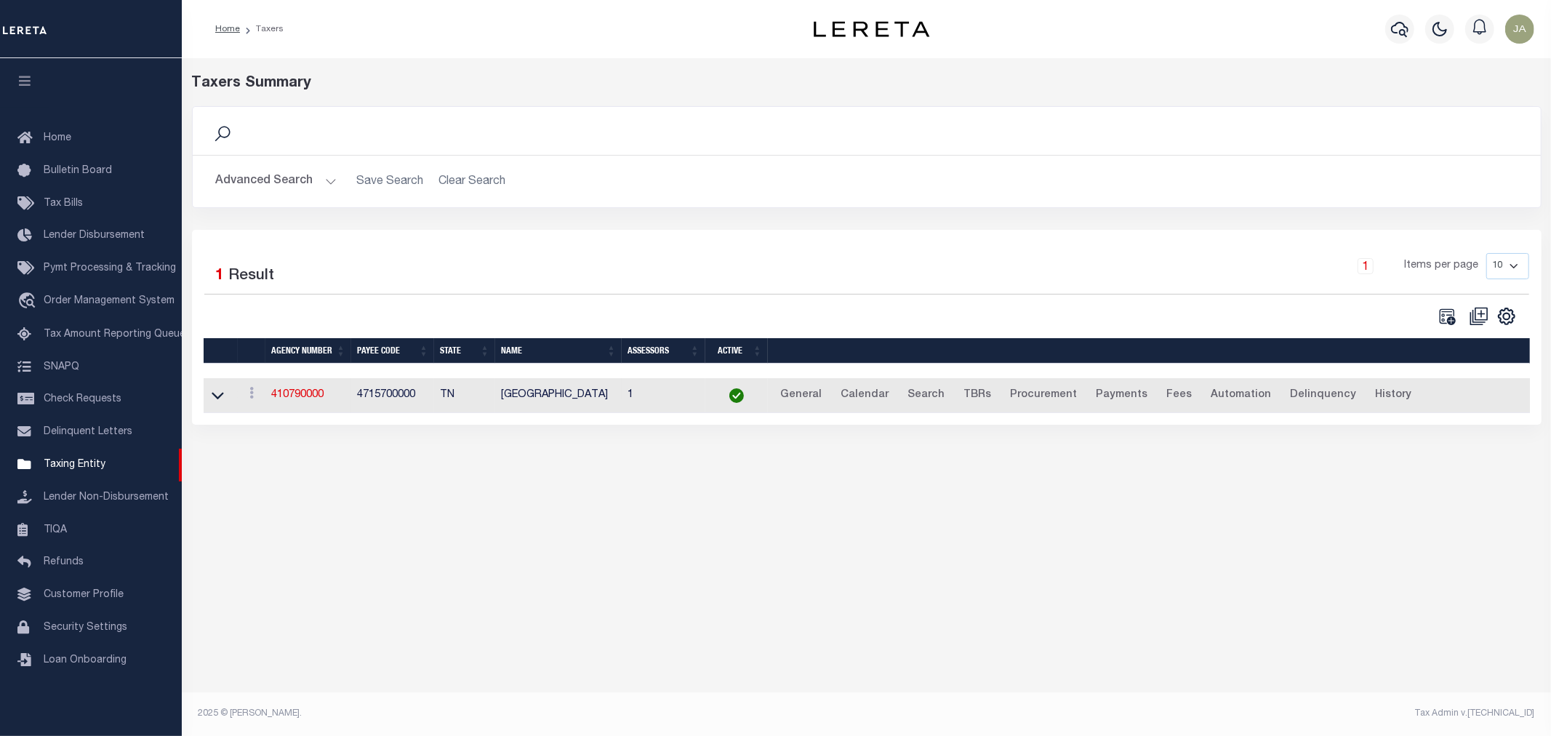
click at [330, 180] on button "Advanced Search" at bounding box center [276, 181] width 121 height 28
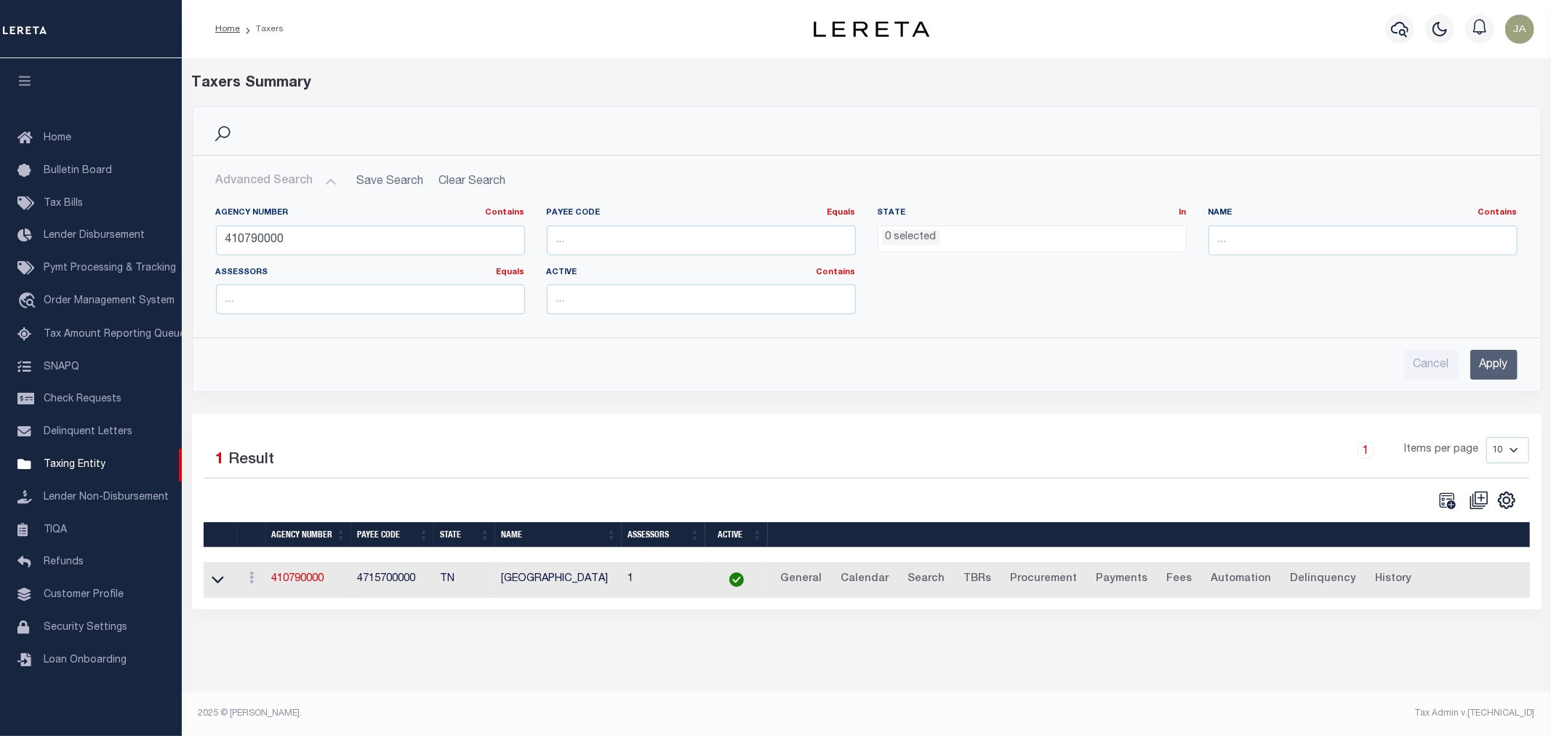
click at [983, 234] on ul "0 selected" at bounding box center [1033, 236] width 308 height 20
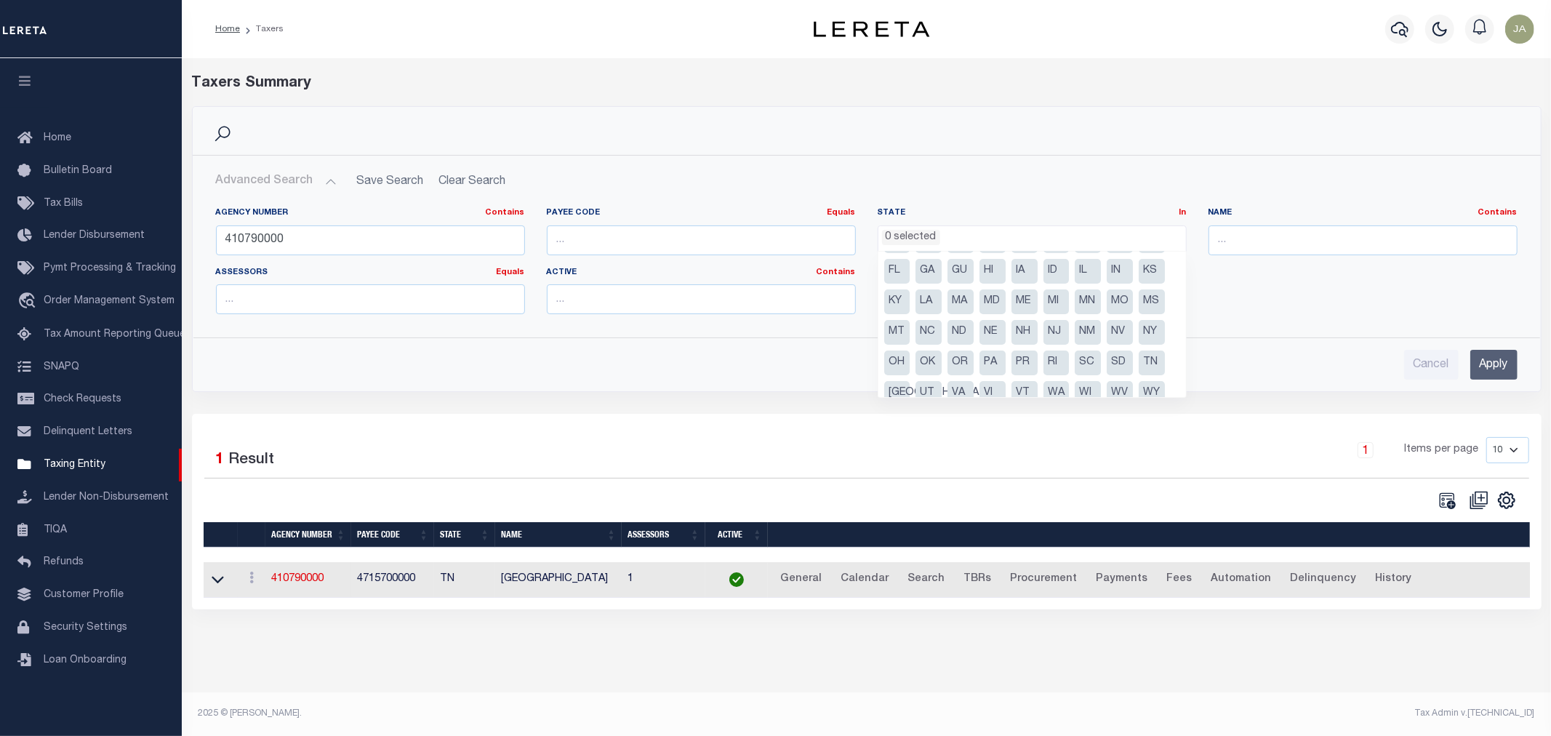
scroll to position [42, 0]
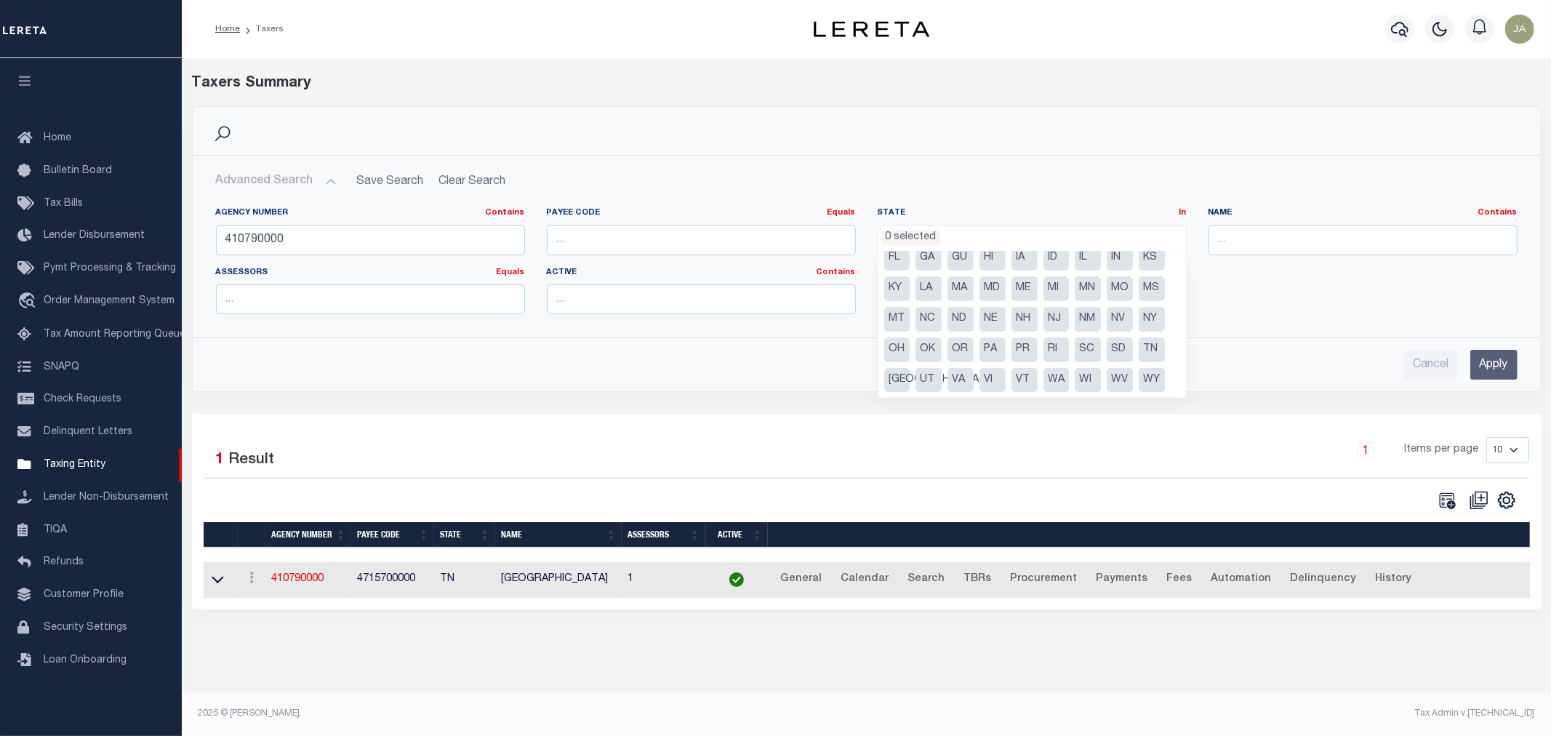
click at [1048, 319] on li "NJ" at bounding box center [1057, 319] width 26 height 25
select select "NJ"
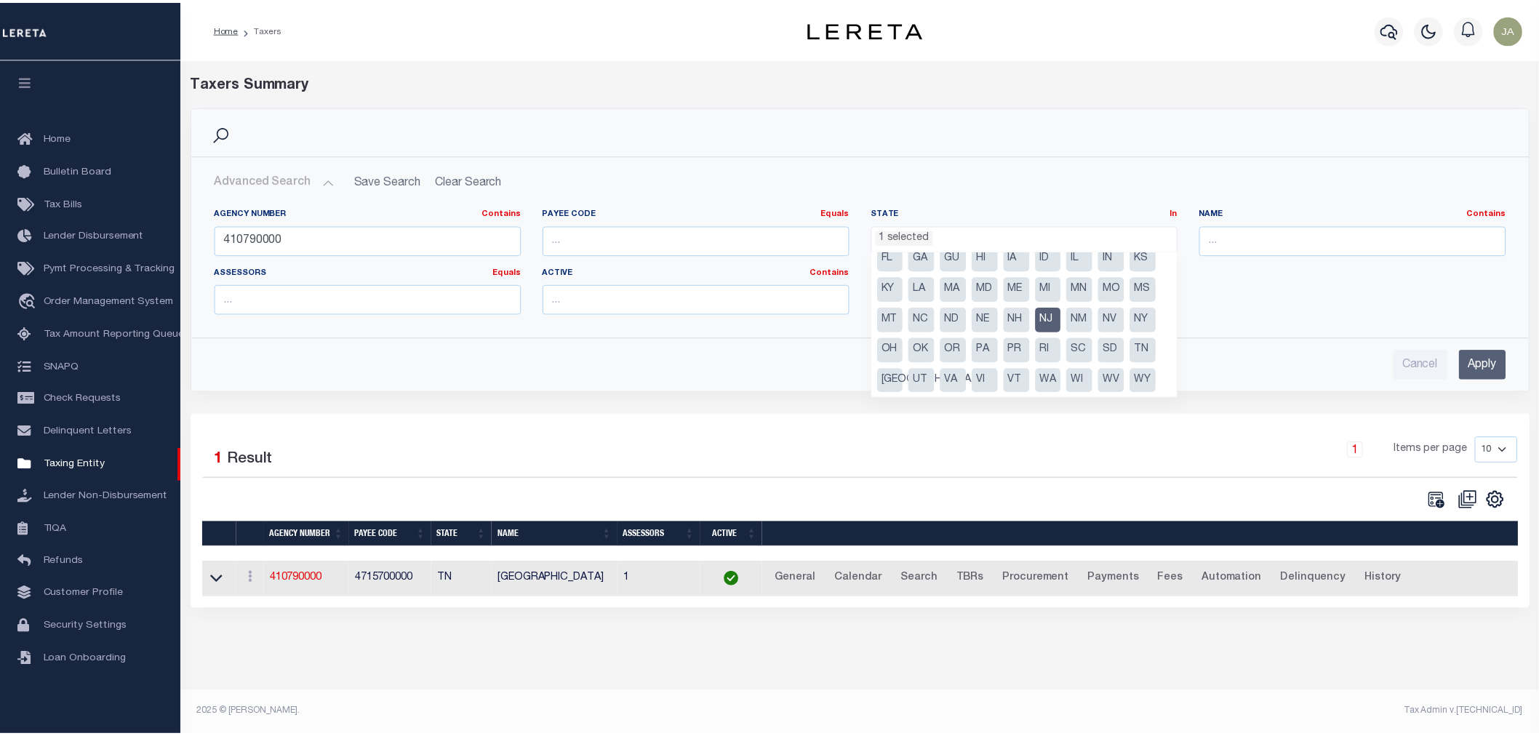
scroll to position [437, 0]
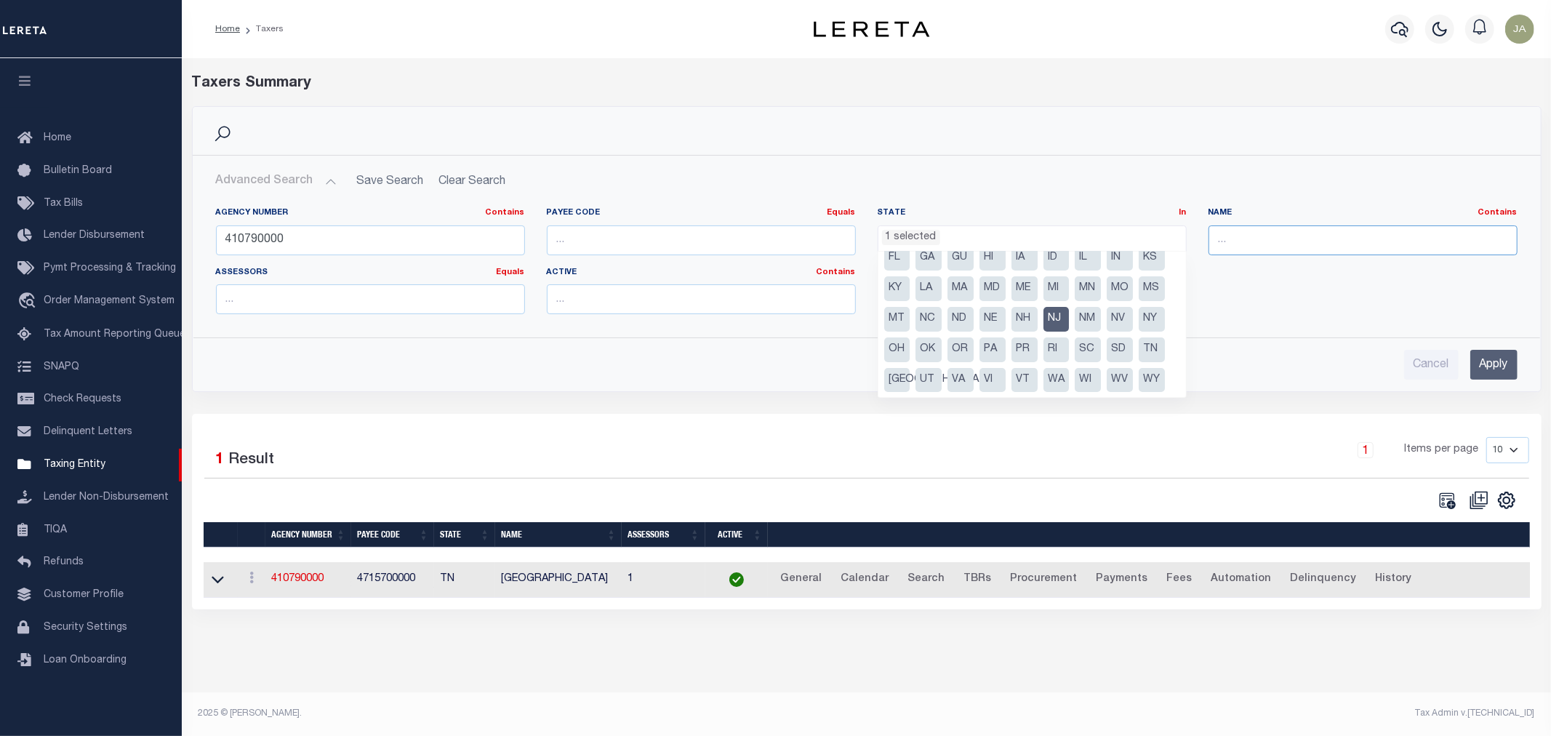
click at [1291, 236] on input "text" at bounding box center [1363, 240] width 309 height 30
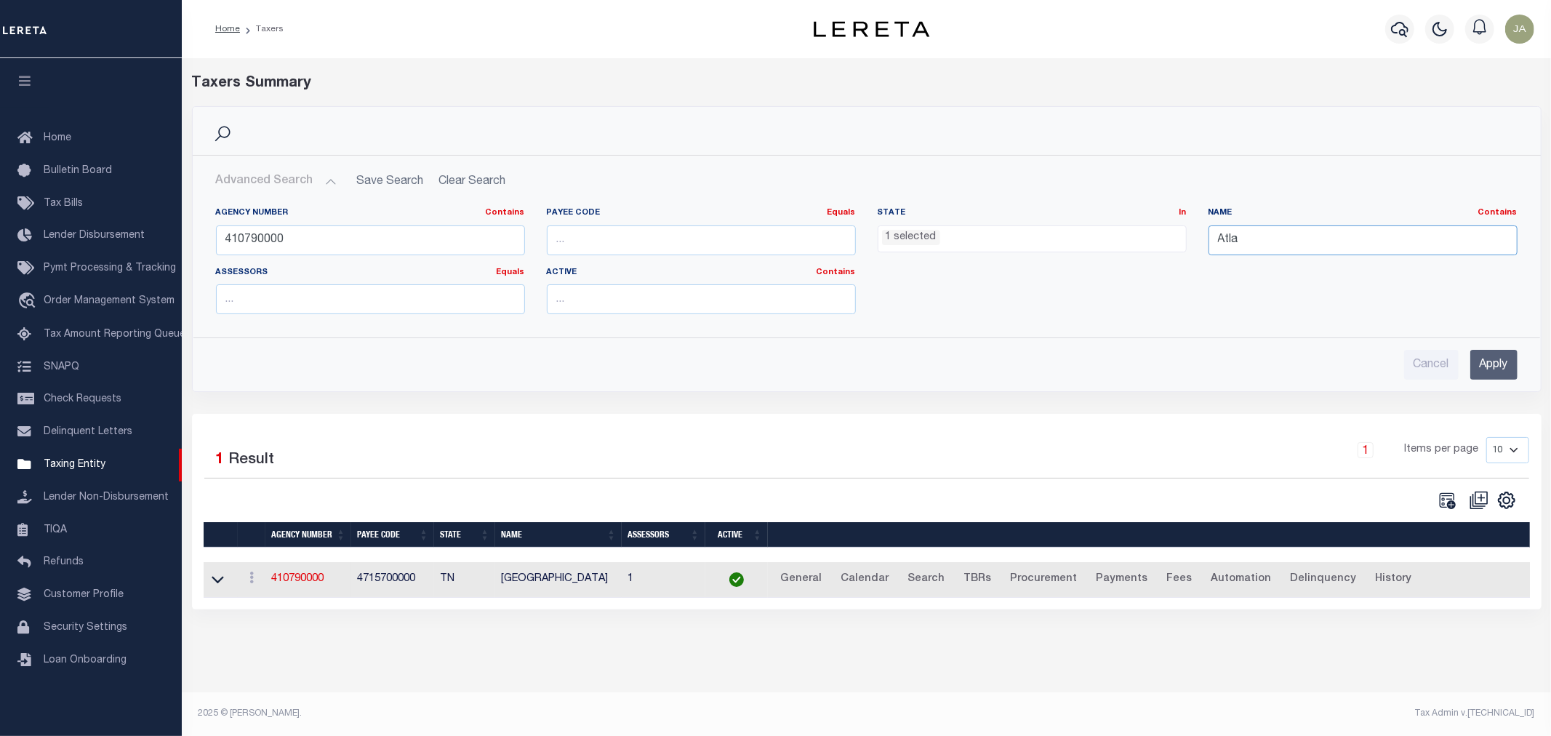
type input "[GEOGRAPHIC_DATA]"
click at [1490, 371] on input "Apply" at bounding box center [1494, 365] width 47 height 30
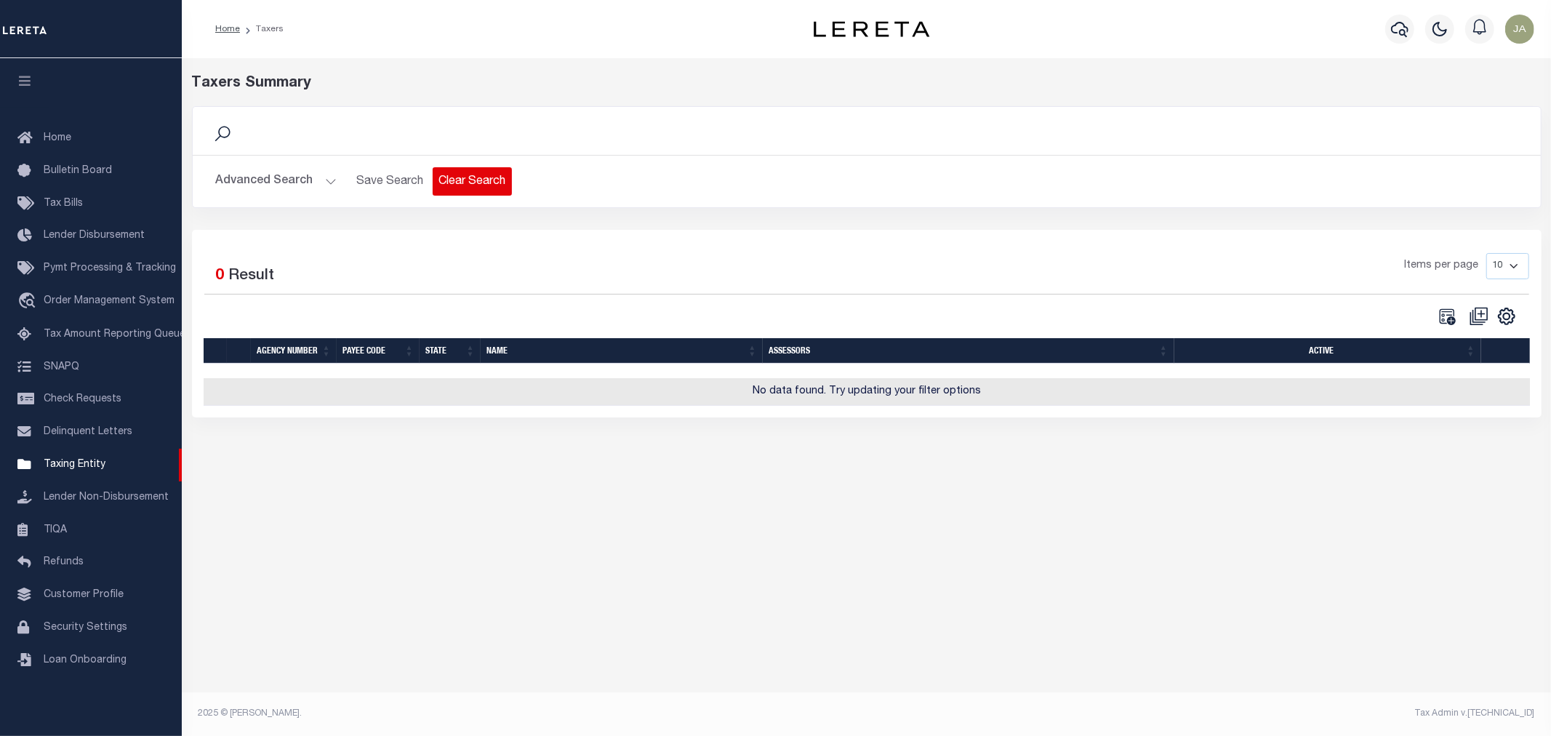
click at [460, 188] on button "Clear Search" at bounding box center [472, 181] width 79 height 28
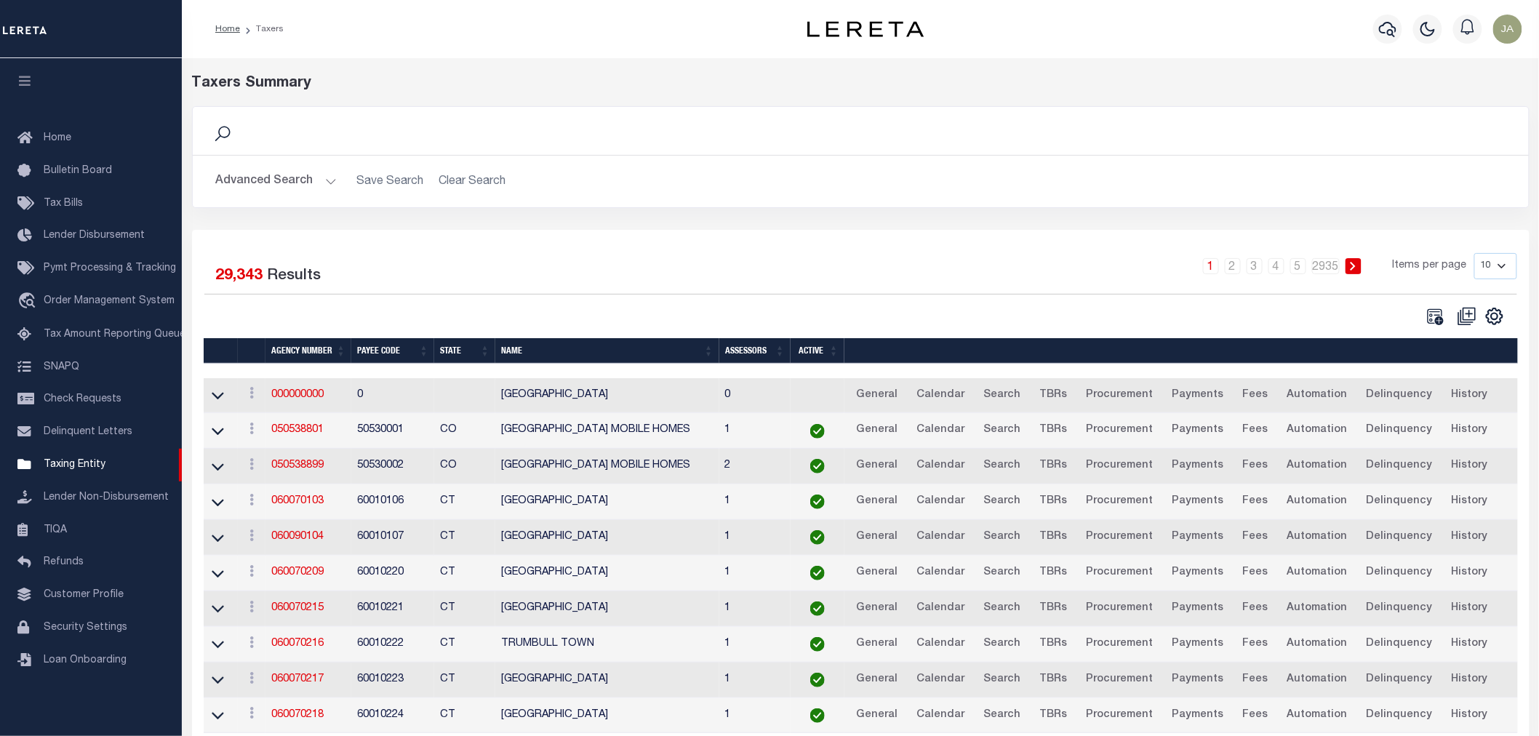
click at [327, 176] on button "Advanced Search" at bounding box center [276, 181] width 121 height 28
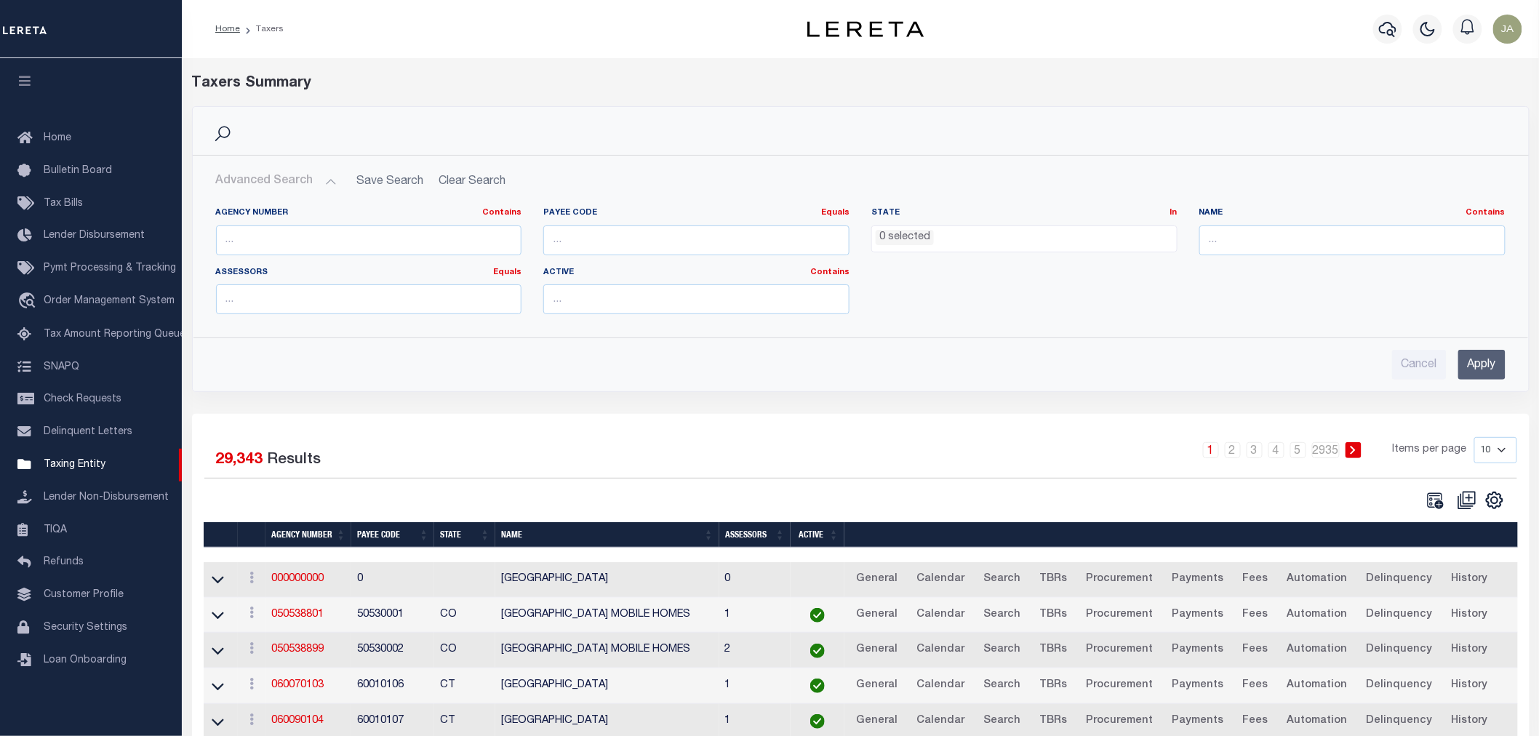
click at [1013, 241] on ul "0 selected" at bounding box center [1024, 236] width 305 height 20
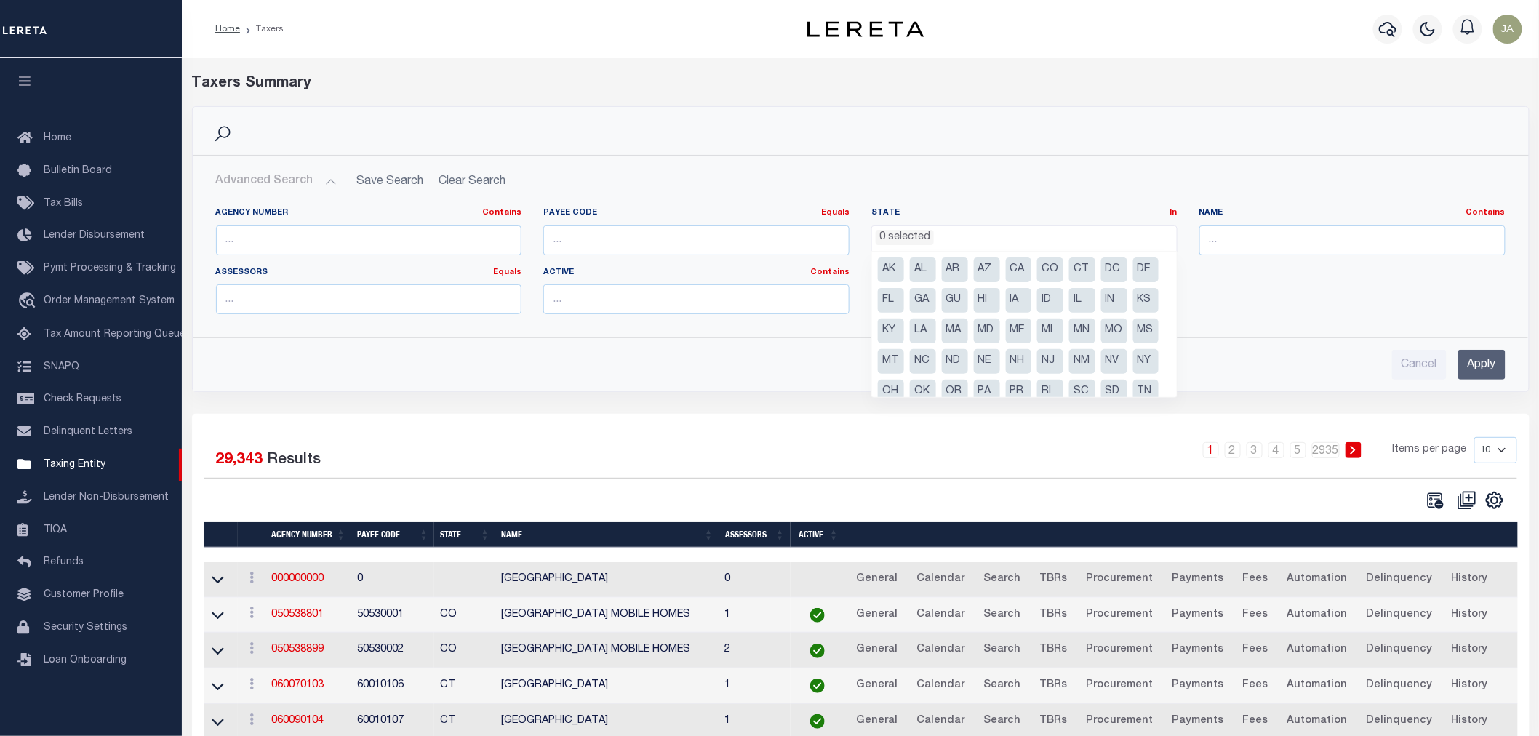
click at [1043, 360] on li "NJ" at bounding box center [1050, 361] width 26 height 25
select select "NJ"
click at [1303, 236] on input "text" at bounding box center [1352, 240] width 306 height 30
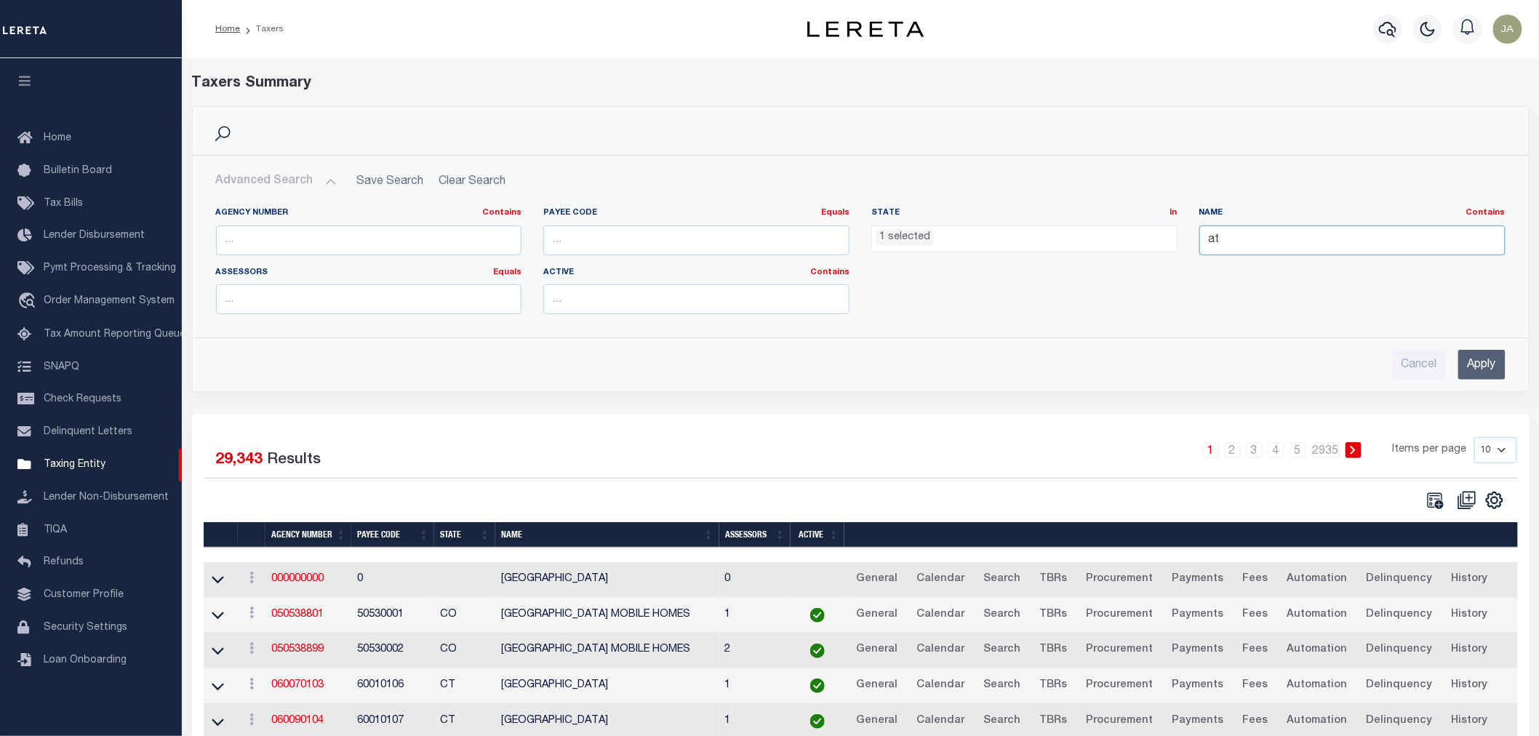
type input "Atlantic city"
click at [1477, 365] on input "Apply" at bounding box center [1481, 365] width 47 height 30
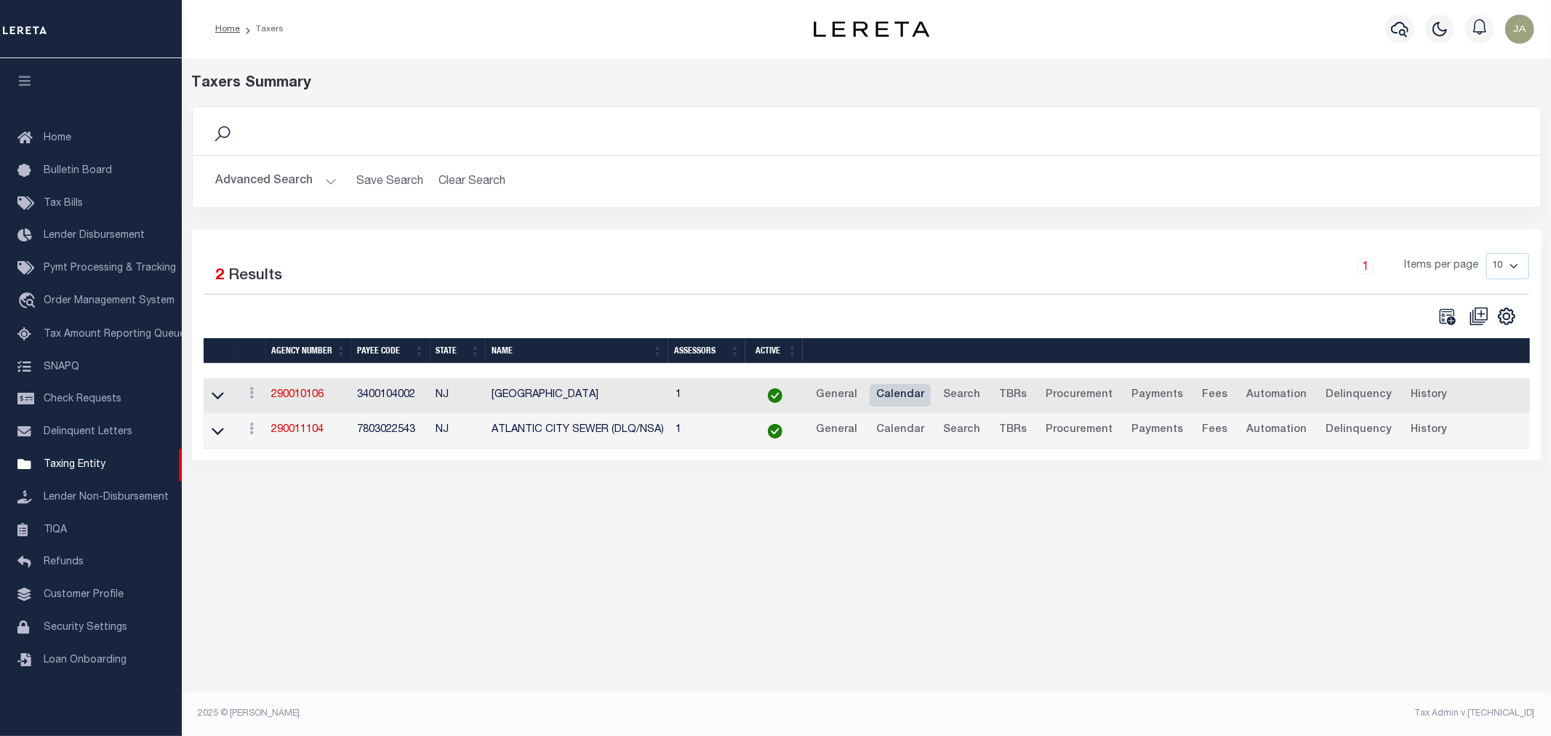
click at [897, 393] on link "Calendar" at bounding box center [900, 395] width 61 height 23
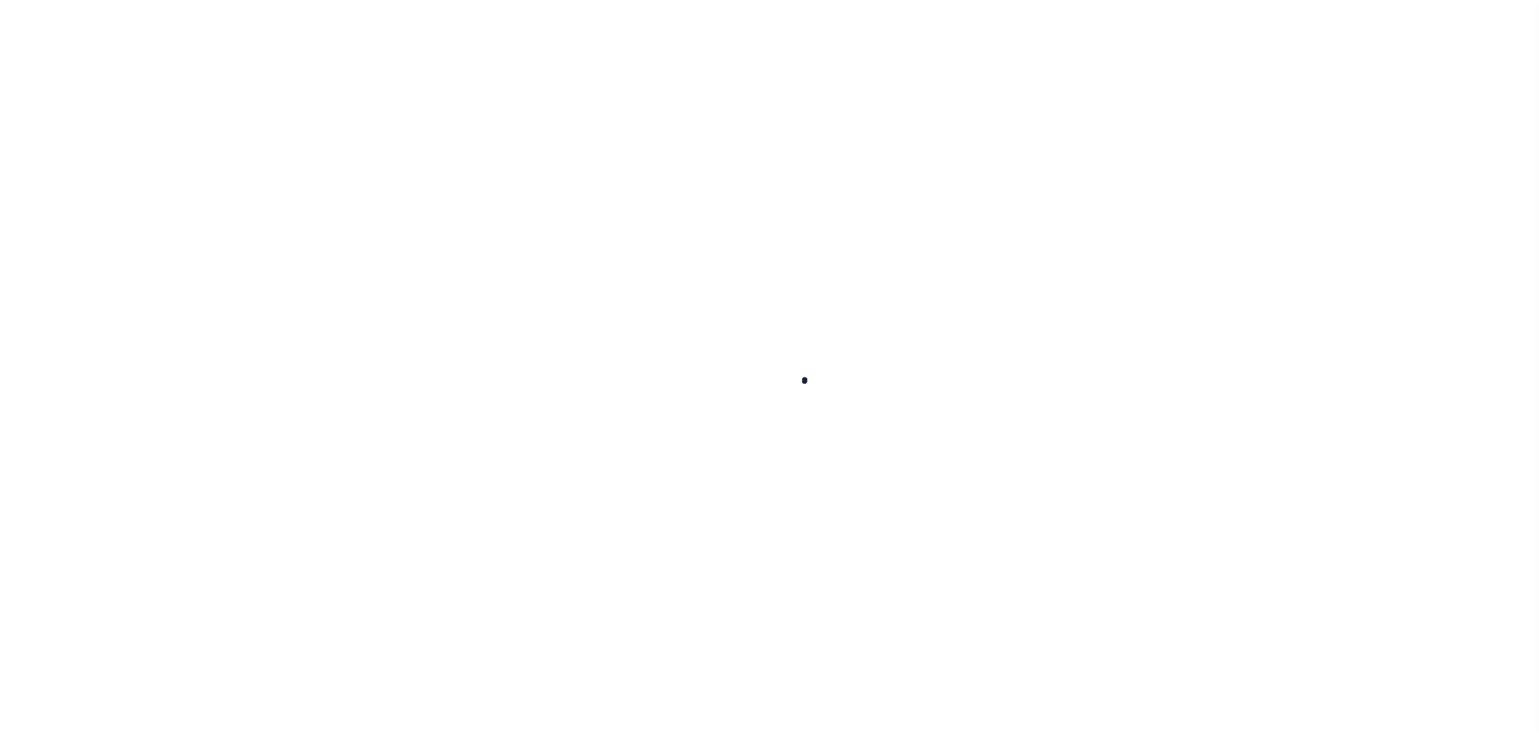
checkbox input "false"
type input "1"
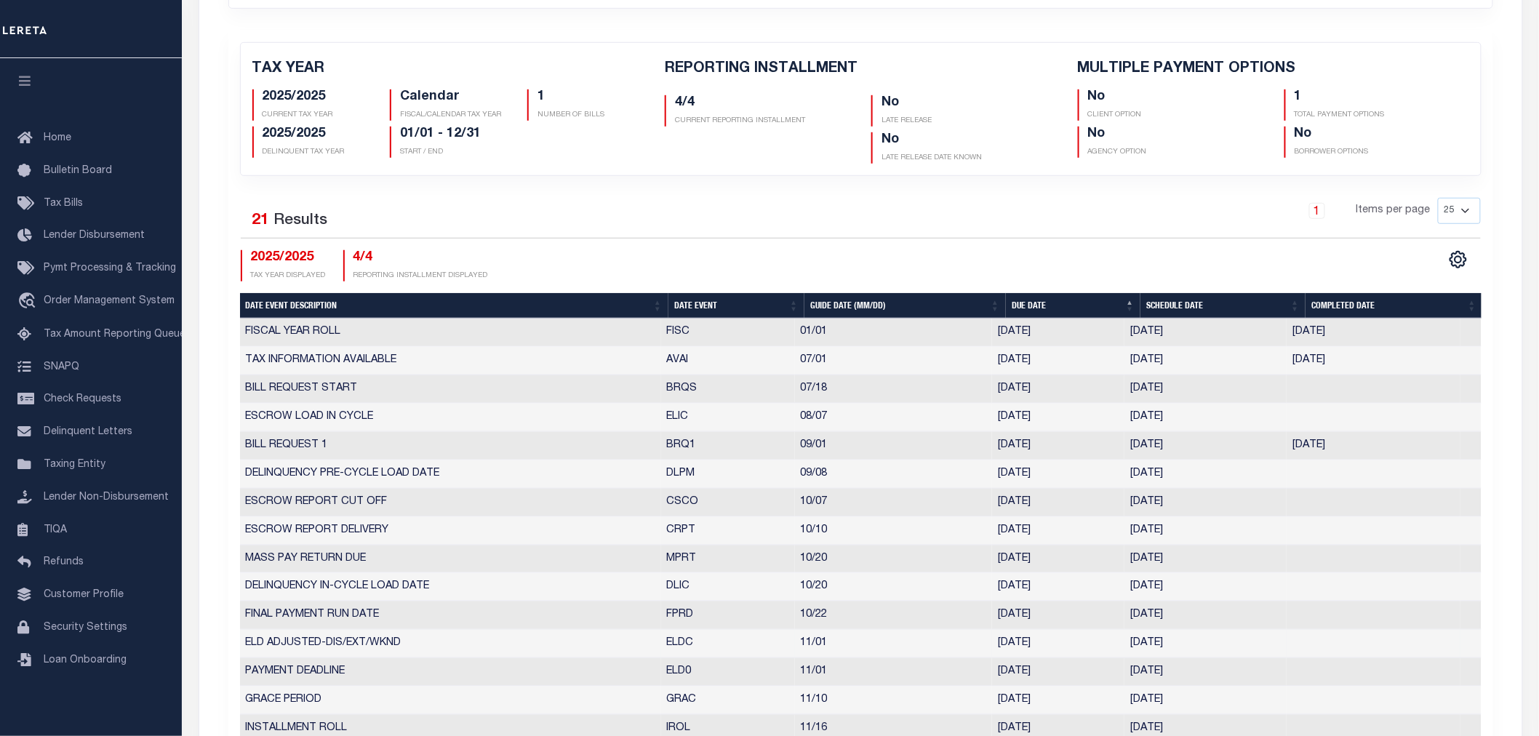
scroll to position [242, 0]
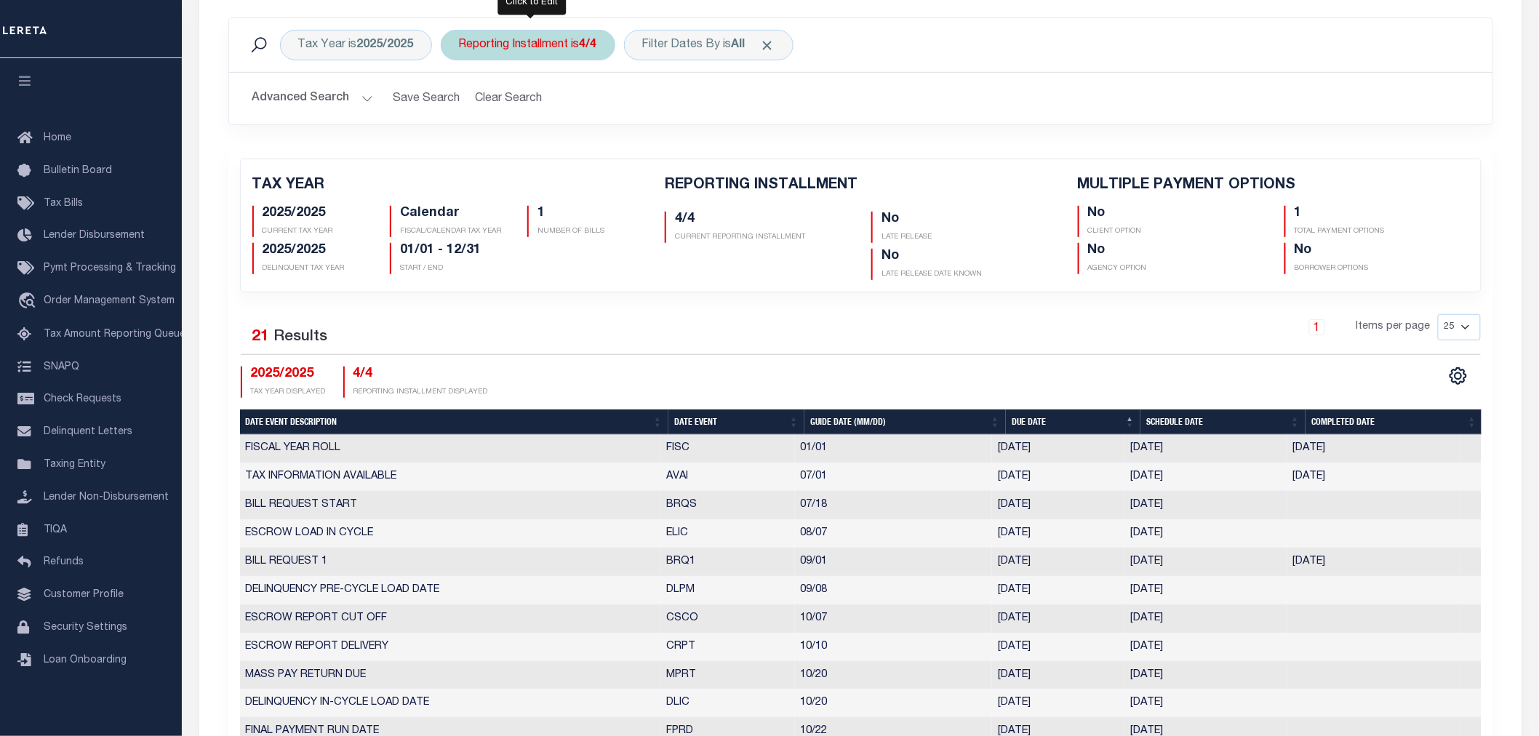
click at [564, 56] on div "Reporting Installment is 4/4" at bounding box center [528, 45] width 175 height 31
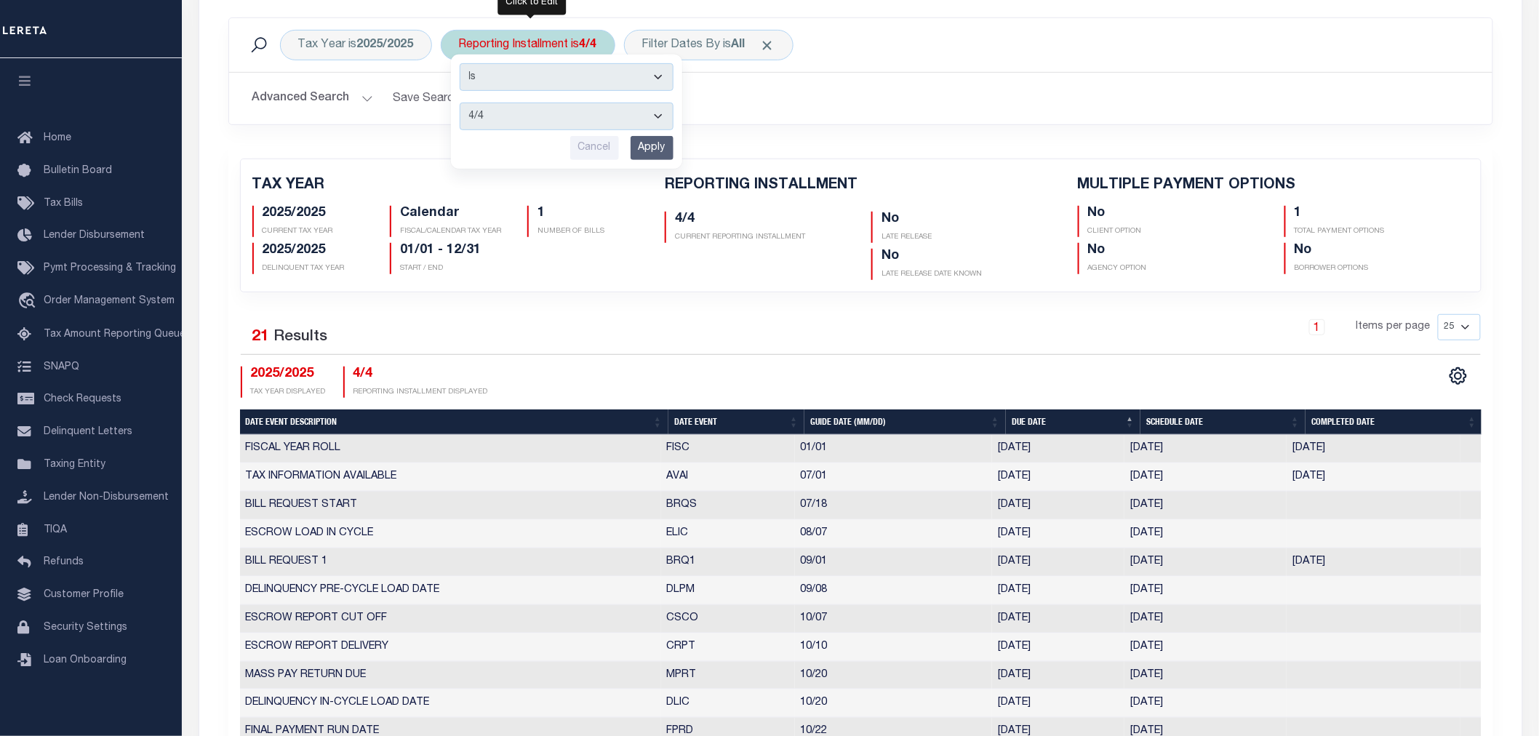
click at [543, 118] on select "1/4 2/4 3/4 4/4" at bounding box center [567, 117] width 214 height 28
click at [564, 111] on select "1/4 2/4 3/4 4/4" at bounding box center [567, 117] width 214 height 28
select select "3/4"
click at [460, 103] on select "1/4 2/4 3/4 4/4" at bounding box center [567, 117] width 214 height 28
click at [640, 148] on input "Apply" at bounding box center [652, 148] width 43 height 24
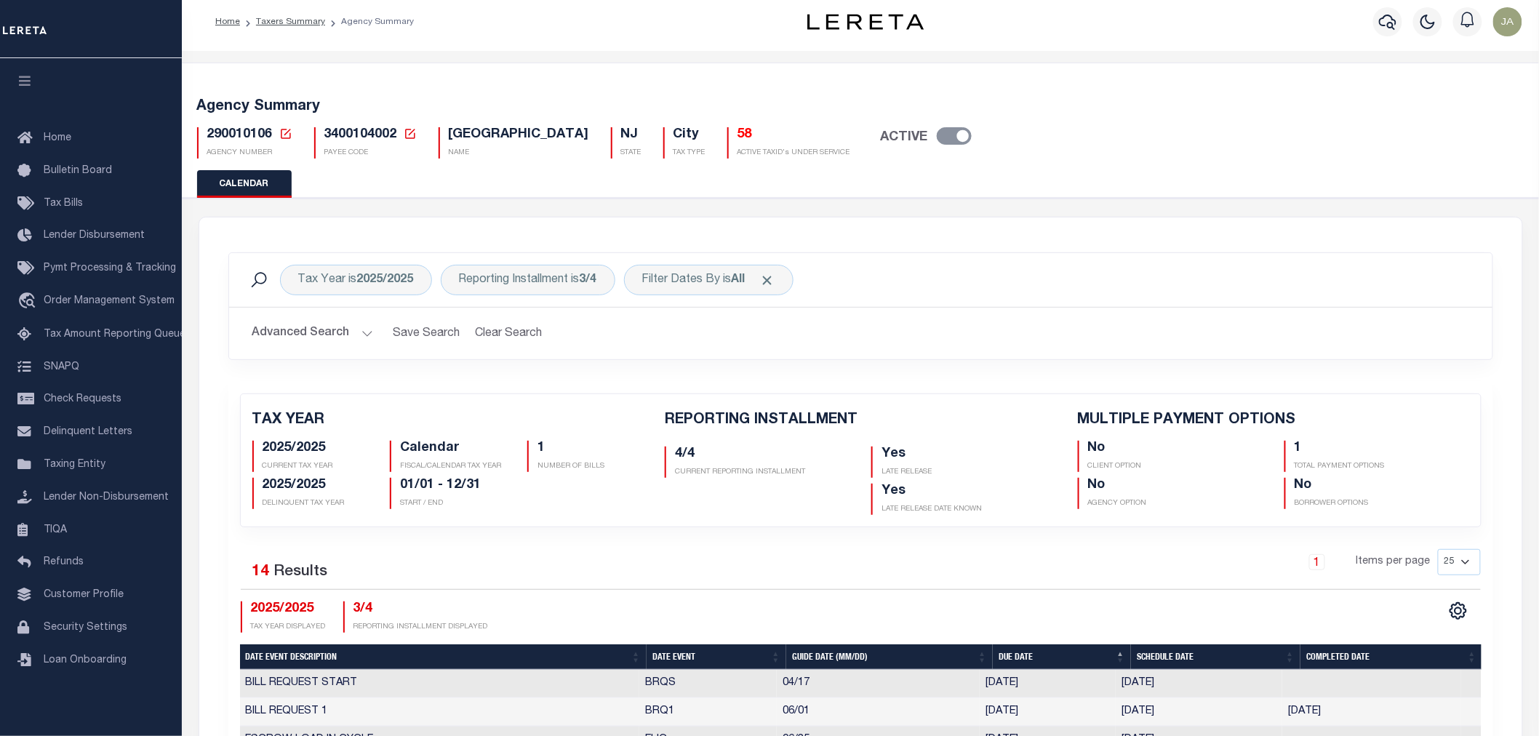
scroll to position [0, 0]
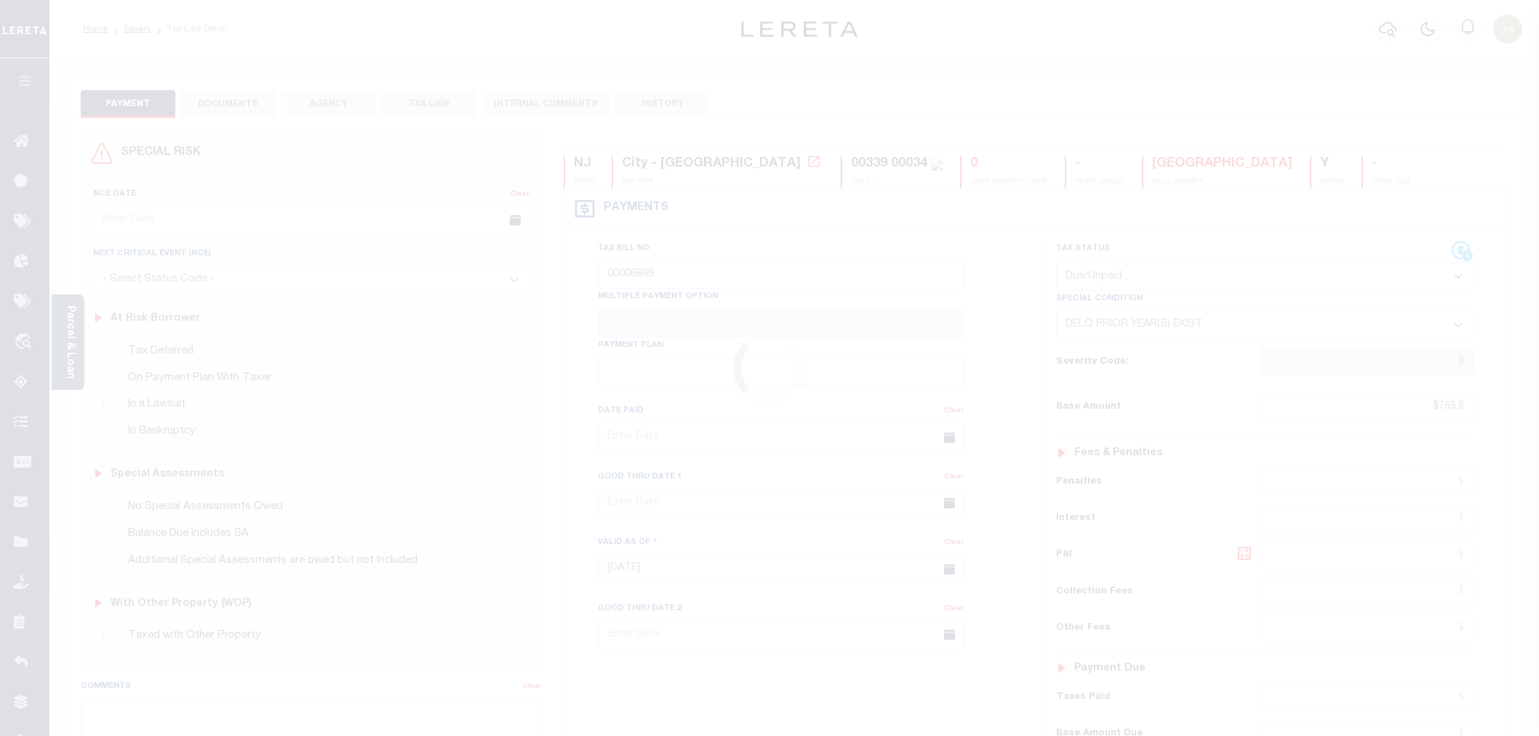
select select "DUE"
select select "18"
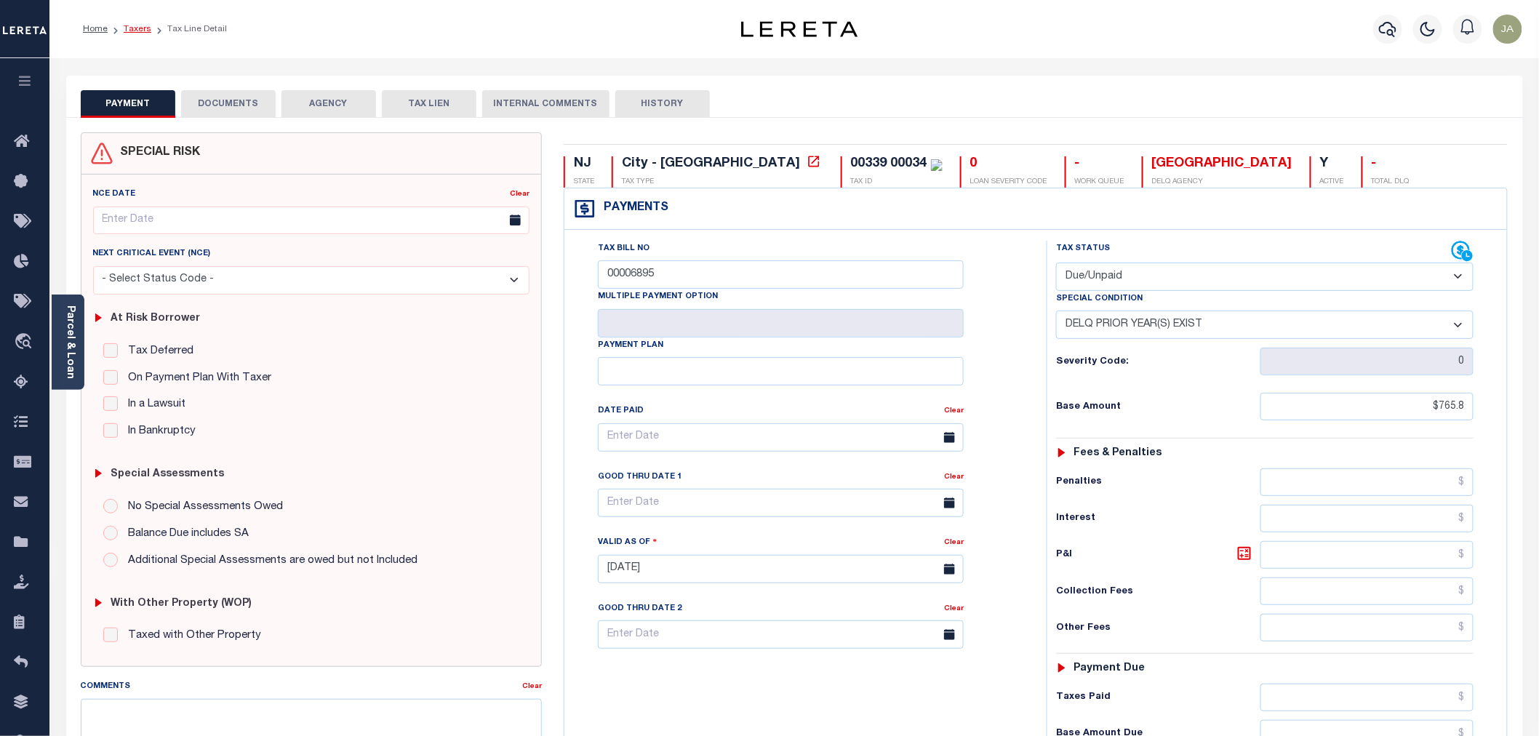
click at [140, 30] on link "Taxers" at bounding box center [138, 29] width 28 height 9
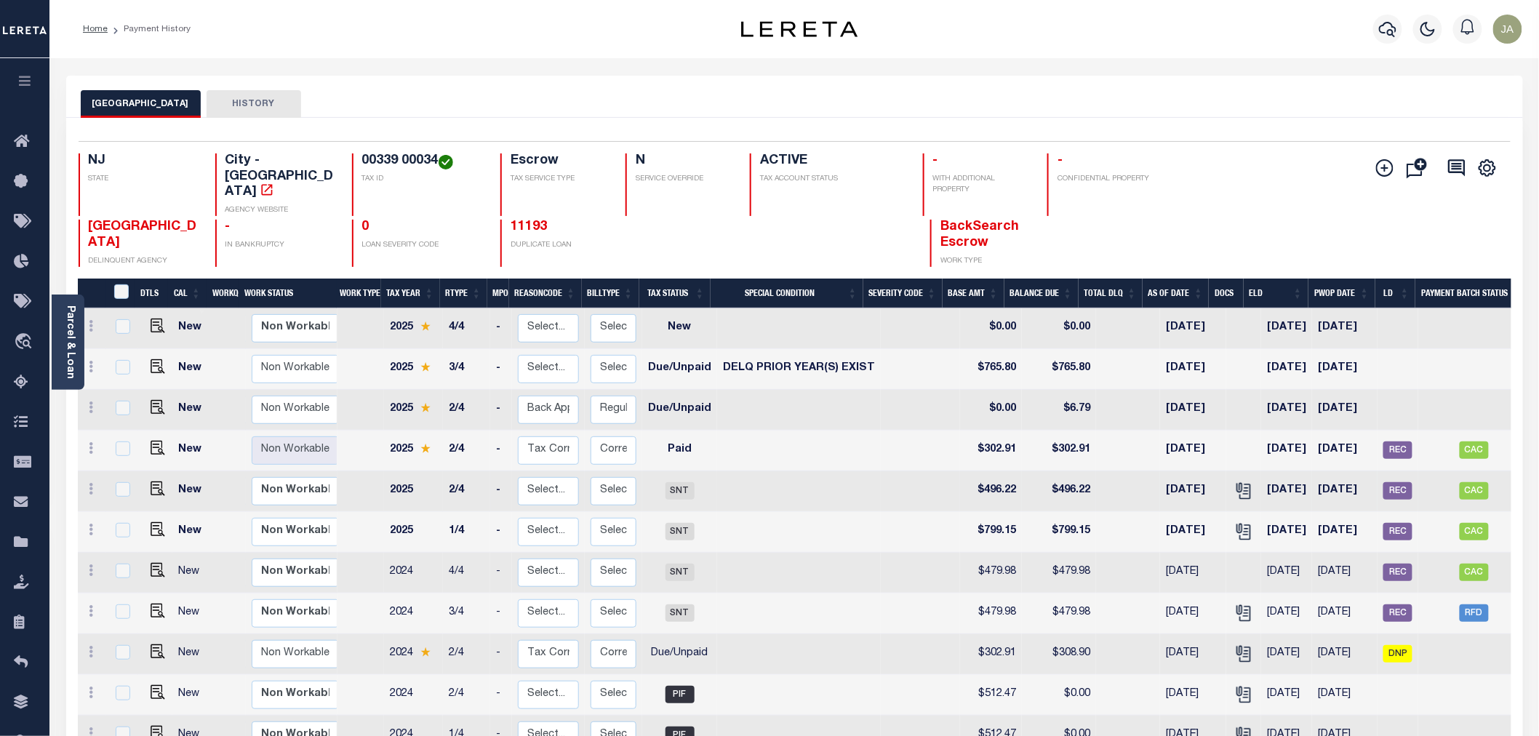
click at [899, 471] on td at bounding box center [920, 491] width 79 height 41
checkbox input "true"
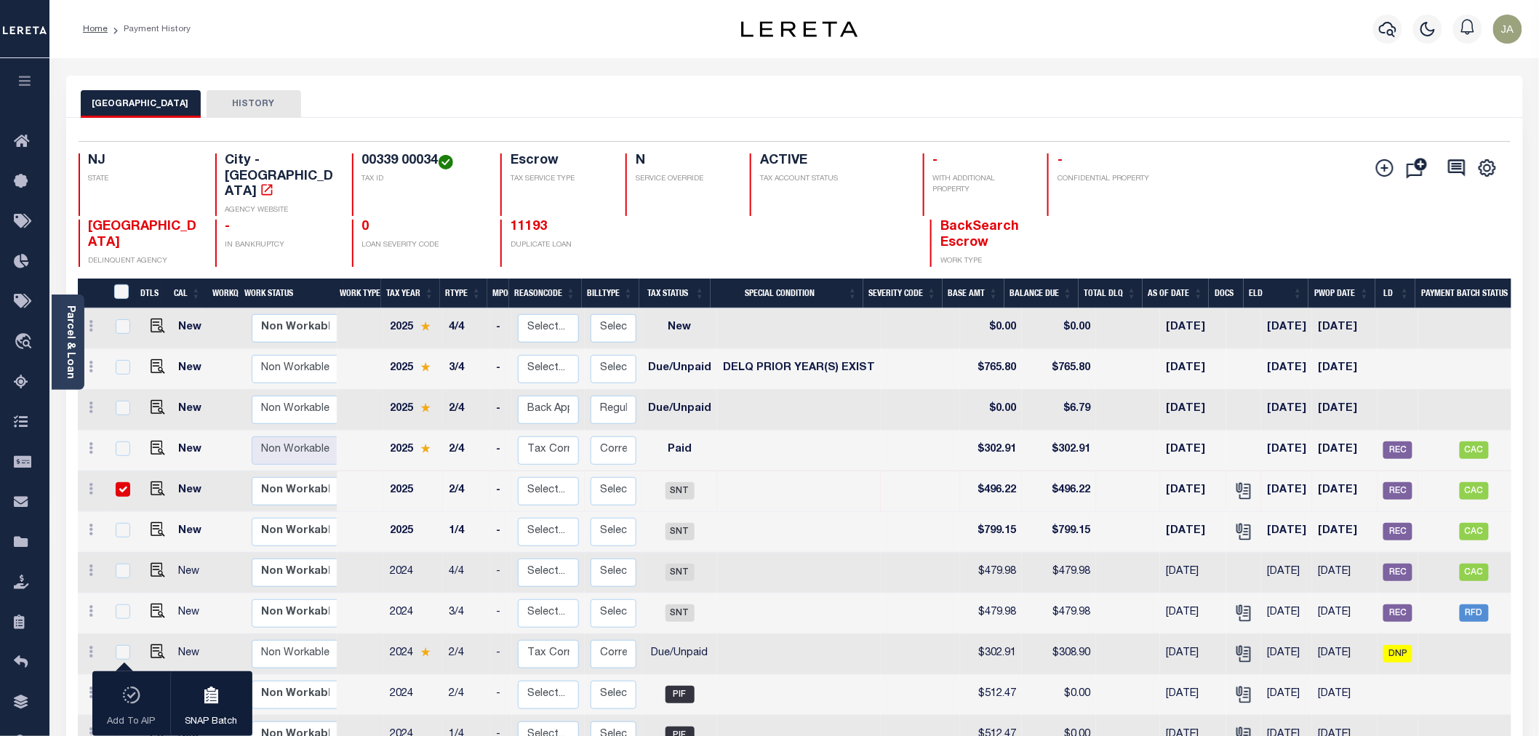
click at [117, 482] on input "checkbox" at bounding box center [123, 489] width 15 height 15
checkbox input "false"
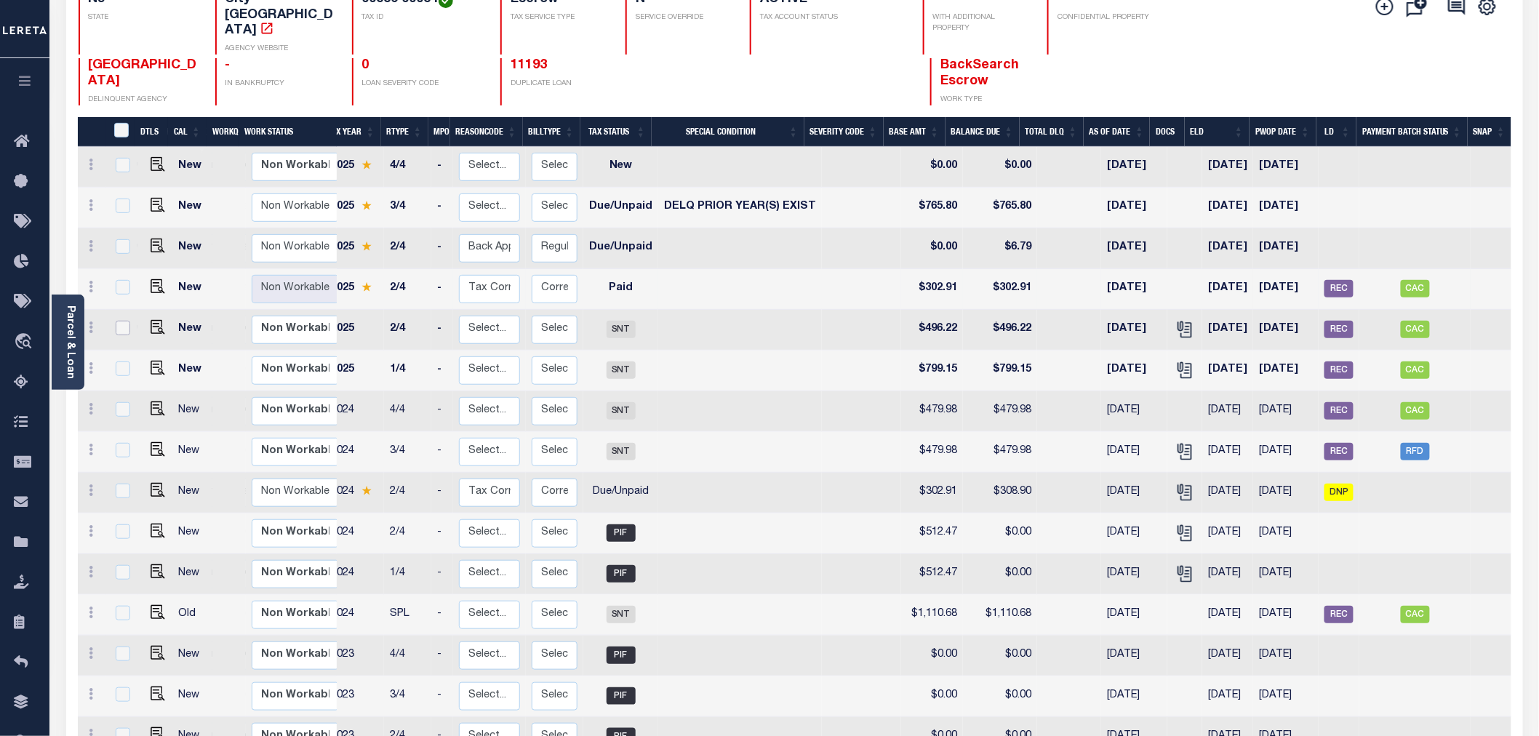
scroll to position [81, 0]
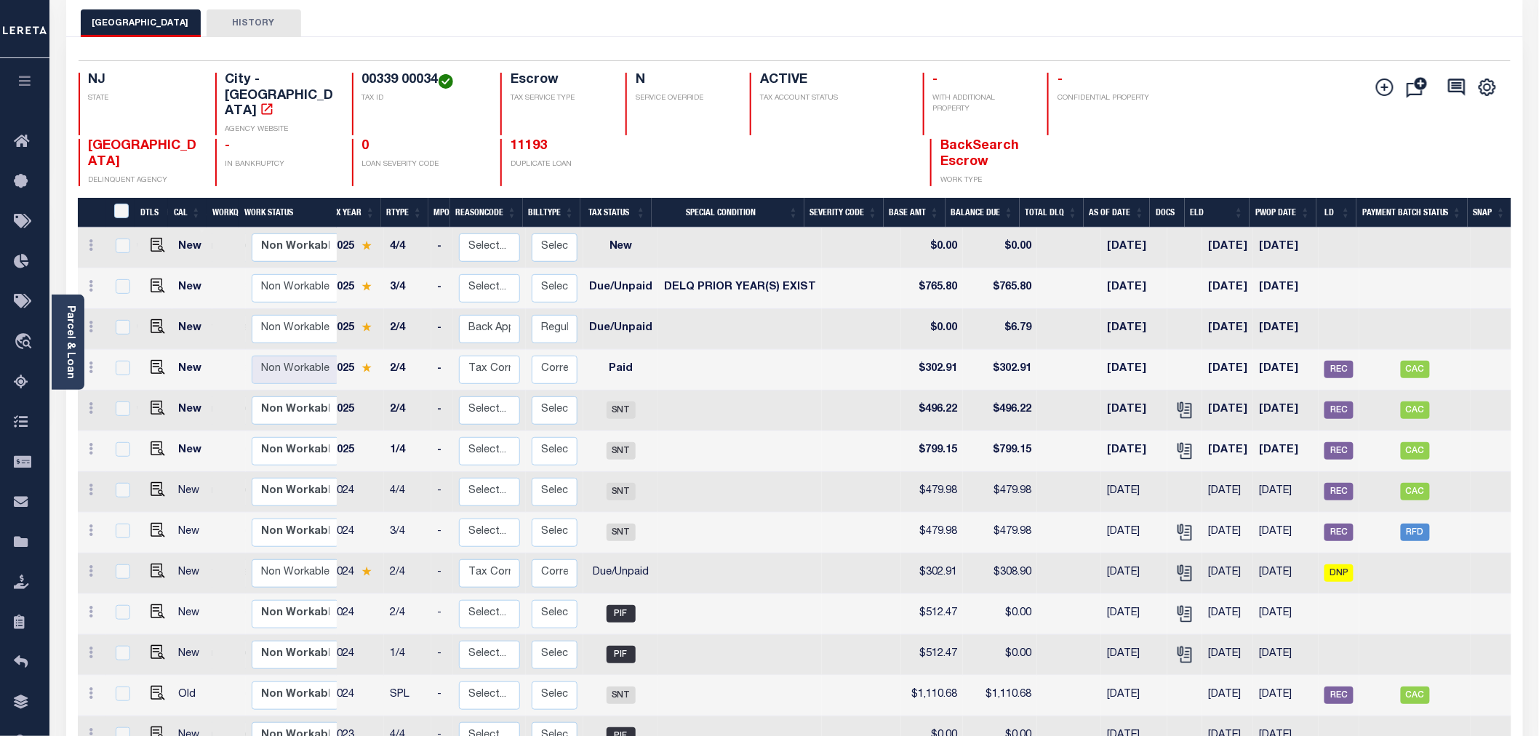
click at [29, 78] on icon "button" at bounding box center [25, 80] width 17 height 13
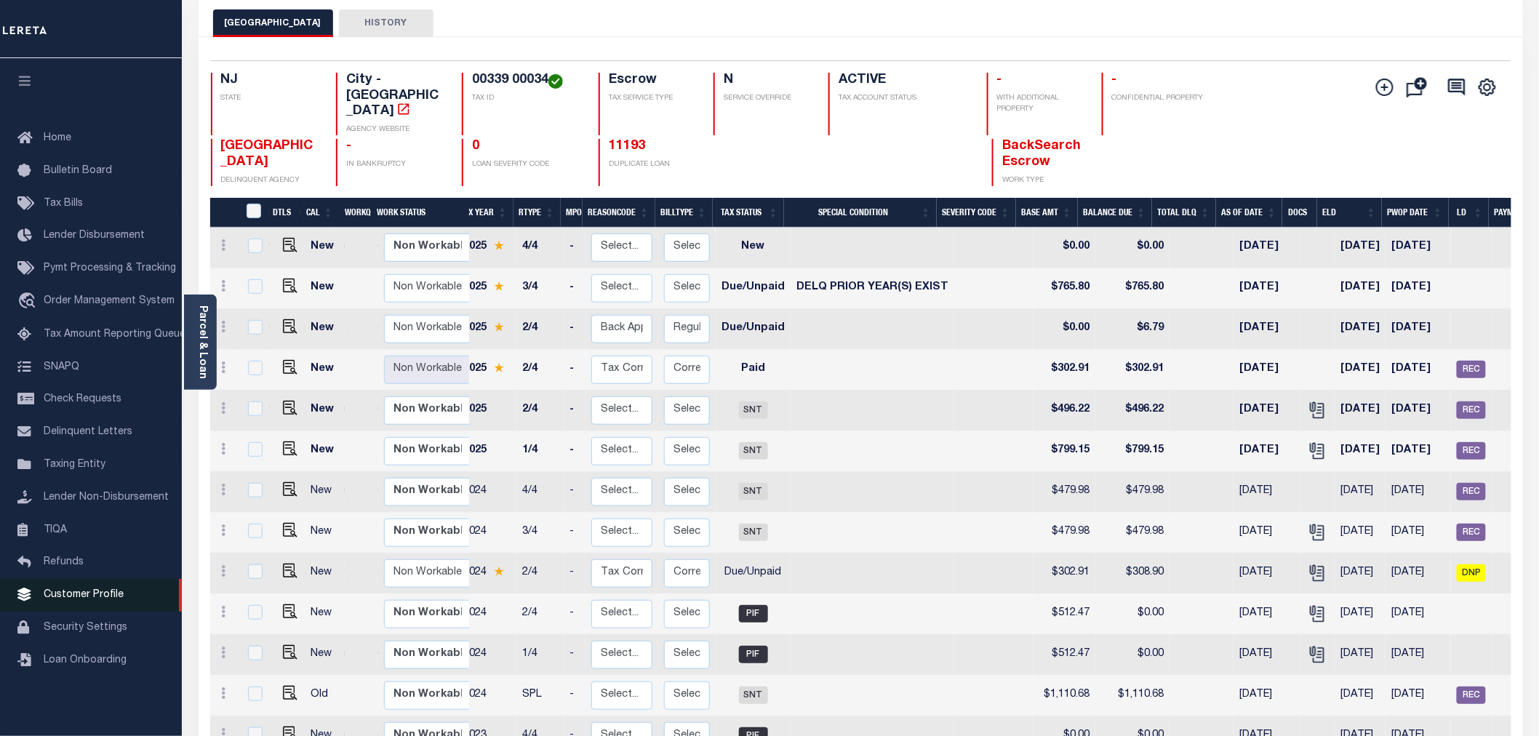
click at [64, 594] on span "Customer Profile" at bounding box center [84, 595] width 80 height 10
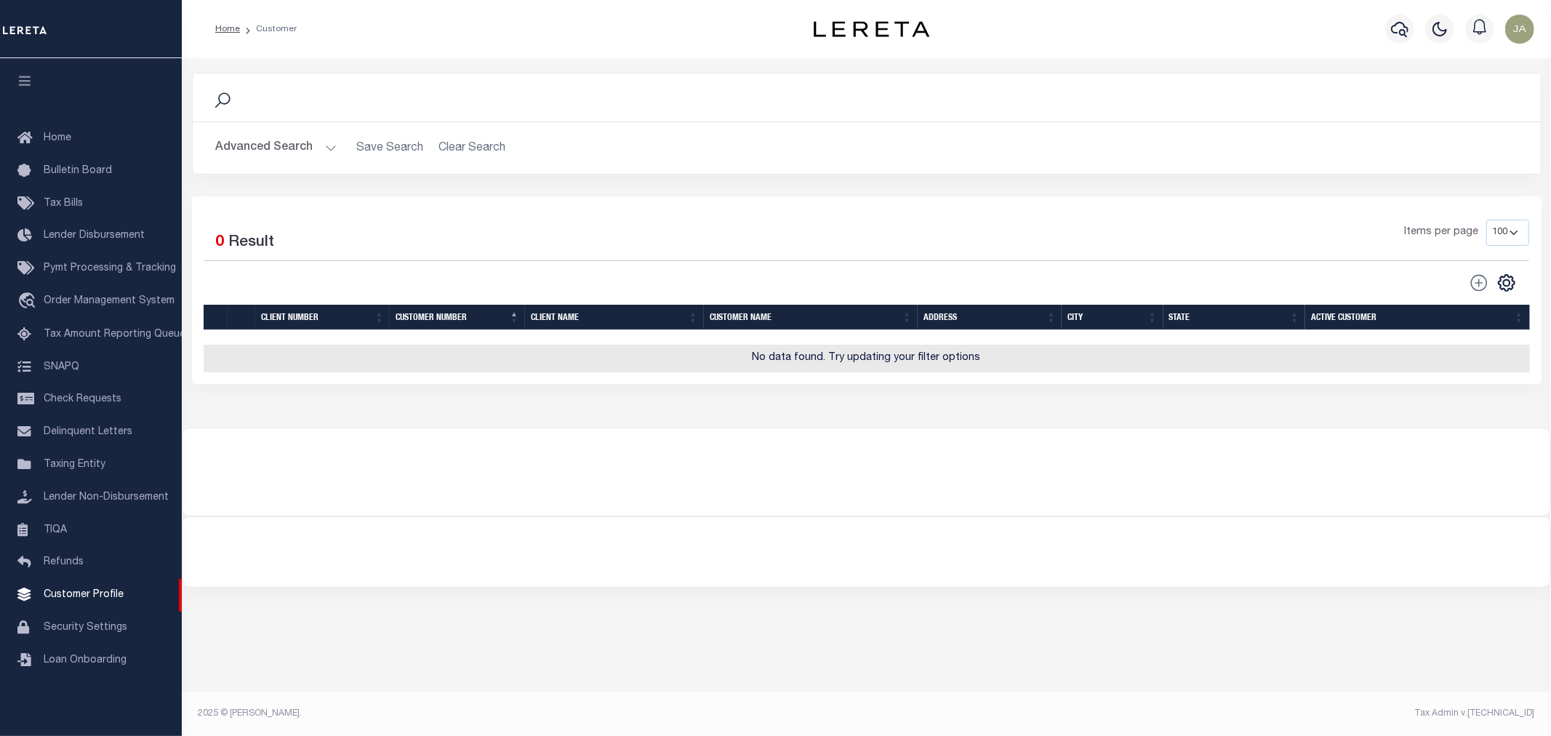
click at [329, 147] on button "Advanced Search" at bounding box center [276, 148] width 121 height 28
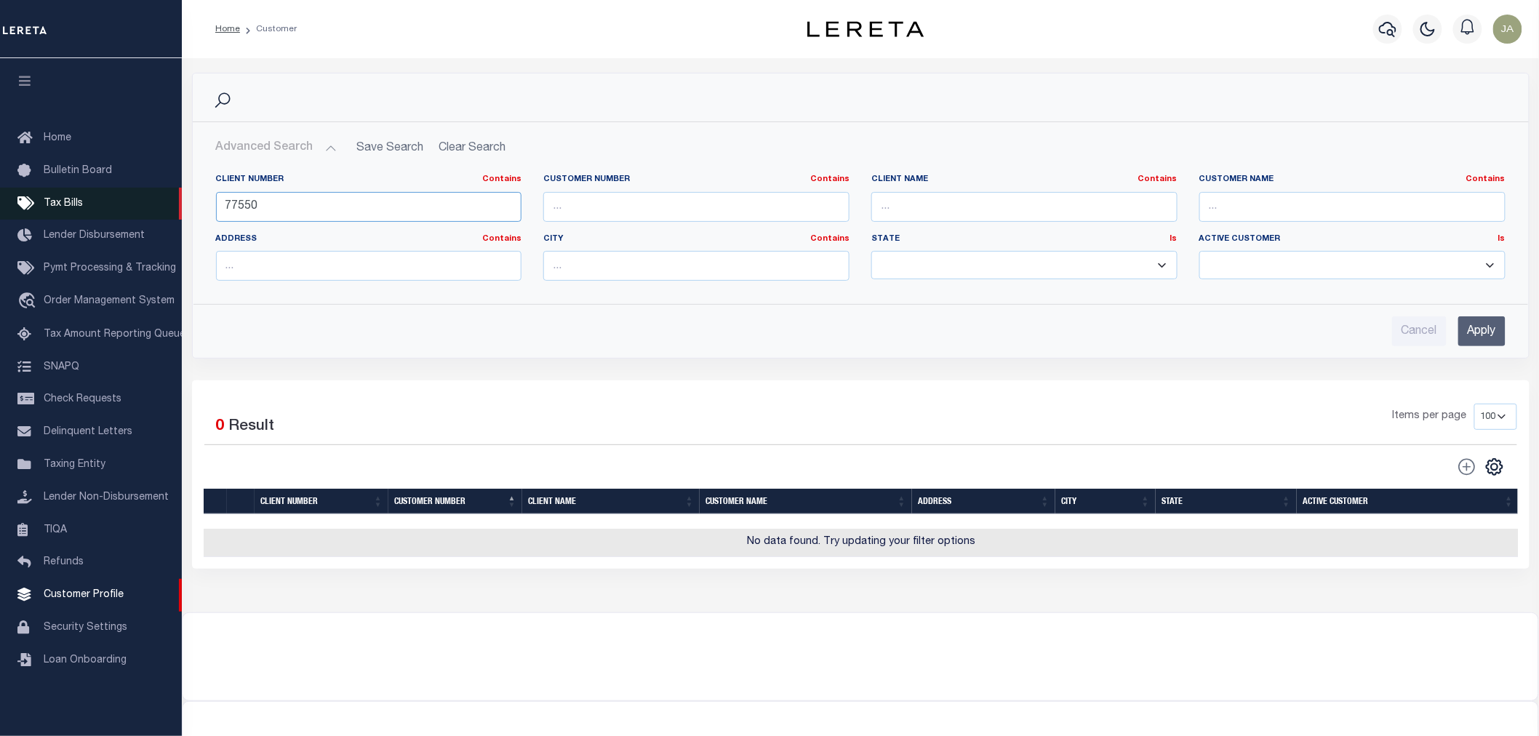
drag, startPoint x: 310, startPoint y: 208, endPoint x: 150, endPoint y: 188, distance: 161.3
click at [150, 188] on div "Home Customer Profile Sign out" at bounding box center [769, 395] width 1539 height 790
type input "2241"
click at [1487, 321] on input "Apply" at bounding box center [1481, 331] width 47 height 30
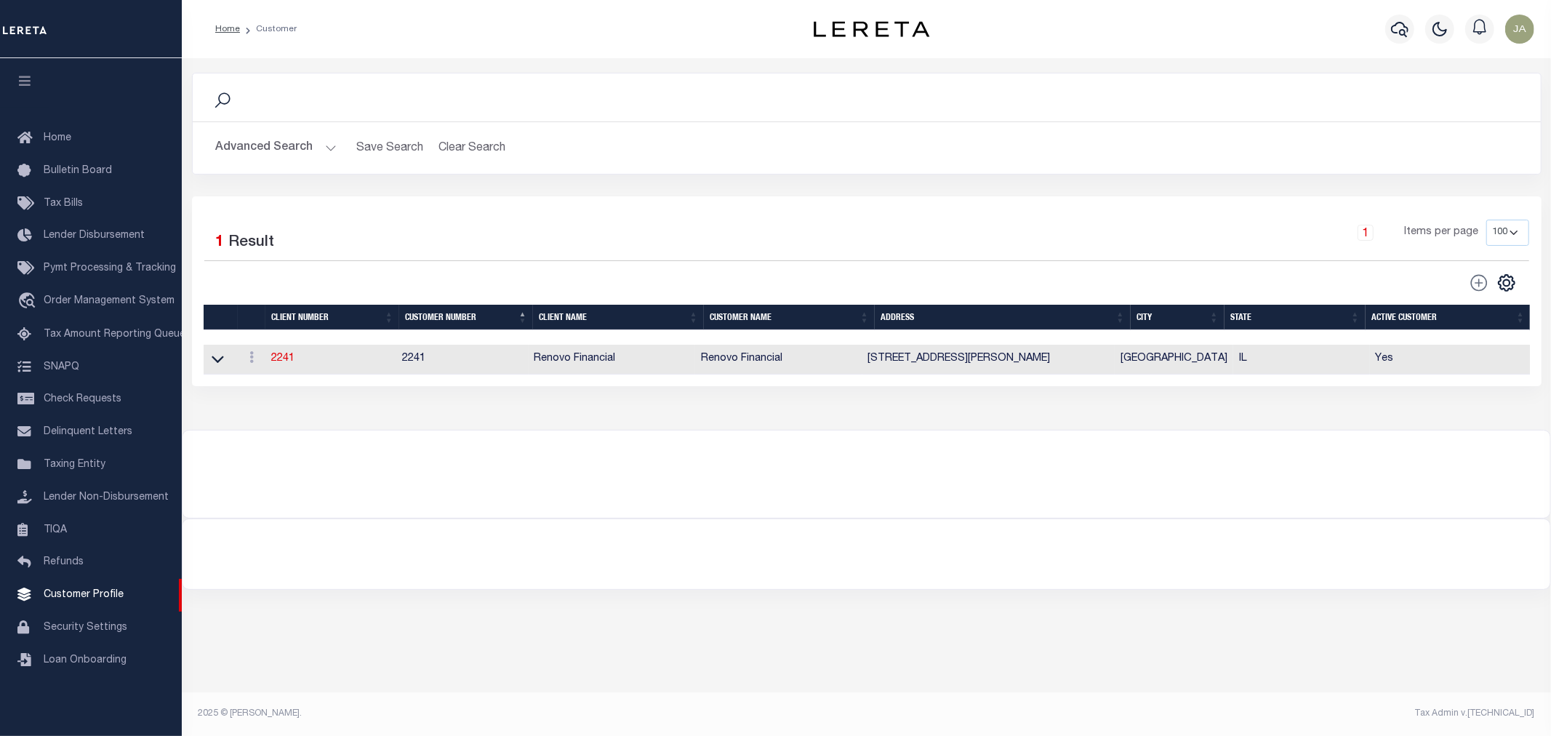
click at [269, 361] on td "2241" at bounding box center [330, 360] width 131 height 30
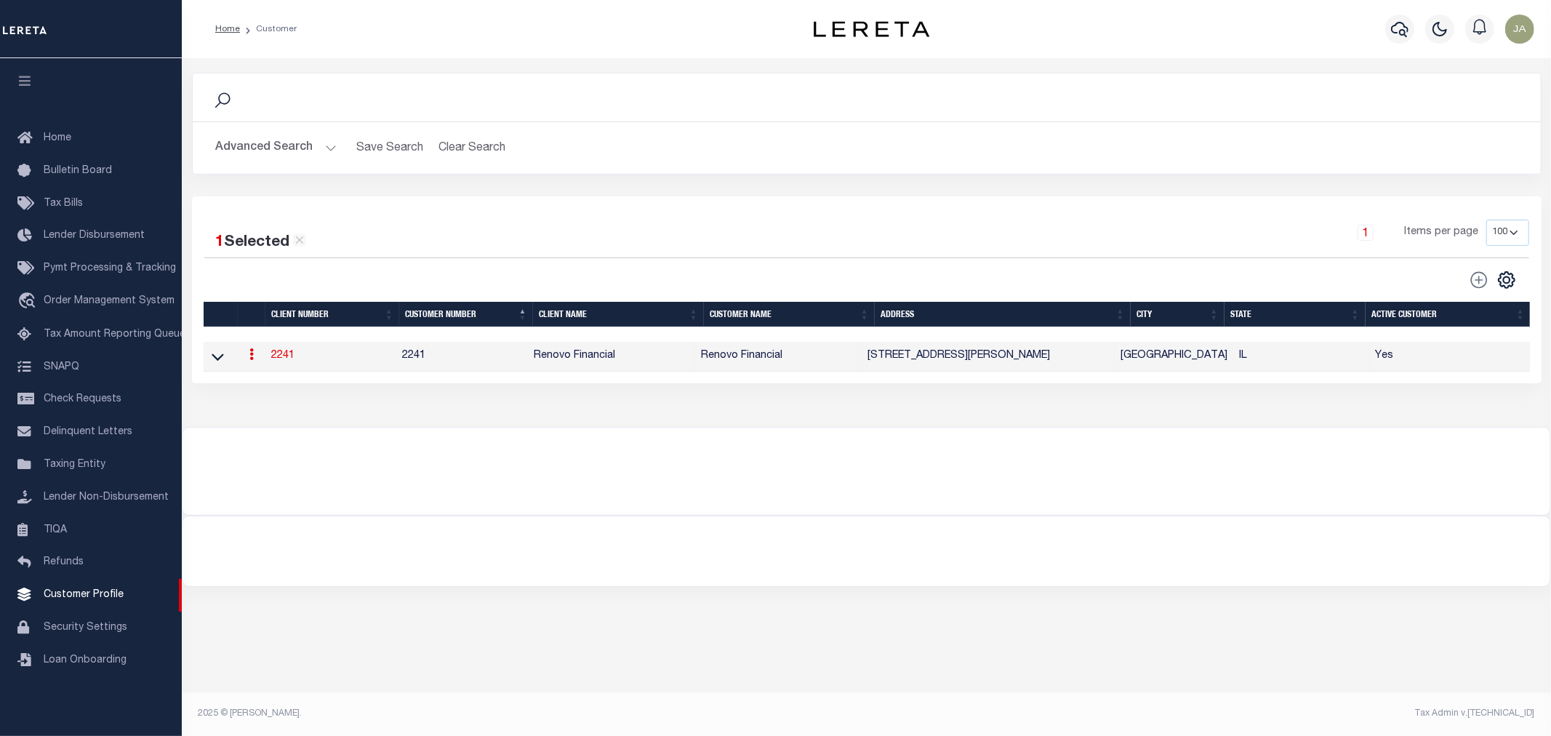
click at [279, 361] on link "2241" at bounding box center [282, 356] width 23 height 10
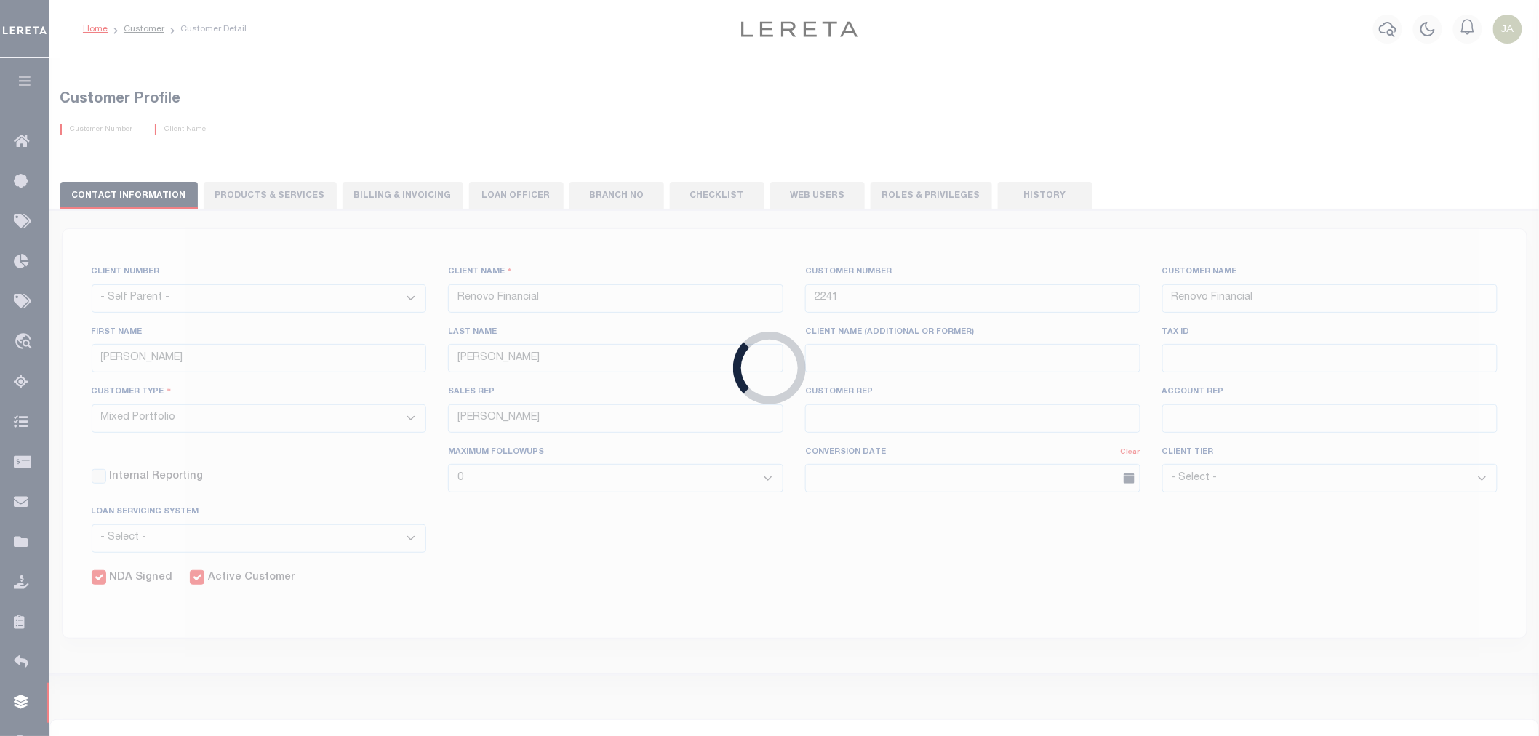
select select
type textarea "$1.10 monthly tracking fee per parcel per month for Refi Parcel in excess of 5 …"
type input "90"
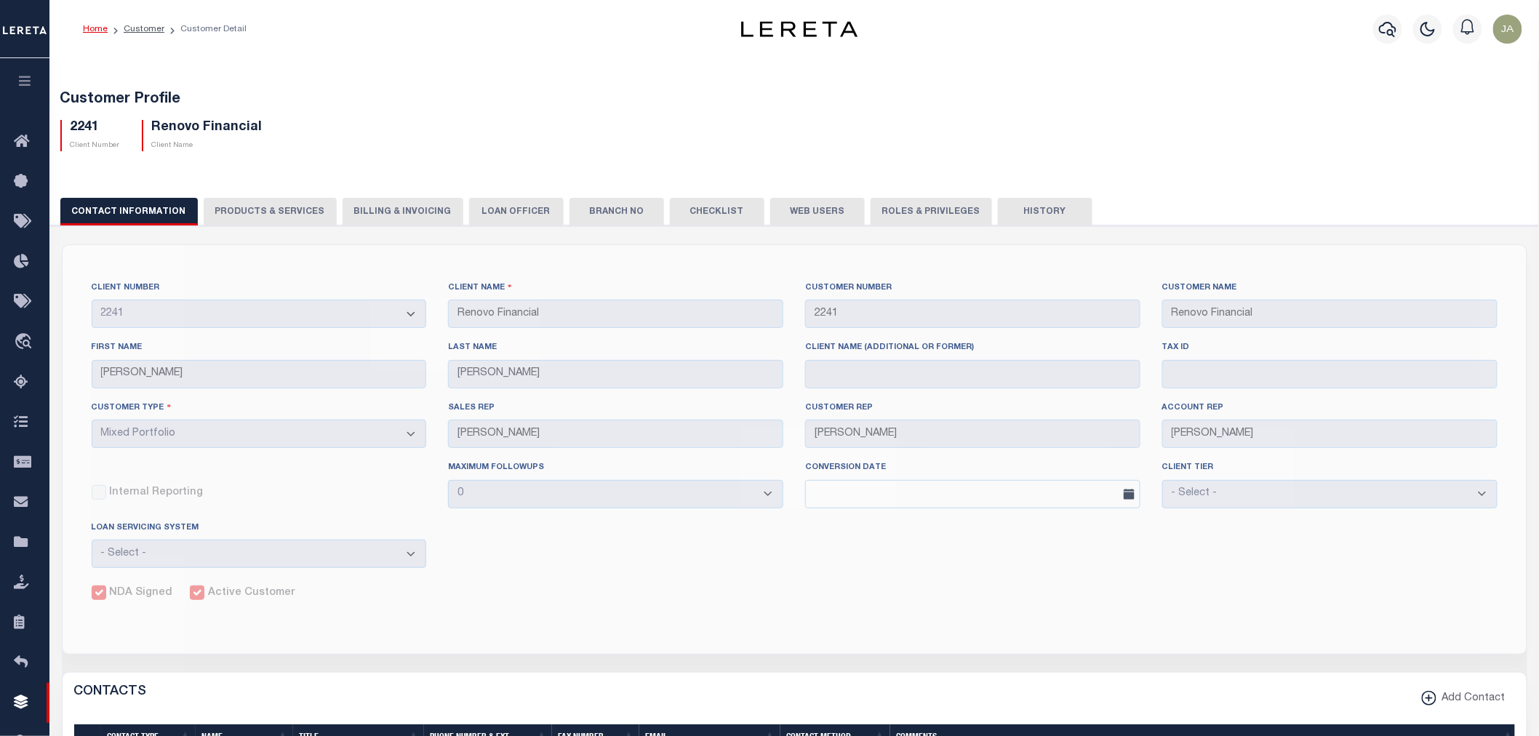
click at [295, 201] on button "PRODUCTS & SERVICES" at bounding box center [270, 212] width 133 height 28
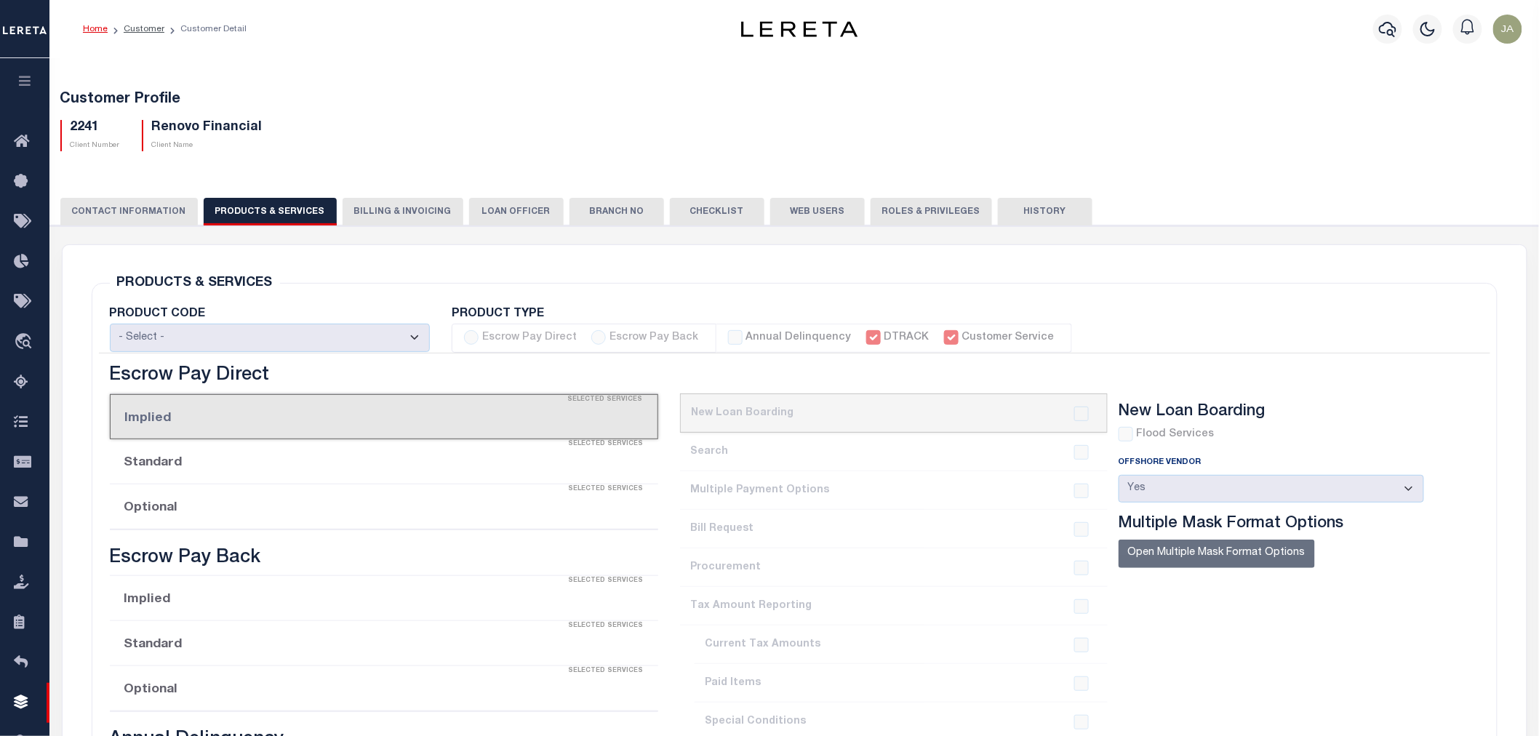
select select "STX"
radio input "true"
checkbox input "true"
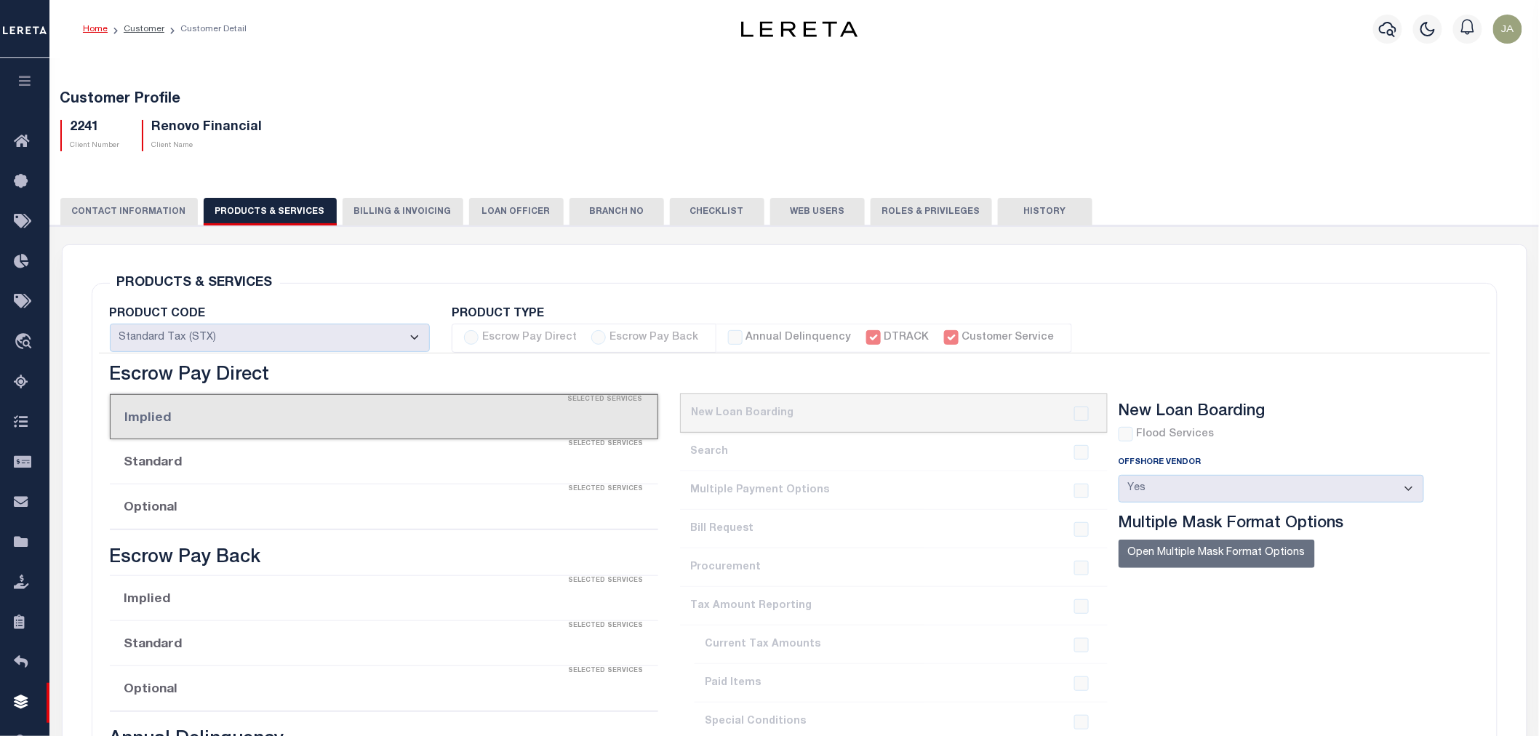
checkbox input "true"
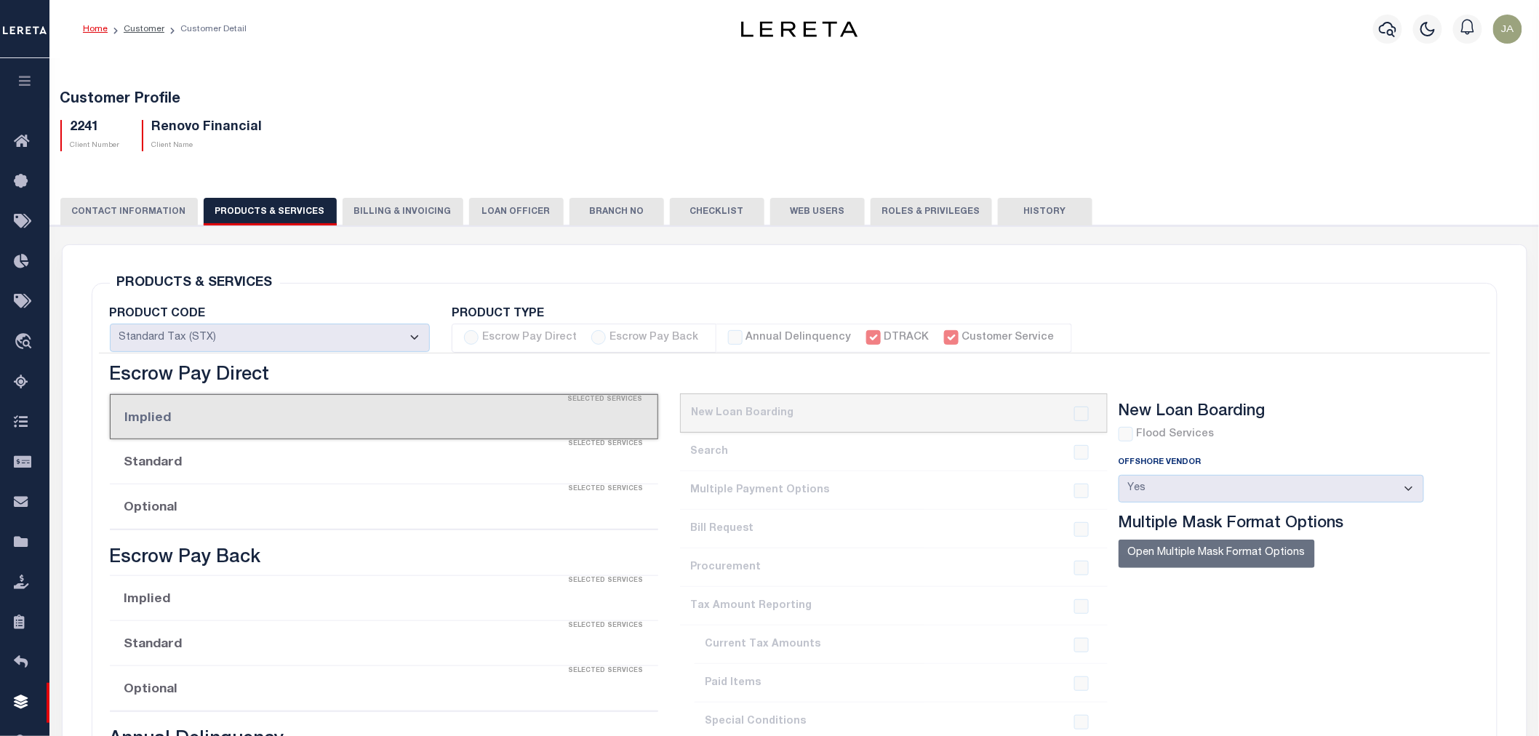
checkbox input "true"
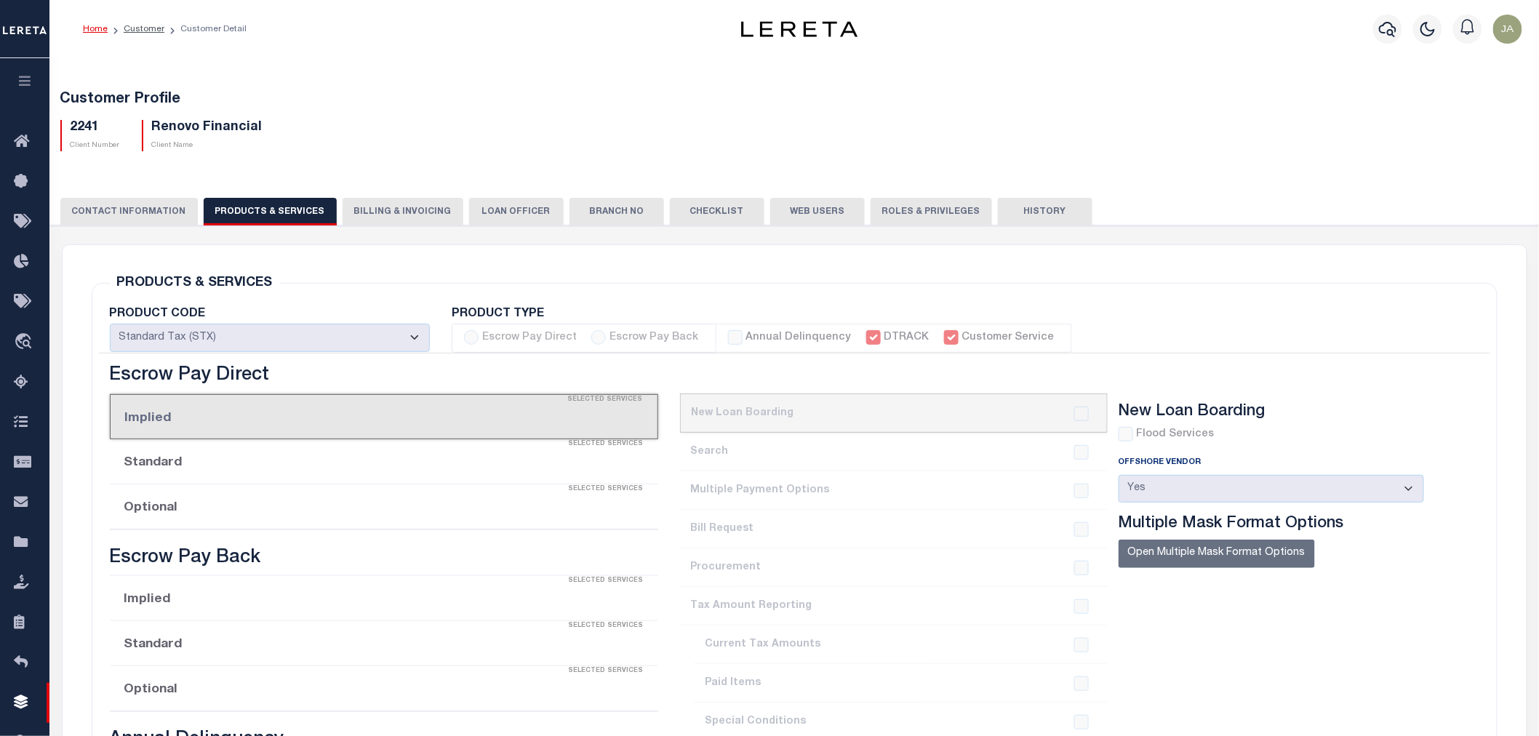
checkbox input "true"
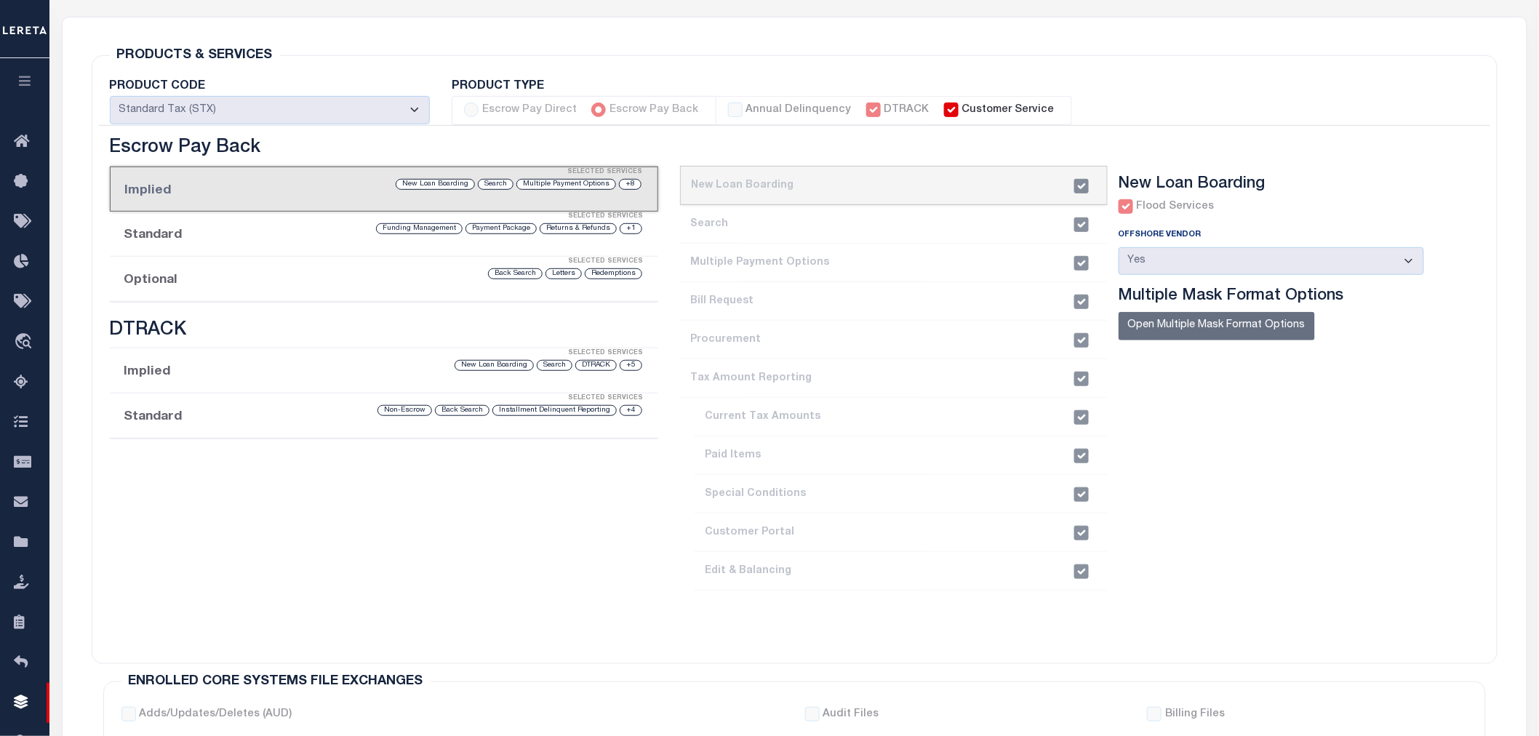
scroll to position [161, 0]
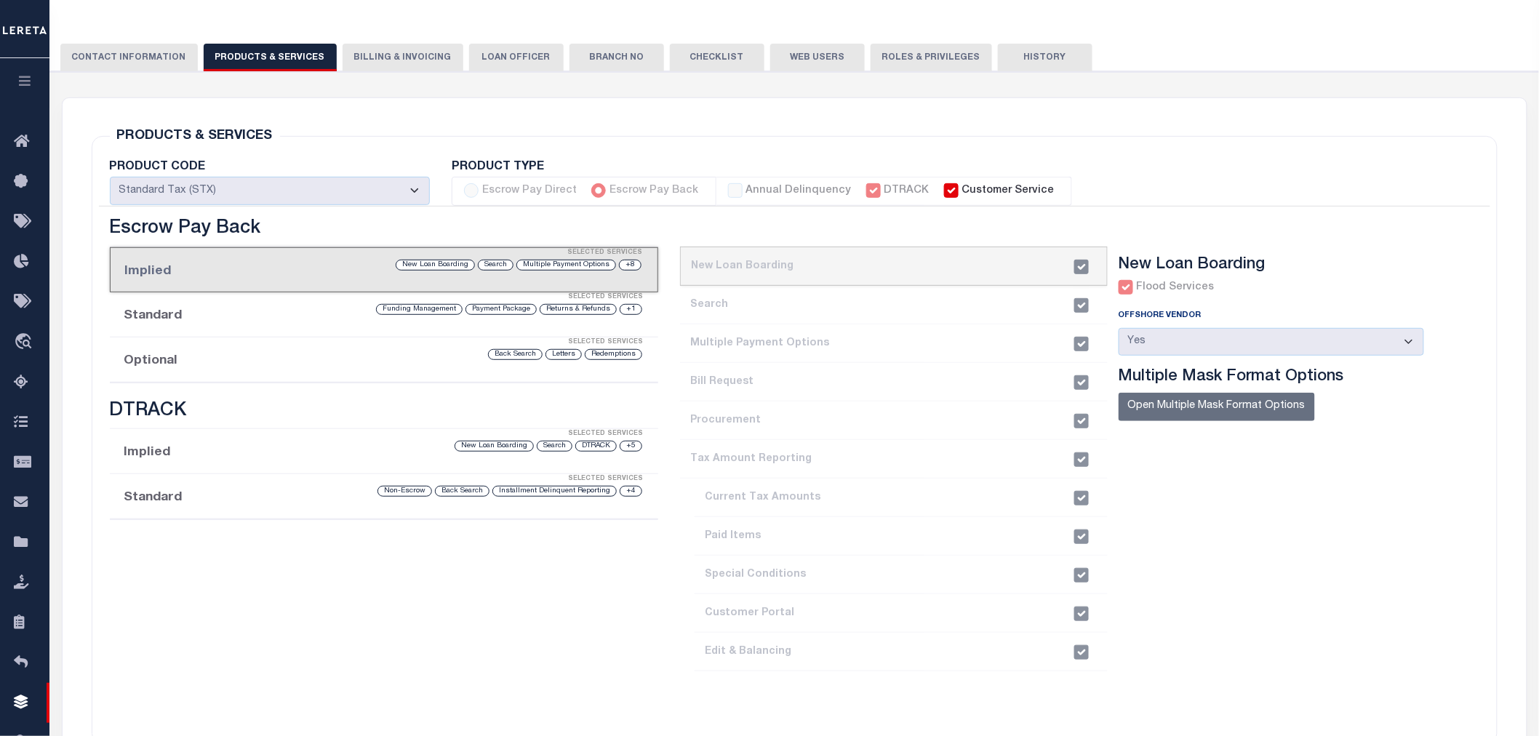
click at [17, 76] on button "button" at bounding box center [24, 82] width 49 height 49
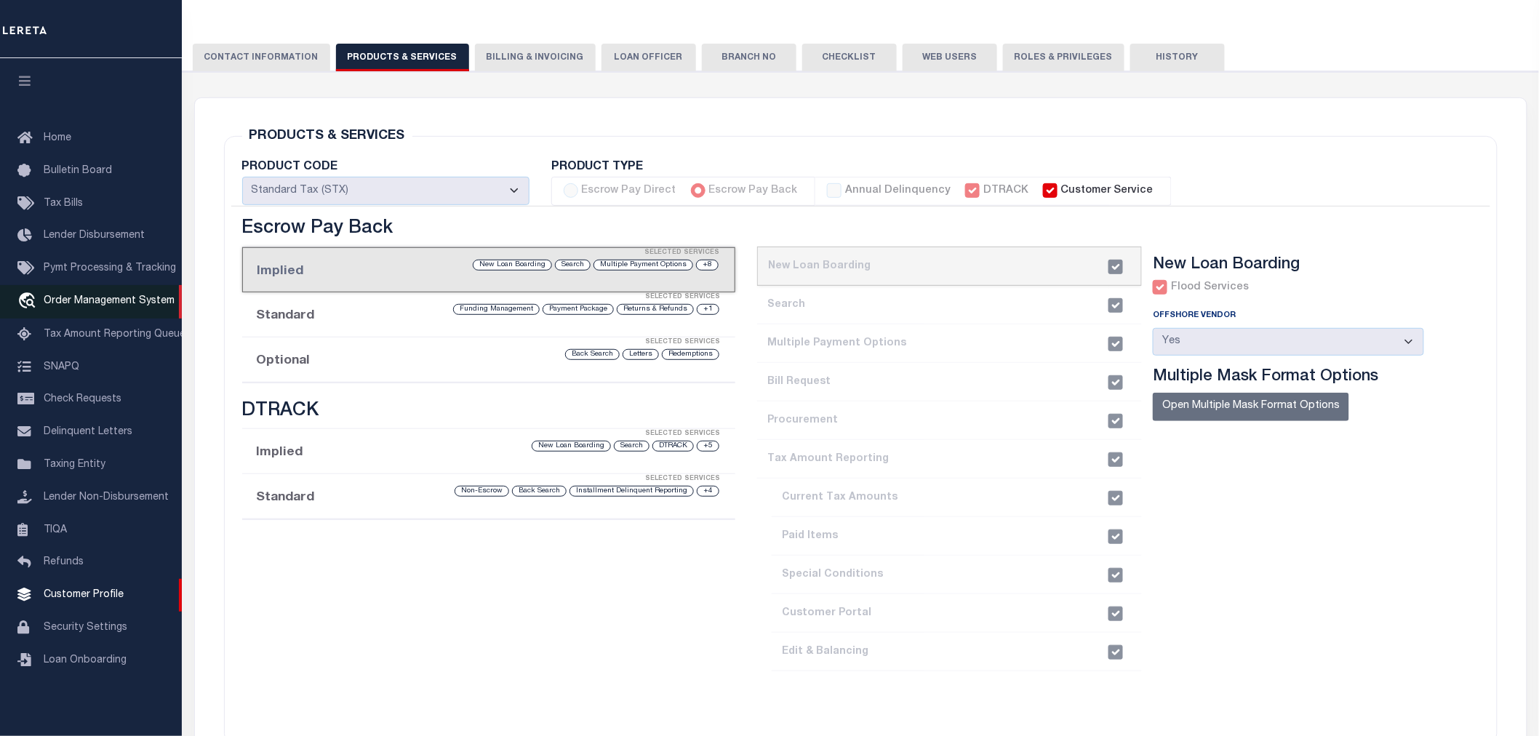
click at [57, 292] on link "travel_explore Order Management System" at bounding box center [91, 301] width 182 height 33
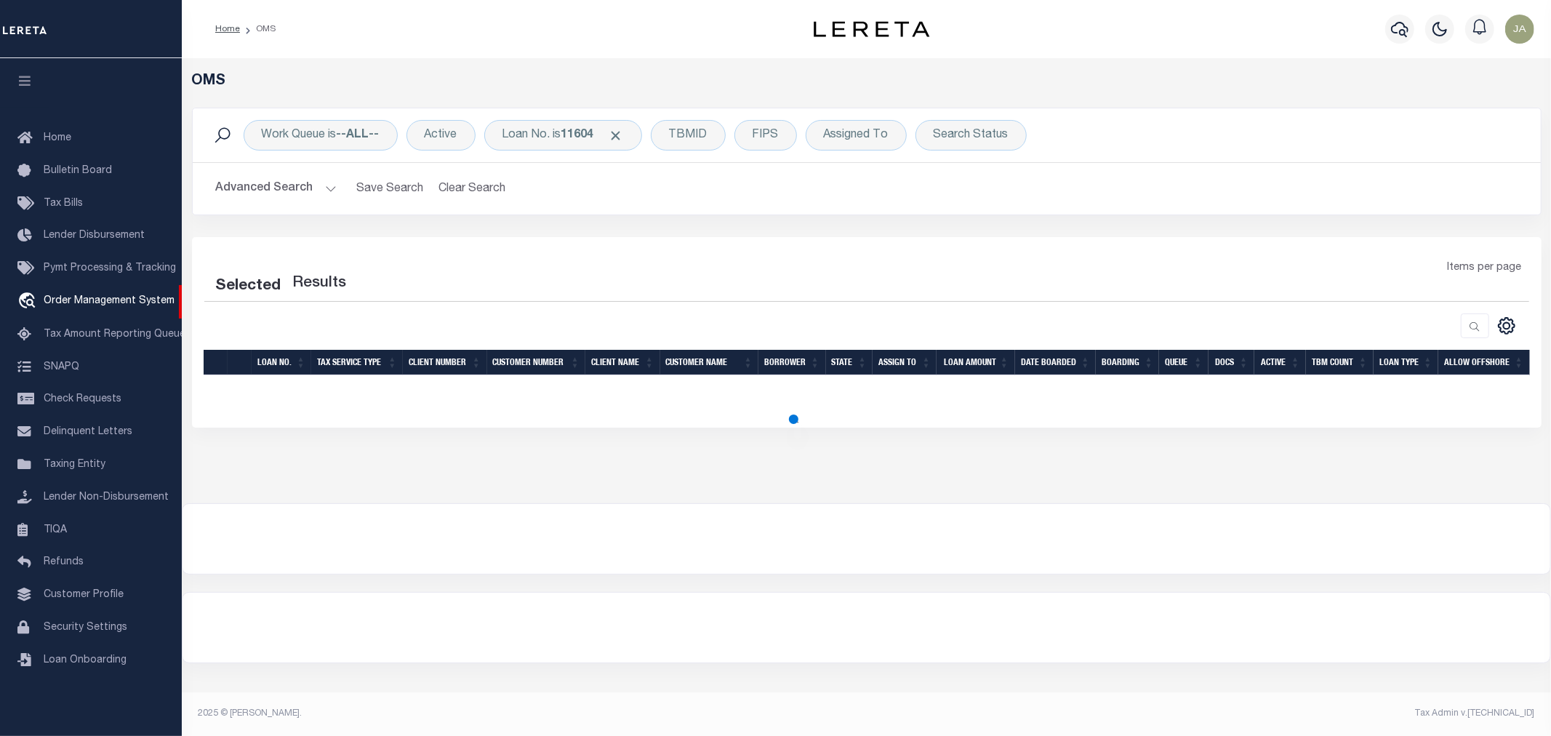
select select "200"
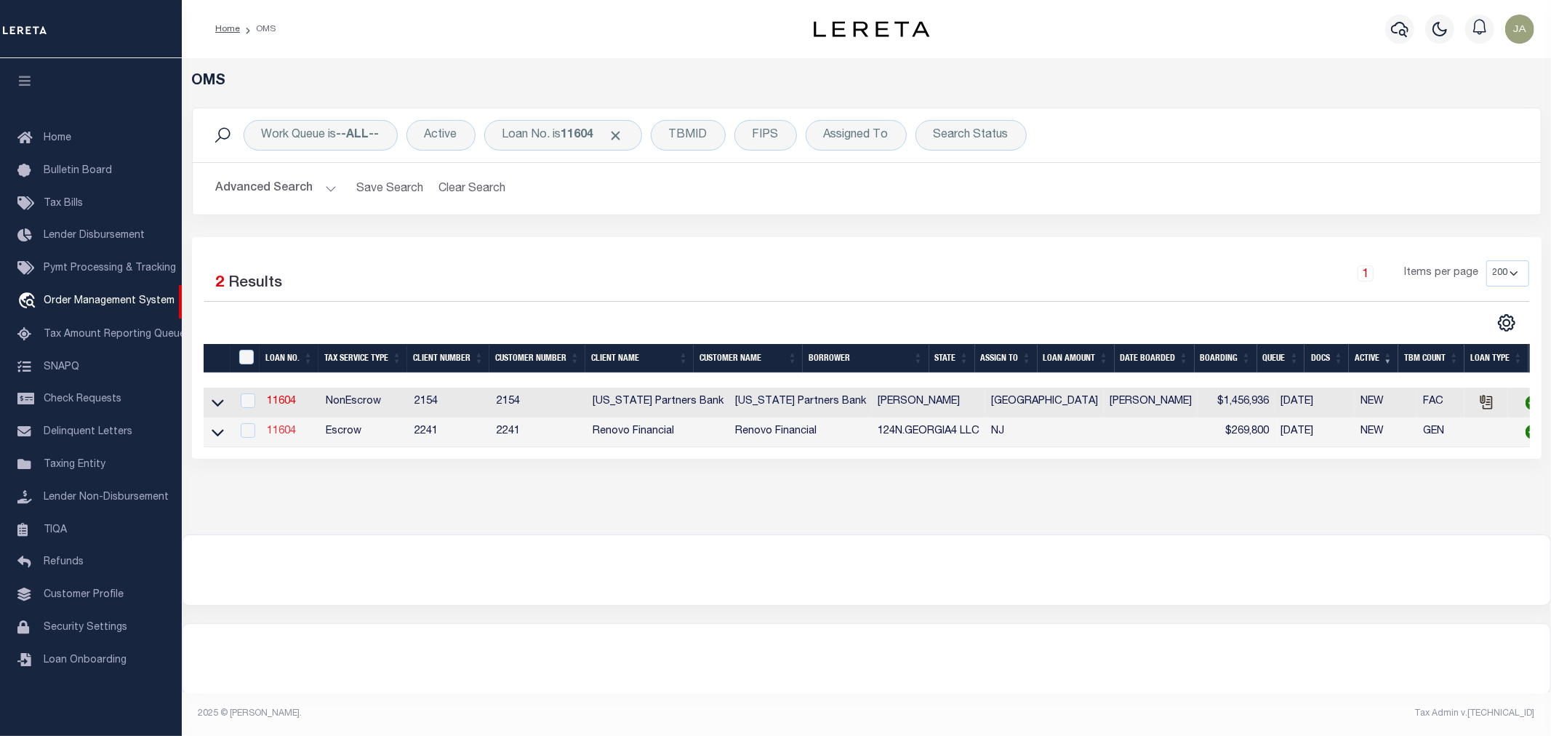
click at [280, 432] on link "11604" at bounding box center [281, 431] width 29 height 10
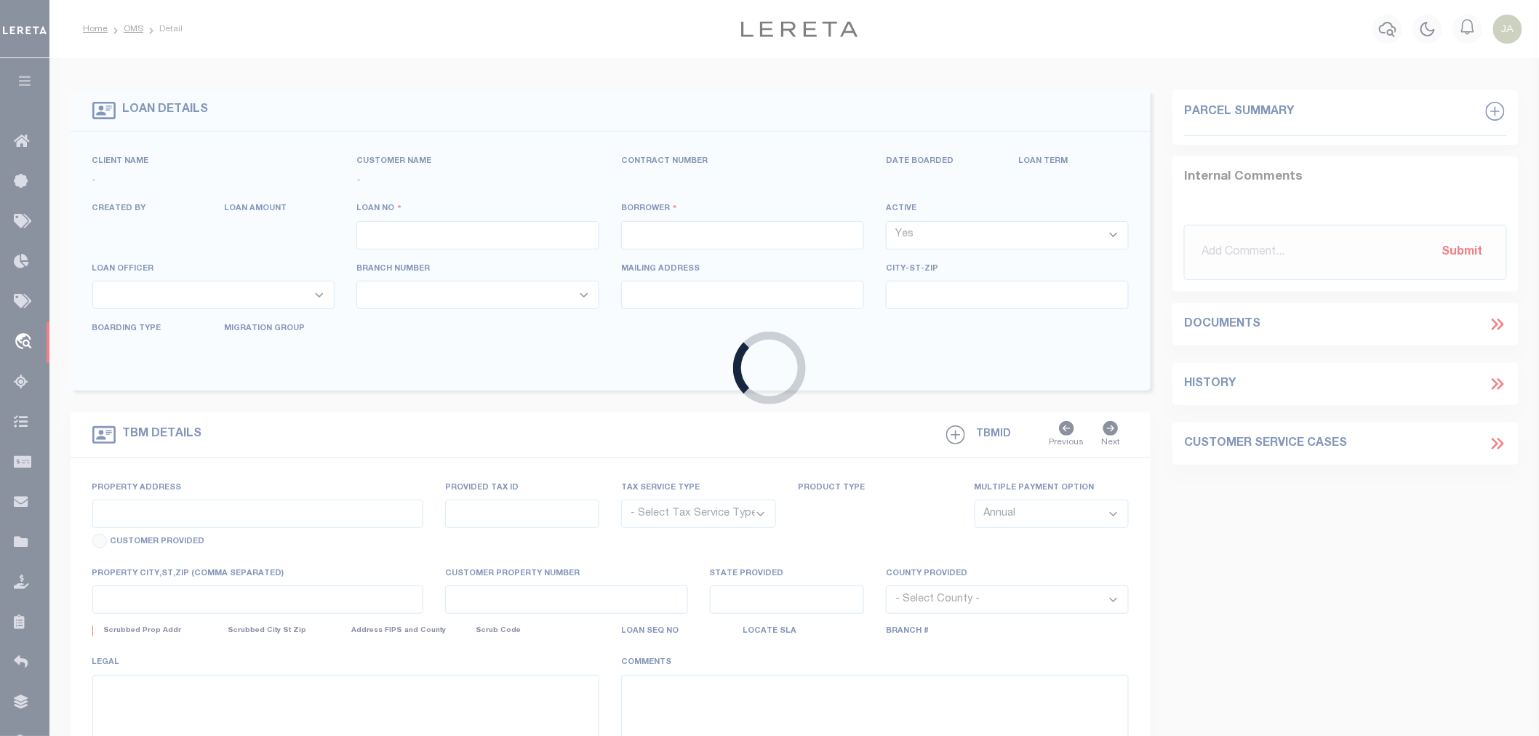
type input "11604"
type input "124N.GEORGIA4 LLC"
select select
type input "625 Society Hill"
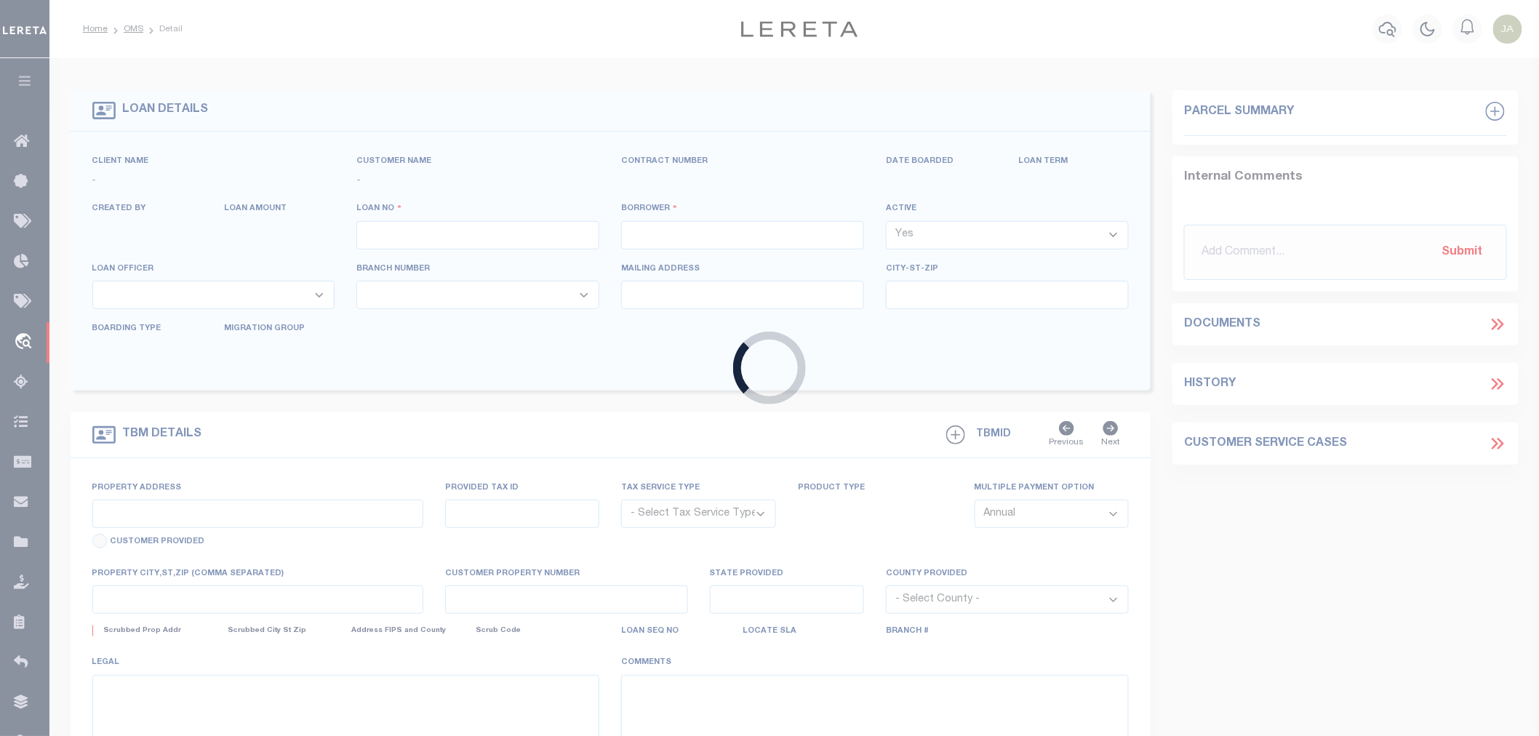
type input "[GEOGRAPHIC_DATA]"
select select "10"
select select "Escrow"
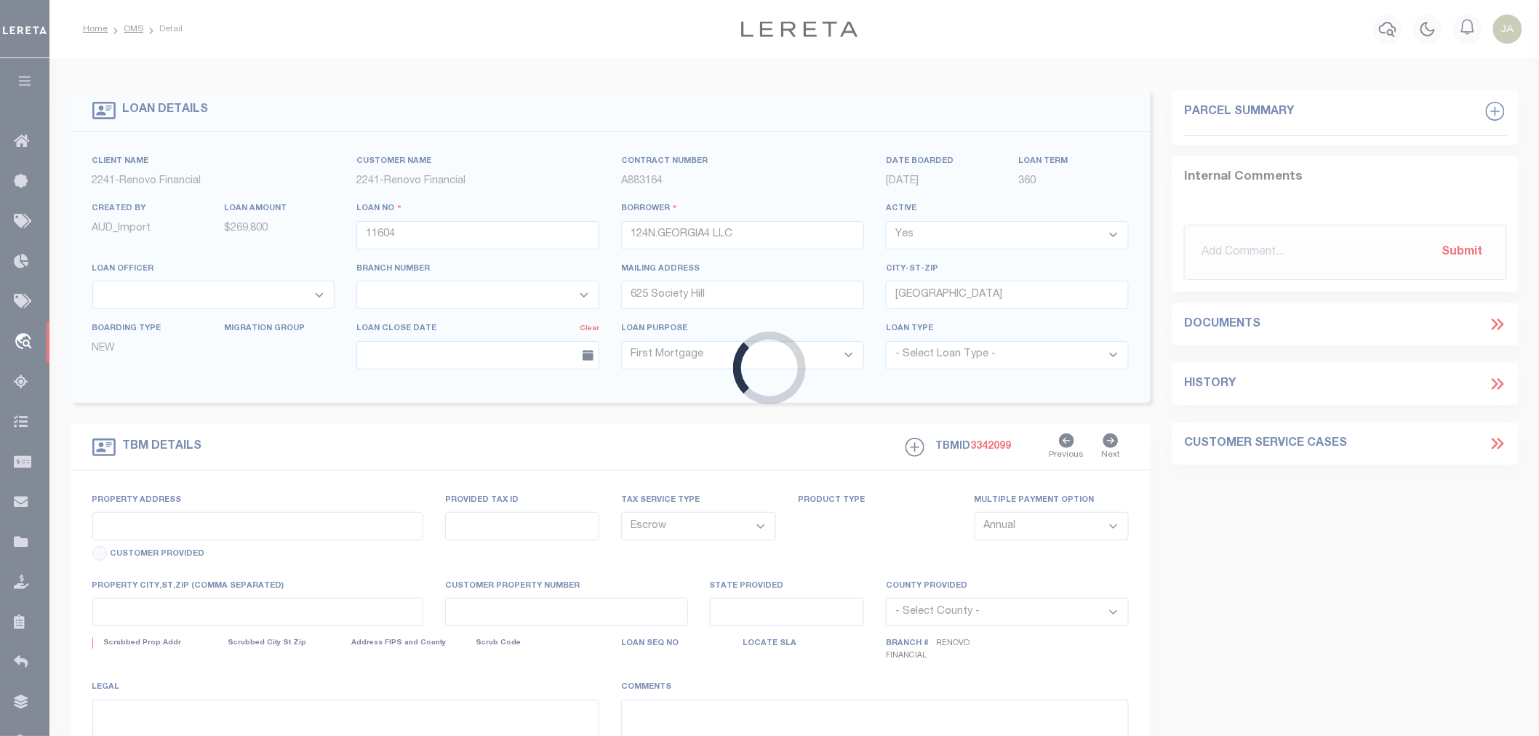
select select "25066"
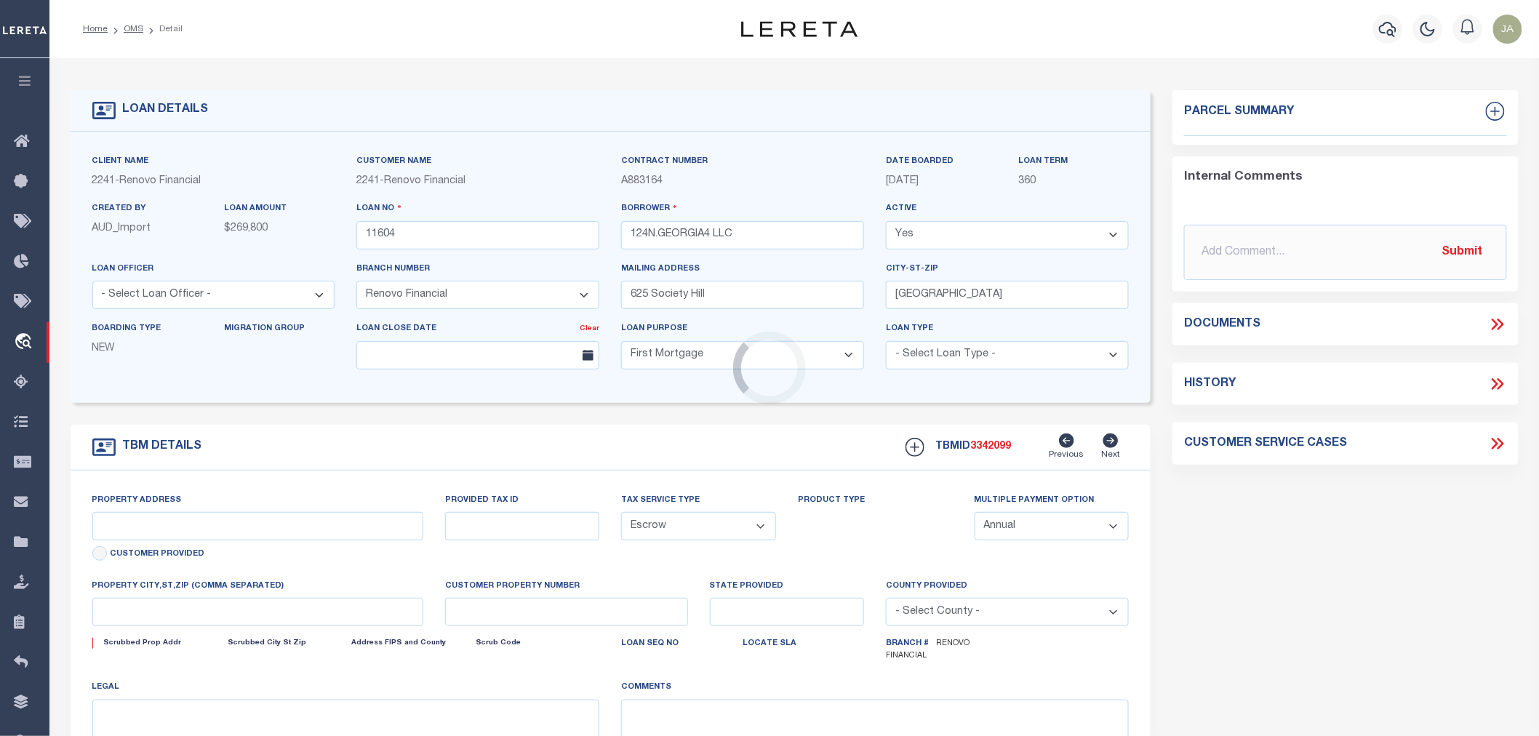
type input "[STREET_ADDRESS][US_STATE]"
select select
type input "[GEOGRAPHIC_DATA]"
type input "a0kUS000001ZzmP"
type input "NJ"
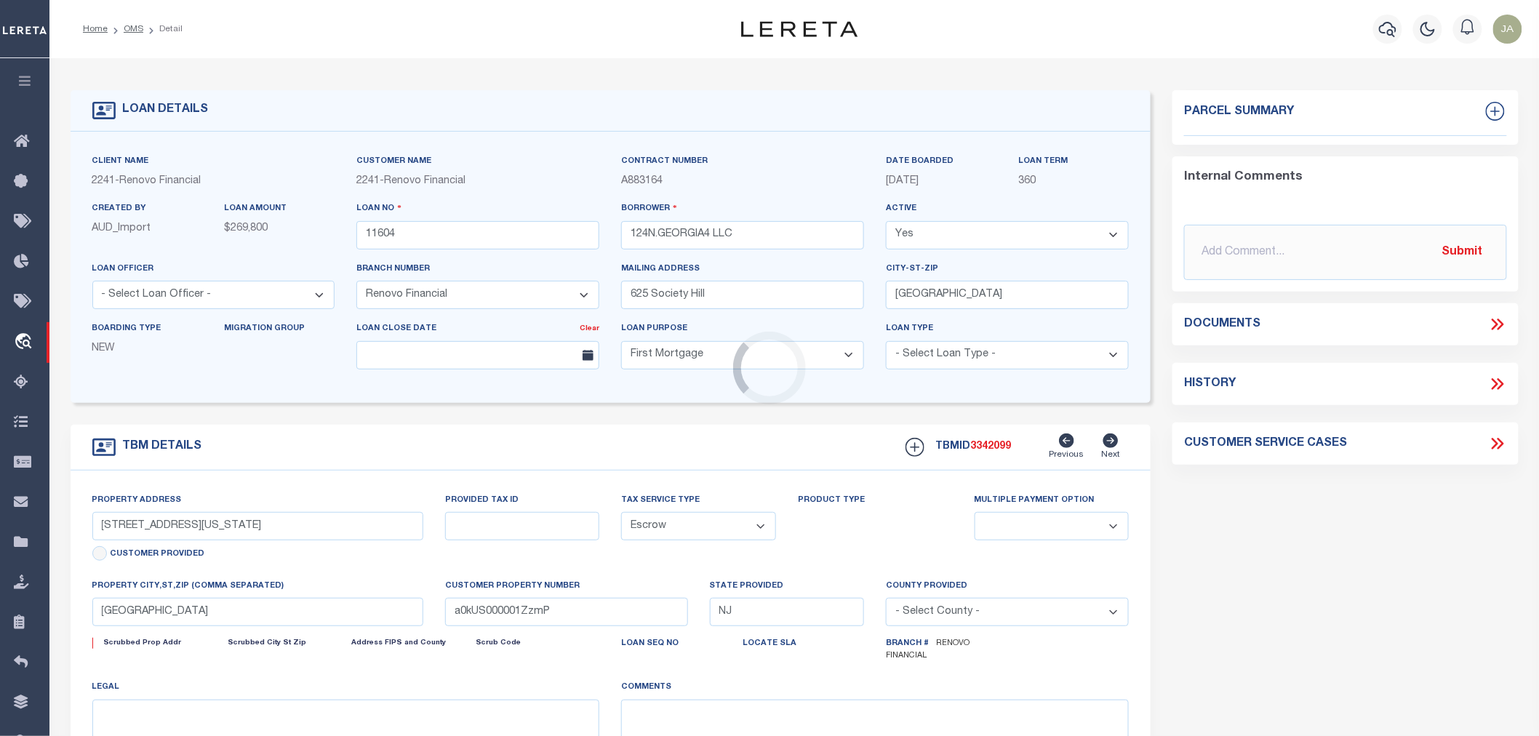
select select
type textarea "LEGAL REQUIRED"
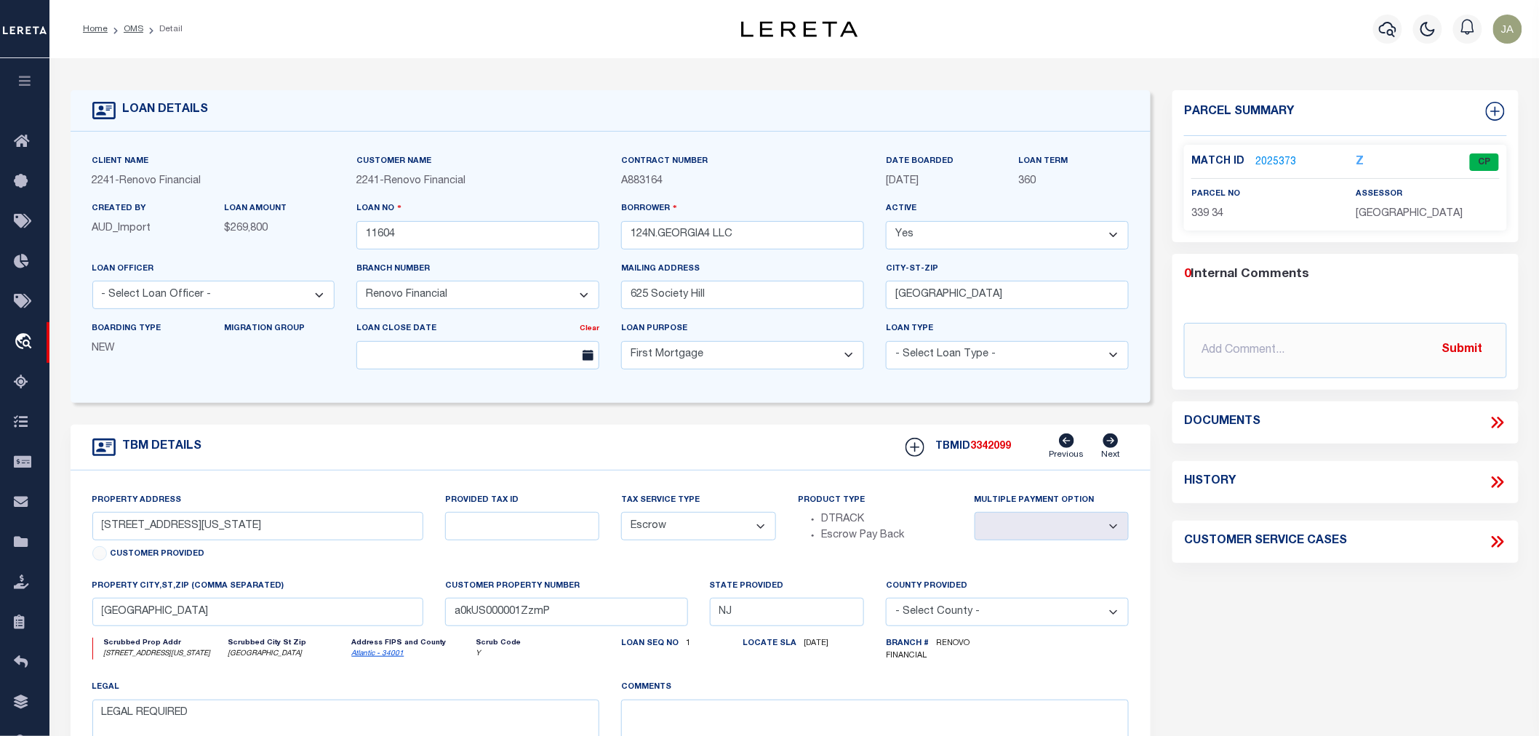
click at [1285, 155] on link "2025373" at bounding box center [1275, 162] width 41 height 15
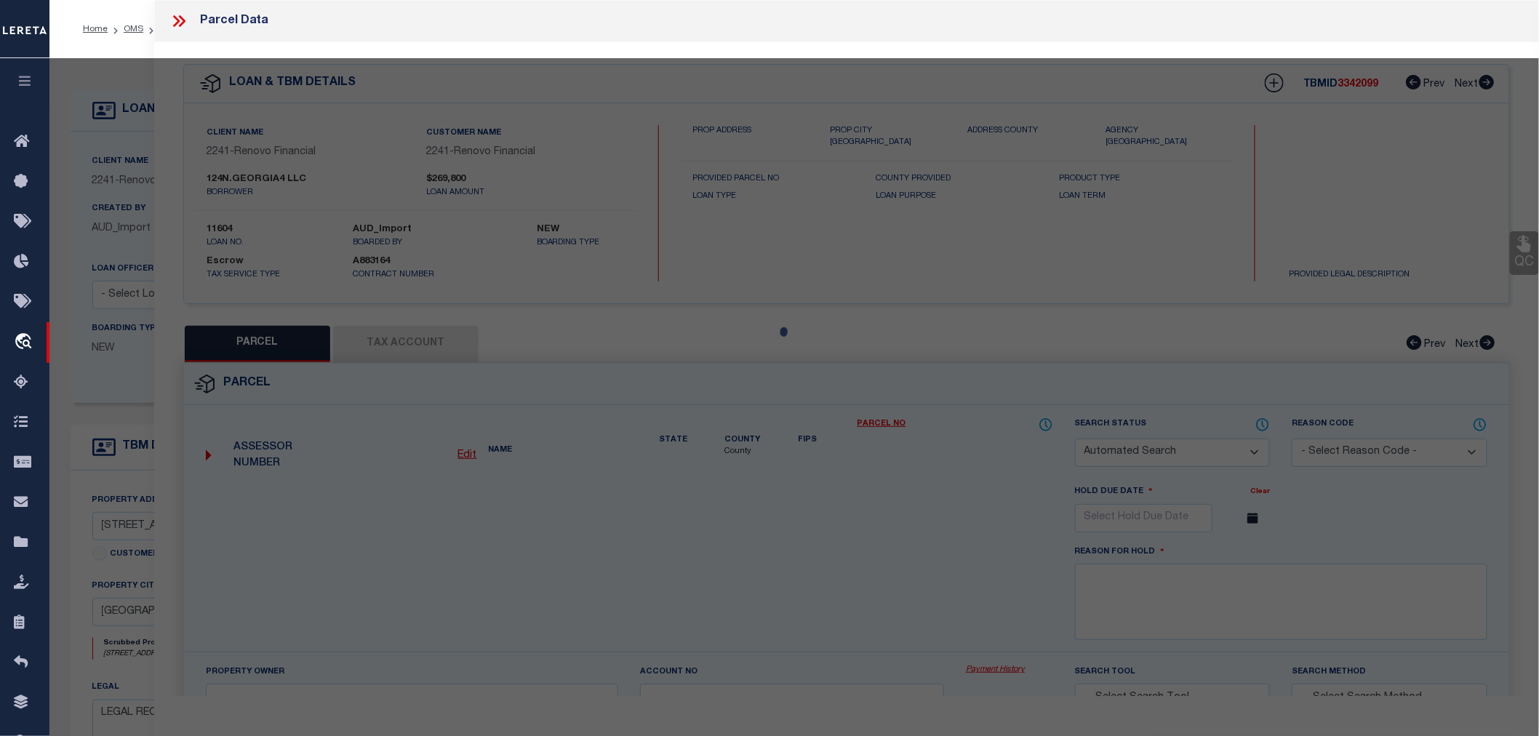
checkbox input "false"
select select "CP"
type input "[PERSON_NAME]"
type input "[STREET_ADDRESS][US_STATE]"
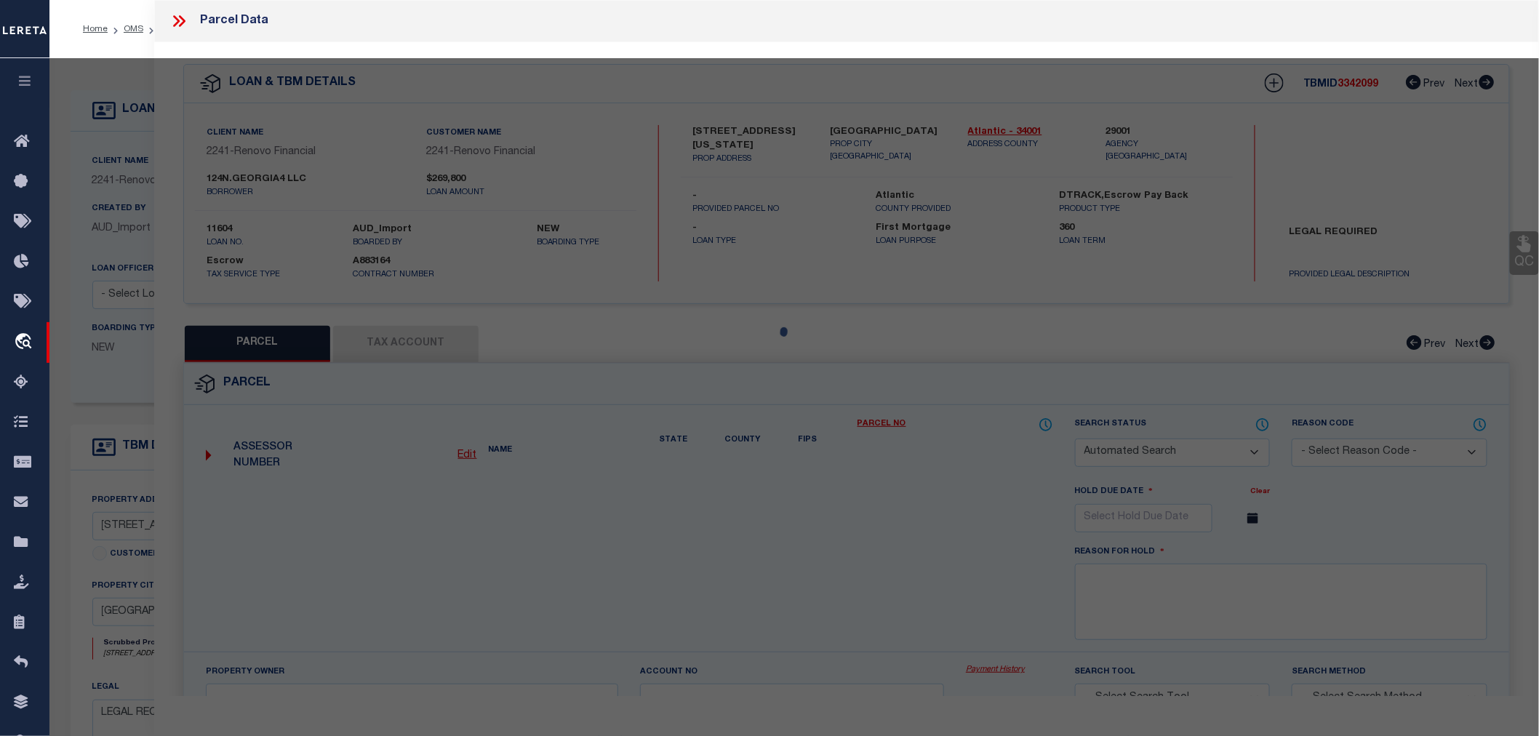
checkbox input "false"
type input "[GEOGRAPHIC_DATA]"
type textarea "TaxID Special Project"
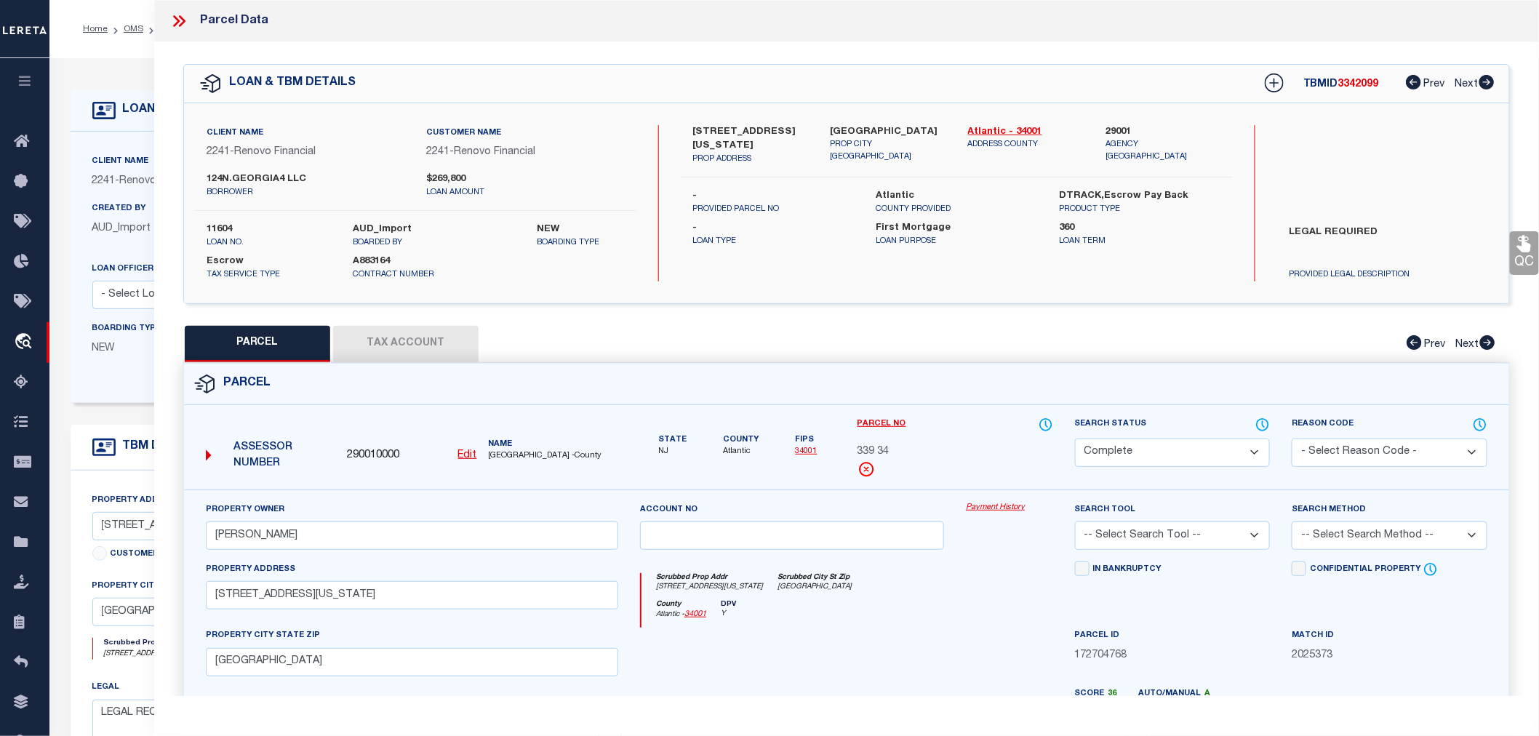
click at [1007, 507] on link "Payment History" at bounding box center [1009, 508] width 87 height 12
